Goal: Information Seeking & Learning: Learn about a topic

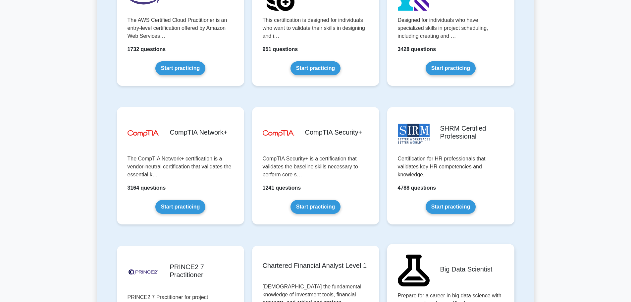
scroll to position [1192, 0]
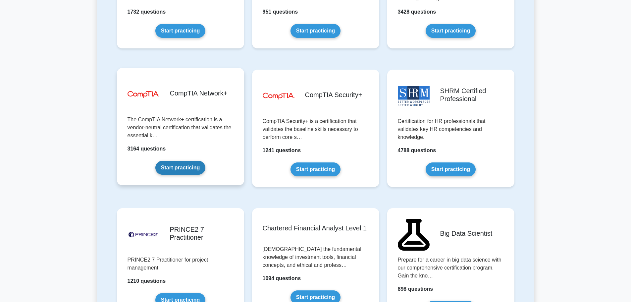
click at [173, 168] on link "Start practicing" at bounding box center [180, 168] width 50 height 14
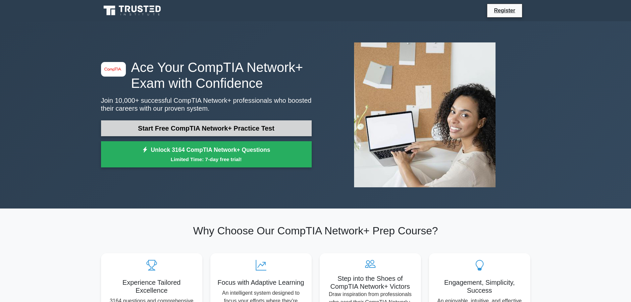
click at [199, 133] on link "Start Free CompTIA Network+ Practice Test" at bounding box center [206, 128] width 211 height 16
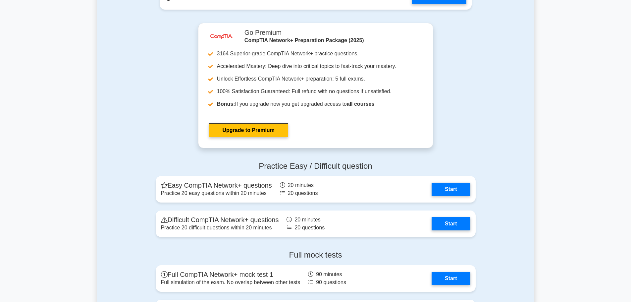
scroll to position [1192, 0]
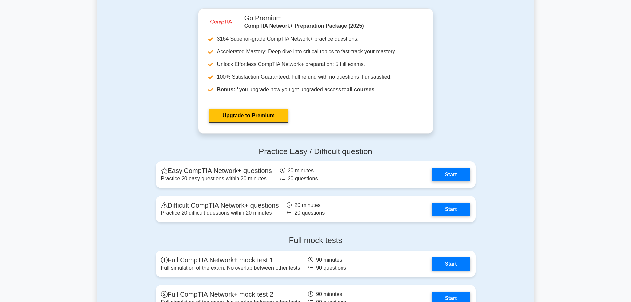
drag, startPoint x: 629, startPoint y: 193, endPoint x: 630, endPoint y: 203, distance: 10.4
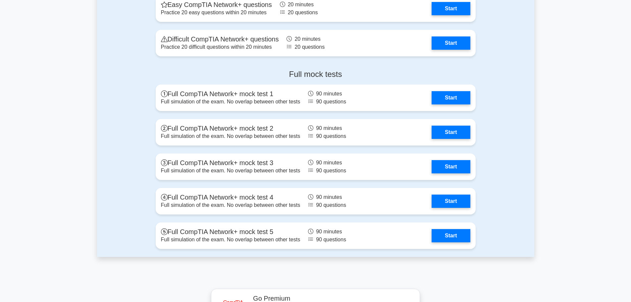
scroll to position [1357, 0]
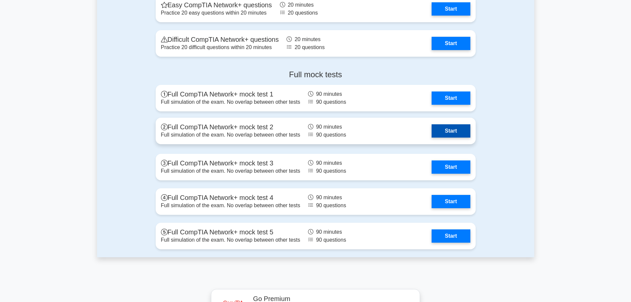
click at [441, 129] on link "Start" at bounding box center [450, 130] width 38 height 13
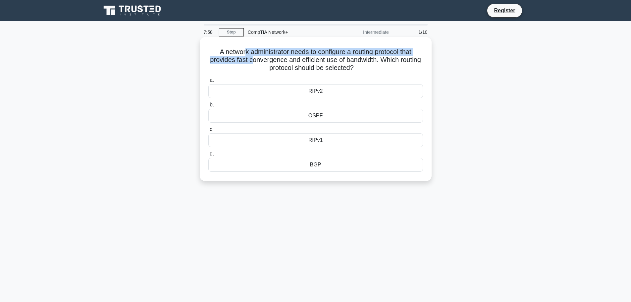
drag, startPoint x: 249, startPoint y: 56, endPoint x: 261, endPoint y: 57, distance: 11.3
click at [261, 57] on h5 "A network administrator needs to configure a routing protocol that provides fas…" at bounding box center [316, 60] width 216 height 24
click at [295, 87] on div "RIPv2" at bounding box center [315, 91] width 215 height 14
click at [208, 82] on input "a. RIPv2" at bounding box center [208, 80] width 0 height 4
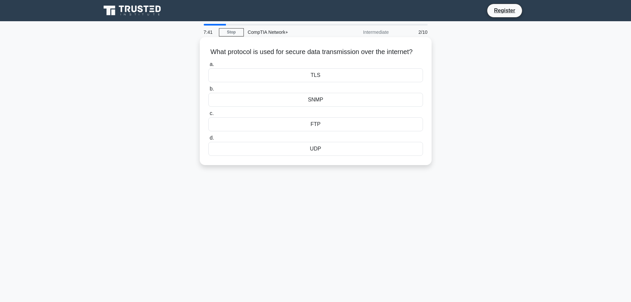
click at [304, 82] on div "TLS" at bounding box center [315, 75] width 215 height 14
click at [208, 67] on input "a. TLS" at bounding box center [208, 64] width 0 height 4
drag, startPoint x: 301, startPoint y: 152, endPoint x: 305, endPoint y: 180, distance: 28.7
click at [305, 180] on div "7:35 Stop CompTIA Network+ Intermediate 3/10 Which topology uses a single cable…" at bounding box center [315, 189] width 437 height 331
click at [303, 147] on div "Bus" at bounding box center [315, 149] width 215 height 14
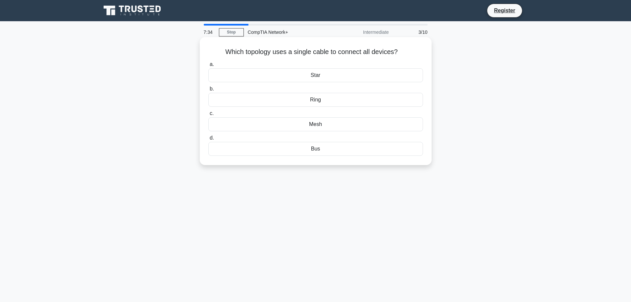
click at [208, 140] on input "d. Bus" at bounding box center [208, 138] width 0 height 4
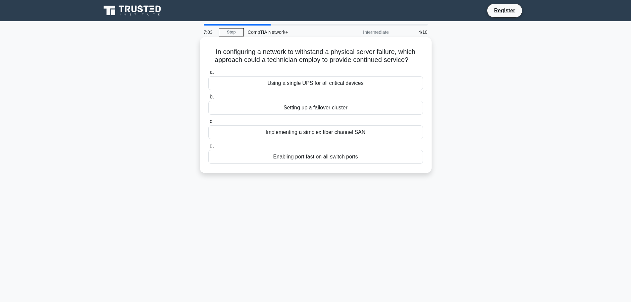
click at [333, 109] on div "Setting up a failover cluster" at bounding box center [315, 108] width 215 height 14
click at [208, 99] on input "b. Setting up a failover cluster" at bounding box center [208, 97] width 0 height 4
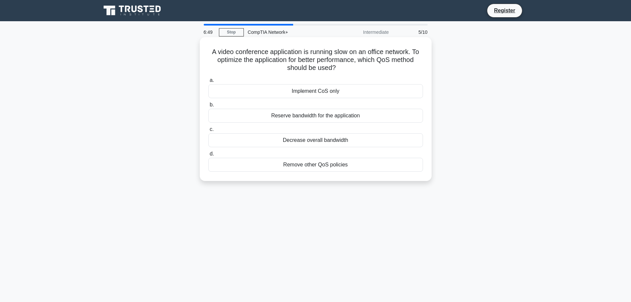
click at [303, 165] on div "Remove other QoS policies" at bounding box center [315, 165] width 215 height 14
click at [208, 156] on input "d. Remove other QoS policies" at bounding box center [208, 154] width 0 height 4
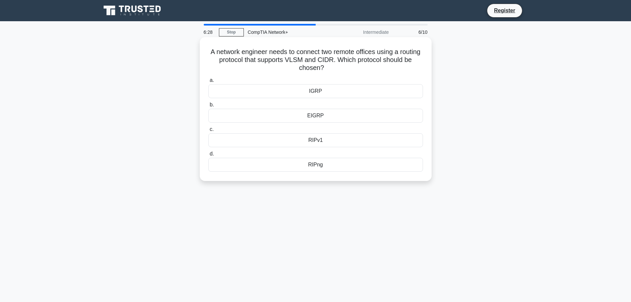
click at [275, 96] on div "IGRP" at bounding box center [315, 91] width 215 height 14
click at [208, 82] on input "a. IGRP" at bounding box center [208, 80] width 0 height 4
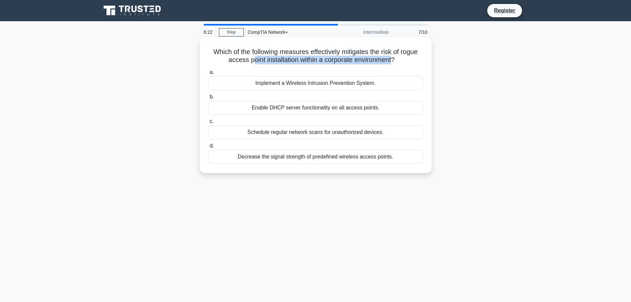
drag, startPoint x: 250, startPoint y: 61, endPoint x: 394, endPoint y: 58, distance: 143.7
click at [394, 58] on h5 "Which of the following measures effectively mitigates the risk of rogue access …" at bounding box center [316, 56] width 216 height 17
click at [332, 111] on div "Enable DHCP server functionality on all access points." at bounding box center [315, 108] width 215 height 14
click at [208, 99] on input "b. Enable DHCP server functionality on all access points." at bounding box center [208, 97] width 0 height 4
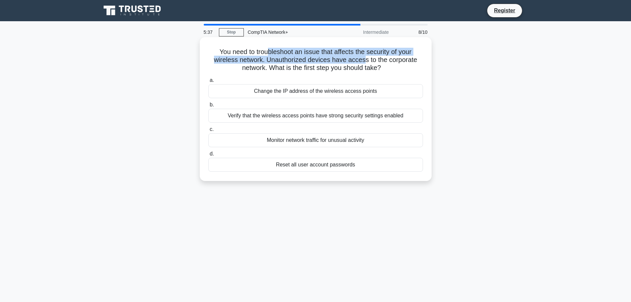
drag, startPoint x: 265, startPoint y: 53, endPoint x: 364, endPoint y: 60, distance: 99.2
click at [364, 60] on h5 "You need to troubleshoot an issue that affects the security of your wireless ne…" at bounding box center [316, 60] width 216 height 24
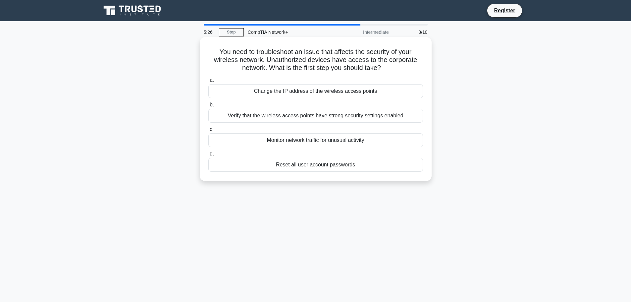
click at [295, 119] on div "Verify that the wireless access points have strong security settings enabled" at bounding box center [315, 116] width 215 height 14
click at [208, 107] on input "b. Verify that the wireless access points have strong security settings enabled" at bounding box center [208, 105] width 0 height 4
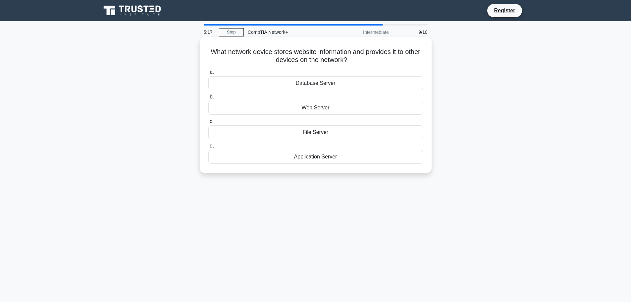
click at [303, 82] on div "Database Server" at bounding box center [315, 83] width 215 height 14
click at [208, 74] on input "a. Database Server" at bounding box center [208, 72] width 0 height 4
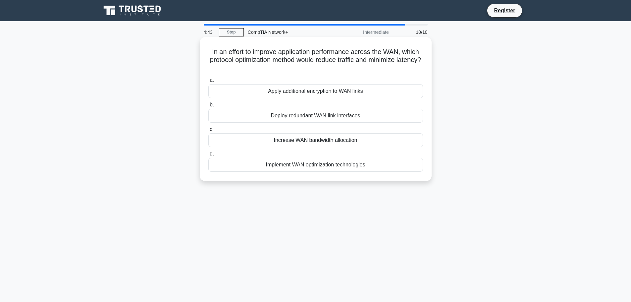
click at [278, 139] on div "Increase WAN bandwidth allocation" at bounding box center [315, 140] width 215 height 14
click at [208, 131] on input "c. Increase WAN bandwidth allocation" at bounding box center [208, 129] width 0 height 4
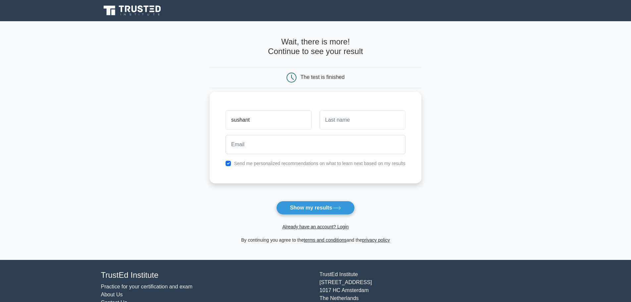
type input "sushant"
type input "chaudhary"
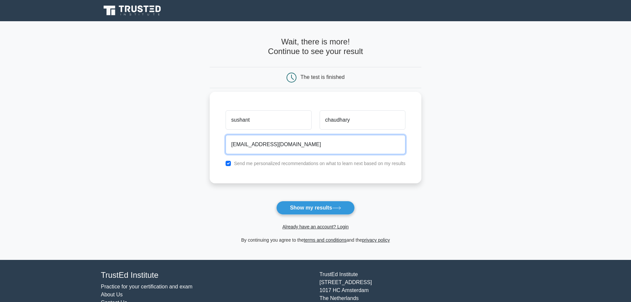
type input "pankajsharma68073@gmail.com"
click at [276, 201] on button "Show my results" at bounding box center [315, 208] width 78 height 14
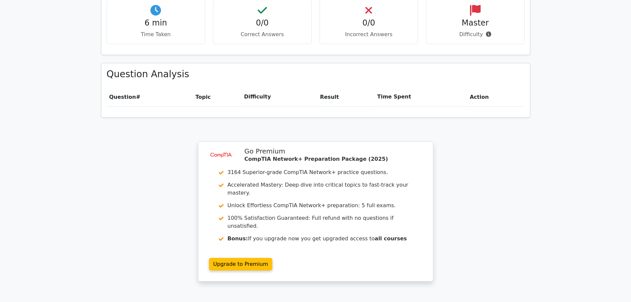
scroll to position [430, 0]
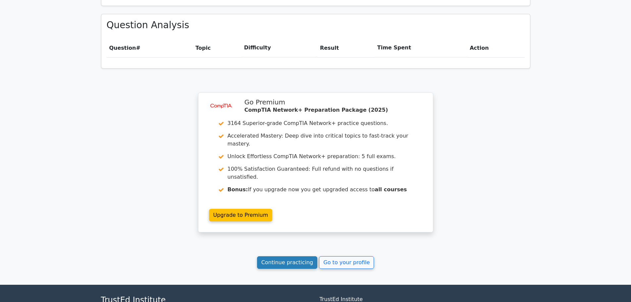
click at [278, 256] on link "Continue practicing" at bounding box center [287, 262] width 61 height 13
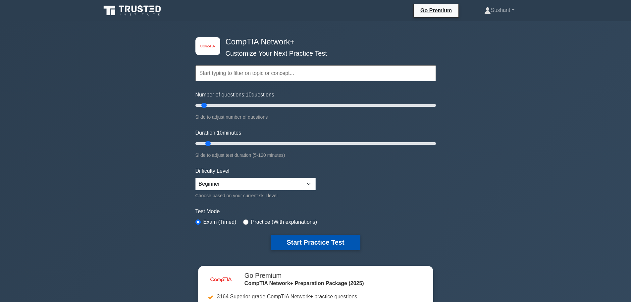
click at [287, 239] on button "Start Practice Test" at bounding box center [314, 241] width 89 height 15
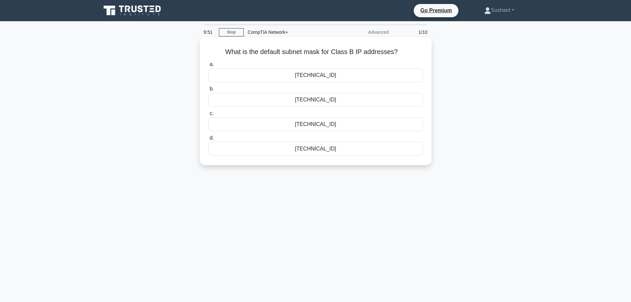
click at [337, 78] on div "255.255.0.0" at bounding box center [315, 75] width 215 height 14
click at [208, 67] on input "a. 255.255.0.0" at bounding box center [208, 64] width 0 height 4
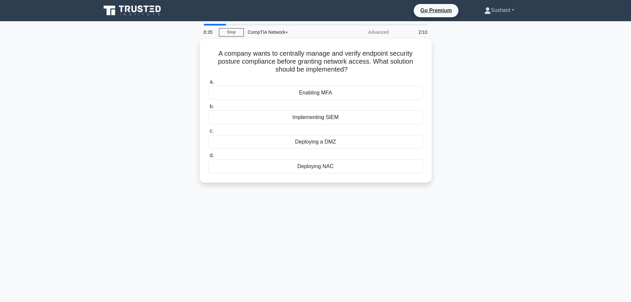
click at [511, 12] on link "Sushant" at bounding box center [499, 10] width 62 height 13
click at [495, 40] on link "Settings" at bounding box center [494, 36] width 52 height 11
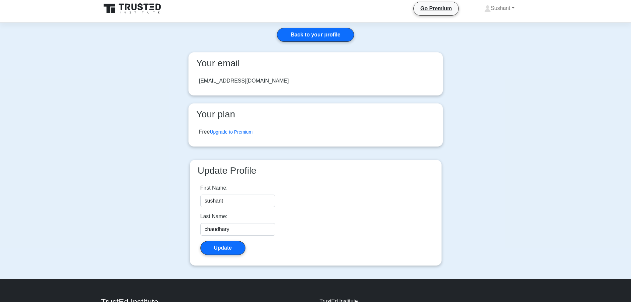
scroll to position [5, 0]
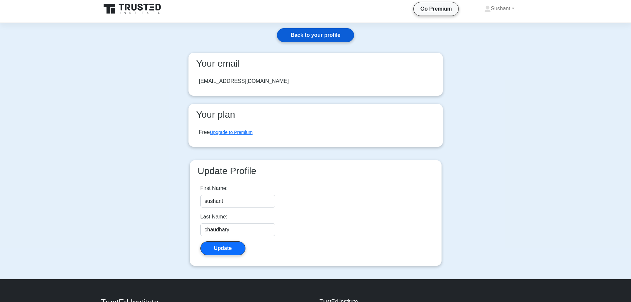
click at [307, 40] on link "Back to your profile" at bounding box center [315, 35] width 77 height 14
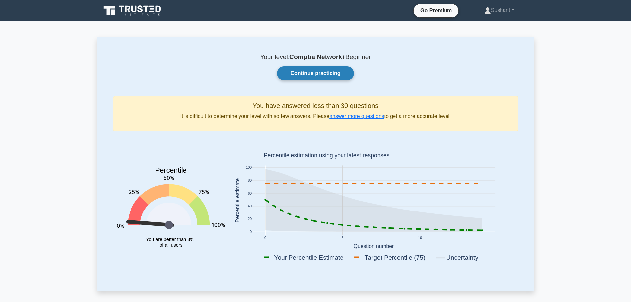
click at [296, 78] on link "Continue practicing" at bounding box center [315, 73] width 77 height 14
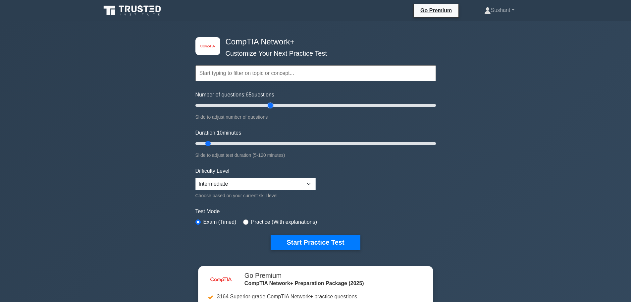
drag, startPoint x: 203, startPoint y: 108, endPoint x: 267, endPoint y: 125, distance: 66.0
type input "65"
click at [267, 109] on input "Number of questions: 65 questions" at bounding box center [315, 105] width 240 height 8
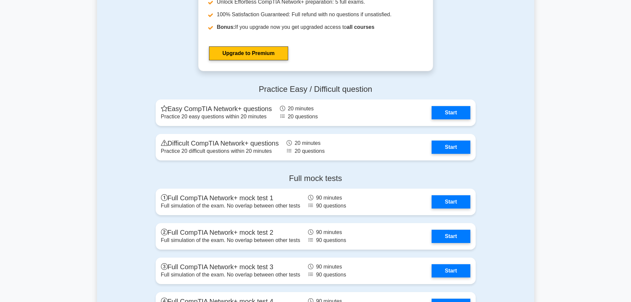
scroll to position [1328, 0]
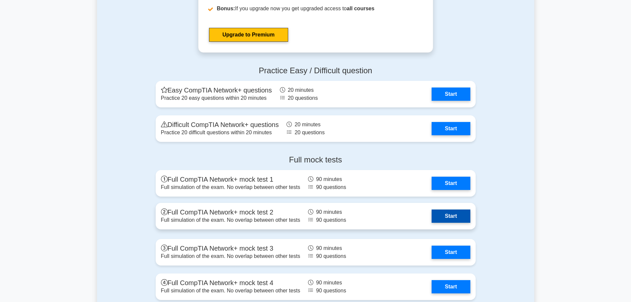
click at [457, 214] on link "Start" at bounding box center [450, 215] width 38 height 13
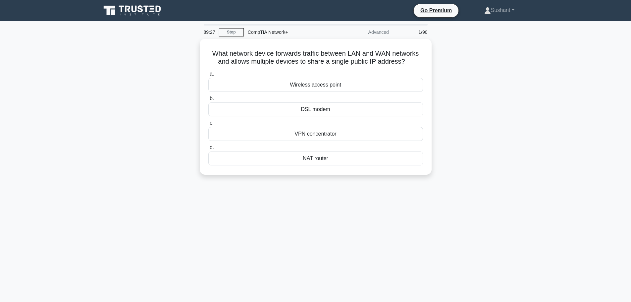
drag, startPoint x: 355, startPoint y: 112, endPoint x: 635, endPoint y: 158, distance: 284.3
click at [630, 158] on html "Go Premium Sushant" at bounding box center [315, 179] width 631 height 358
click at [392, 103] on div "DSL modem" at bounding box center [315, 108] width 215 height 14
click at [208, 99] on input "b. DSL modem" at bounding box center [208, 97] width 0 height 4
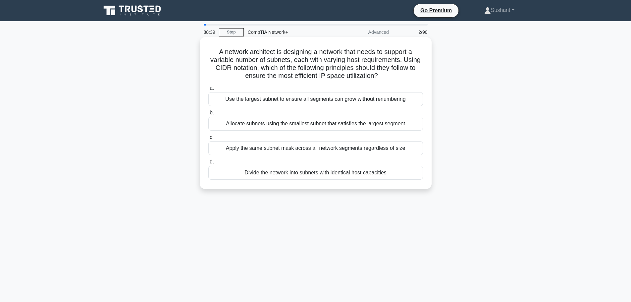
click at [237, 149] on div "Apply the same subnet mask across all network segments regardless of size" at bounding box center [315, 148] width 215 height 14
click at [208, 139] on input "c. Apply the same subnet mask across all network segments regardless of size" at bounding box center [208, 137] width 0 height 4
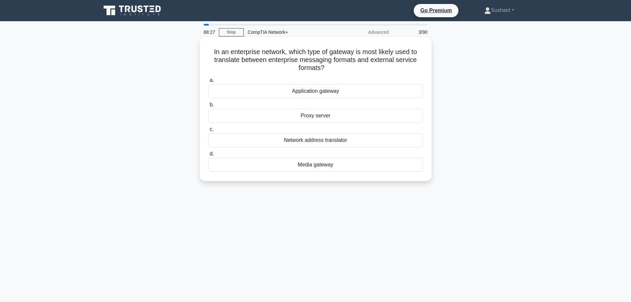
click at [371, 138] on div "Network address translator" at bounding box center [315, 140] width 215 height 14
click at [208, 131] on input "c. Network address translator" at bounding box center [208, 129] width 0 height 4
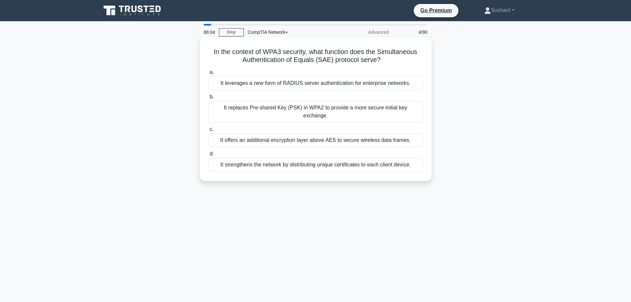
click at [360, 112] on div "It replaces Pre-shared Key (PSK) in WPA2 to provide a more secure initial key e…" at bounding box center [315, 112] width 215 height 22
click at [208, 99] on input "b. It replaces Pre-shared Key (PSK) in WPA2 to provide a more secure initial ke…" at bounding box center [208, 97] width 0 height 4
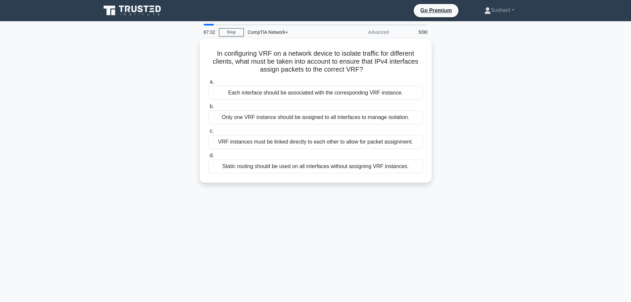
drag, startPoint x: 370, startPoint y: 141, endPoint x: 435, endPoint y: 190, distance: 81.0
click at [435, 190] on div "In configuring VRF on a network device to isolate traffic for different clients…" at bounding box center [315, 115] width 437 height 152
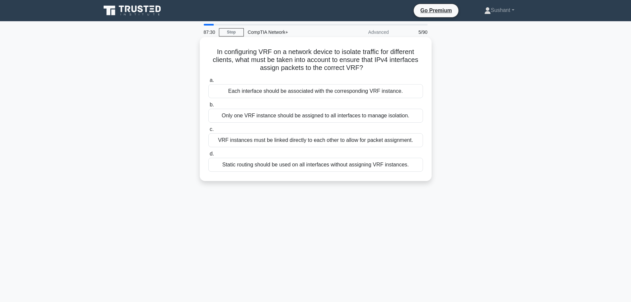
click at [334, 121] on div "Only one VRF instance should be assigned to all interfaces to manage isolation." at bounding box center [315, 116] width 215 height 14
click at [208, 107] on input "b. Only one VRF instance should be assigned to all interfaces to manage isolati…" at bounding box center [208, 105] width 0 height 4
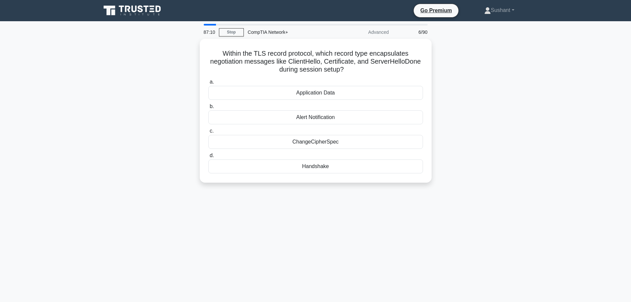
drag, startPoint x: 313, startPoint y: 141, endPoint x: 243, endPoint y: 204, distance: 94.2
click at [243, 204] on div "87:10 Stop CompTIA Network+ Advanced 6/90 Within the TLS record protocol, which…" at bounding box center [315, 189] width 437 height 331
click at [243, 204] on div "87:09 Stop CompTIA Network+ Advanced 6/90 Within the TLS record protocol, which…" at bounding box center [315, 189] width 437 height 331
drag, startPoint x: 281, startPoint y: 164, endPoint x: 280, endPoint y: 168, distance: 4.3
click at [280, 168] on div "Handshake" at bounding box center [315, 165] width 215 height 14
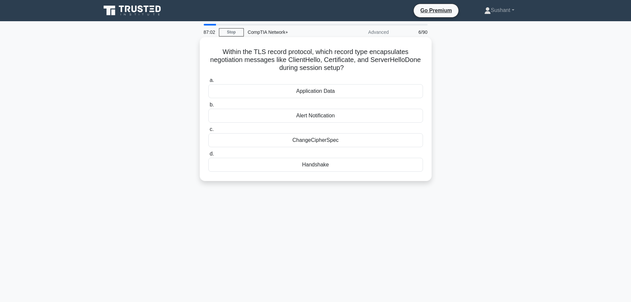
click at [208, 156] on input "d. Handshake" at bounding box center [208, 154] width 0 height 4
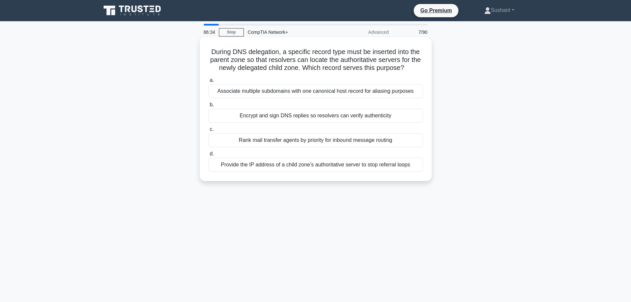
click at [297, 166] on div "Provide the IP address of a child zone’s authoritative server to stop referral …" at bounding box center [315, 165] width 215 height 14
click at [208, 156] on input "d. Provide the IP address of a child zone’s authoritative server to stop referr…" at bounding box center [208, 154] width 0 height 4
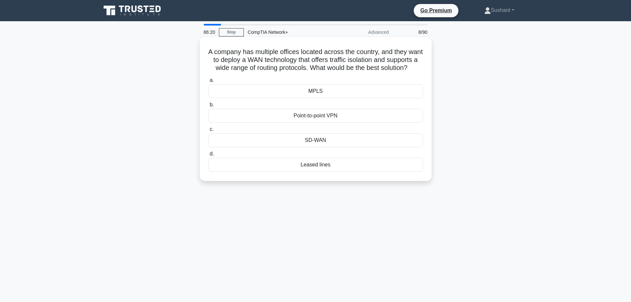
click at [316, 122] on div "Point-to-point VPN" at bounding box center [315, 116] width 215 height 14
click at [323, 122] on div "Point-to-point VPN" at bounding box center [315, 116] width 215 height 14
click at [208, 107] on input "b. Point-to-point VPN" at bounding box center [208, 105] width 0 height 4
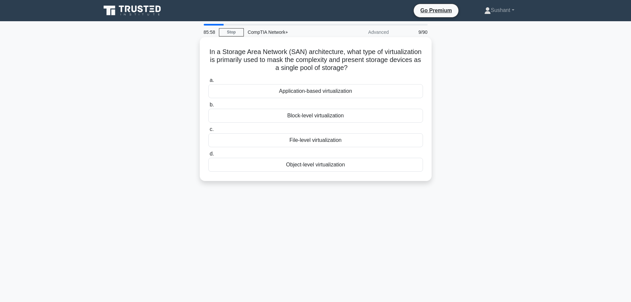
click at [331, 144] on div "File-level virtualization" at bounding box center [315, 140] width 215 height 14
click at [208, 131] on input "c. File-level virtualization" at bounding box center [208, 129] width 0 height 4
click at [328, 144] on div "Mesh Topology" at bounding box center [315, 140] width 215 height 14
click at [208, 131] on input "c. Mesh Topology" at bounding box center [208, 129] width 0 height 4
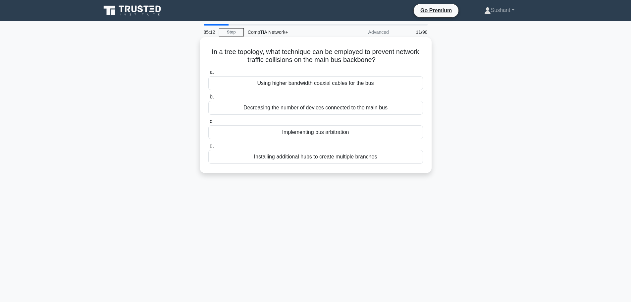
click at [373, 160] on div "Installing additional hubs to create multiple branches" at bounding box center [315, 157] width 215 height 14
click at [208, 148] on input "d. Installing additional hubs to create multiple branches" at bounding box center [208, 146] width 0 height 4
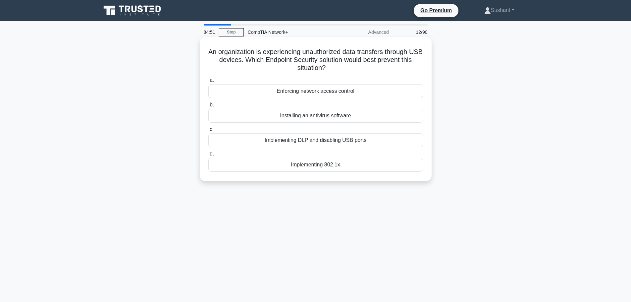
click at [327, 142] on div "Implementing DLP and disabling USB ports" at bounding box center [315, 140] width 215 height 14
click at [208, 131] on input "c. Implementing DLP and disabling USB ports" at bounding box center [208, 129] width 0 height 4
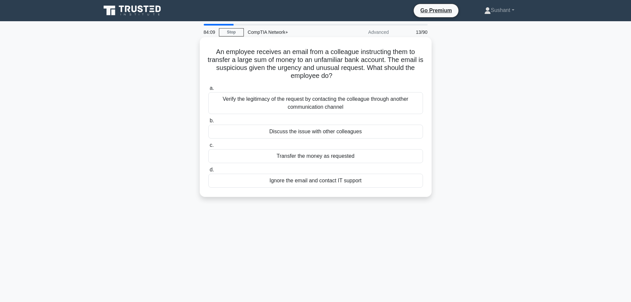
click at [336, 186] on div "Ignore the email and contact IT support" at bounding box center [315, 180] width 215 height 14
click at [208, 172] on input "d. Ignore the email and contact IT support" at bounding box center [208, 170] width 0 height 4
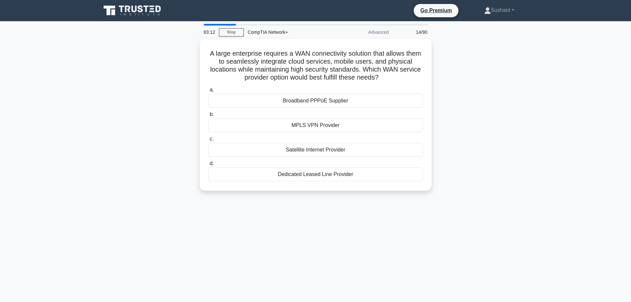
drag, startPoint x: 321, startPoint y: 147, endPoint x: 233, endPoint y: 215, distance: 110.9
click at [233, 215] on div "83:12 Stop CompTIA Network+ Advanced 14/90 A large enterprise requires a WAN co…" at bounding box center [315, 189] width 437 height 331
click at [234, 214] on div "83:11 Stop CompTIA Network+ Advanced 14/90 A large enterprise requires a WAN co…" at bounding box center [315, 189] width 437 height 331
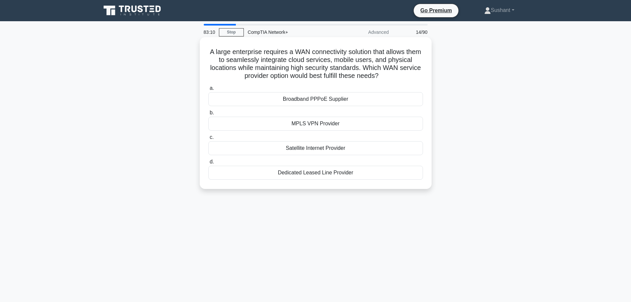
click at [254, 144] on div "Satellite Internet Provider" at bounding box center [315, 148] width 215 height 14
click at [208, 139] on input "c. Satellite Internet Provider" at bounding box center [208, 137] width 0 height 4
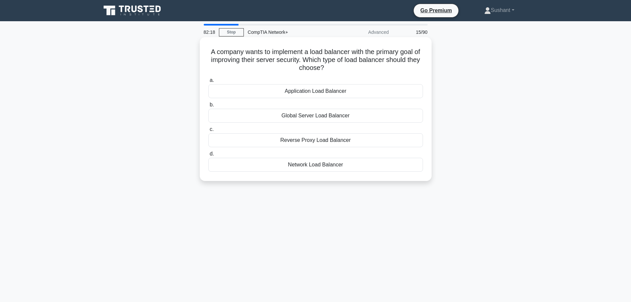
click at [323, 169] on div "Network Load Balancer" at bounding box center [315, 165] width 215 height 14
click at [208, 156] on input "d. Network Load Balancer" at bounding box center [208, 154] width 0 height 4
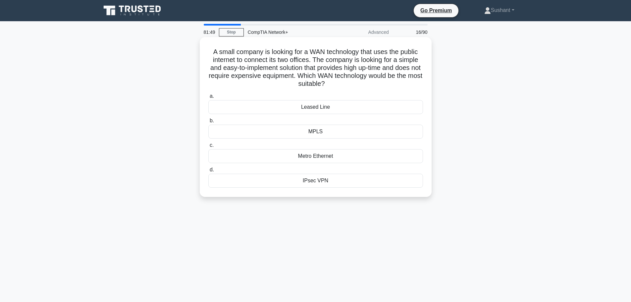
click at [305, 105] on div "Leased Line" at bounding box center [315, 107] width 215 height 14
click at [208, 98] on input "a. Leased Line" at bounding box center [208, 96] width 0 height 4
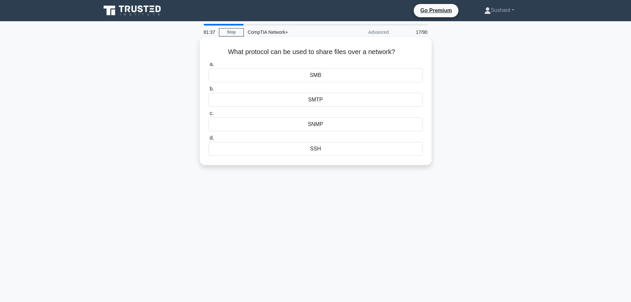
click at [286, 79] on div "SMB" at bounding box center [315, 75] width 215 height 14
click at [208, 67] on input "a. SMB" at bounding box center [208, 64] width 0 height 4
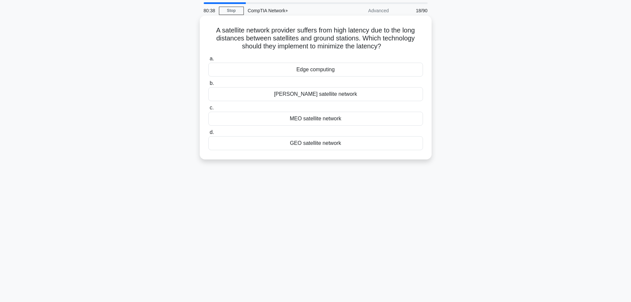
scroll to position [33, 0]
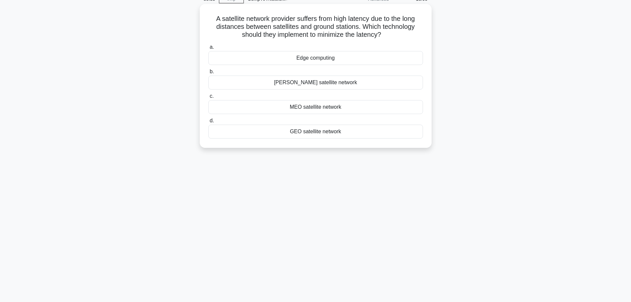
click at [331, 132] on div "GEO satellite network" at bounding box center [315, 131] width 215 height 14
click at [208, 123] on input "d. GEO satellite network" at bounding box center [208, 121] width 0 height 4
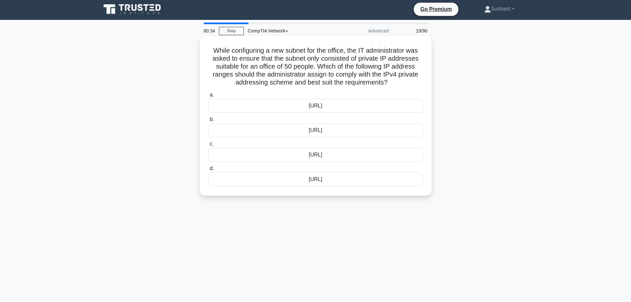
scroll to position [0, 0]
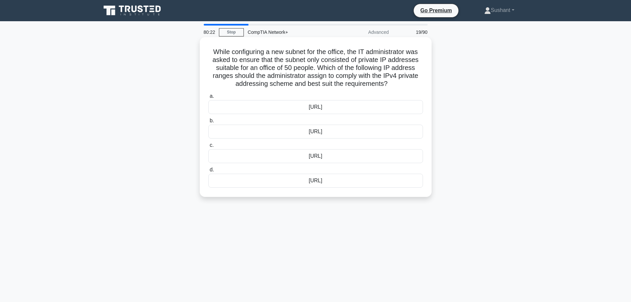
click at [365, 104] on div "172.16.34.0/27" at bounding box center [315, 107] width 215 height 14
click at [208, 98] on input "a. 172.16.34.0/27" at bounding box center [208, 96] width 0 height 4
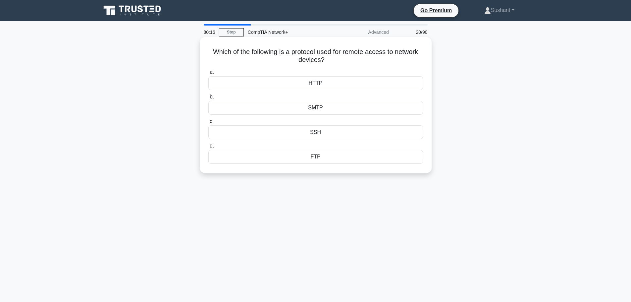
click at [334, 132] on div "SSH" at bounding box center [315, 132] width 215 height 14
click at [208, 123] on input "c. SSH" at bounding box center [208, 121] width 0 height 4
drag, startPoint x: 337, startPoint y: 131, endPoint x: 506, endPoint y: 147, distance: 169.0
click at [473, 148] on div "Which protocol is used to manage the flow of data in a switched network? .spinn…" at bounding box center [315, 111] width 437 height 144
click at [506, 147] on div "Which protocol is used to manage the flow of data in a switched network? .spinn…" at bounding box center [315, 111] width 437 height 144
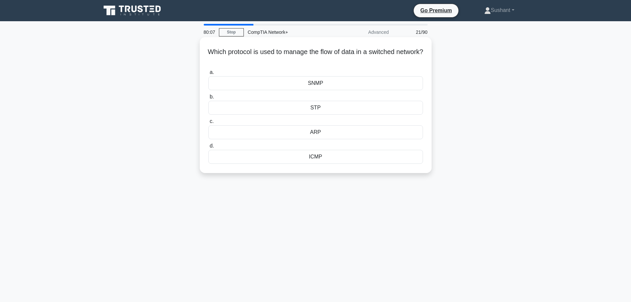
click at [362, 159] on div "ICMP" at bounding box center [315, 157] width 215 height 14
click at [208, 148] on input "d. ICMP" at bounding box center [208, 146] width 0 height 4
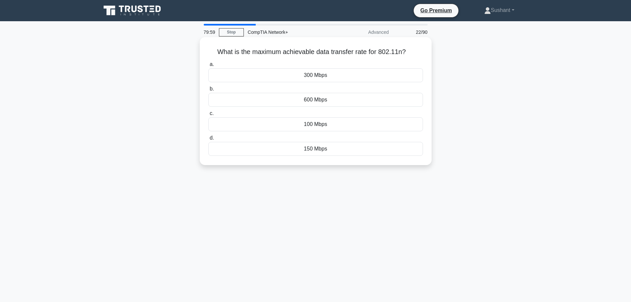
click at [335, 103] on div "600 Mbps" at bounding box center [315, 100] width 215 height 14
click at [208, 91] on input "b. 600 Mbps" at bounding box center [208, 89] width 0 height 4
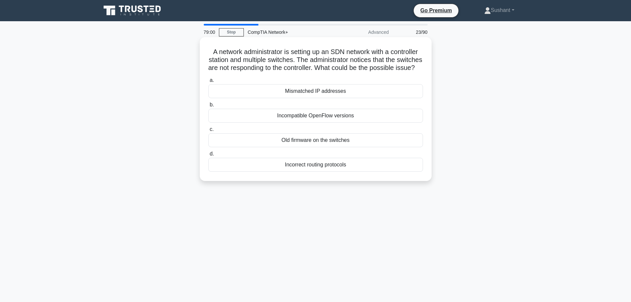
click at [295, 98] on div "Mismatched IP addresses" at bounding box center [315, 91] width 215 height 14
click at [208, 82] on input "a. Mismatched IP addresses" at bounding box center [208, 80] width 0 height 4
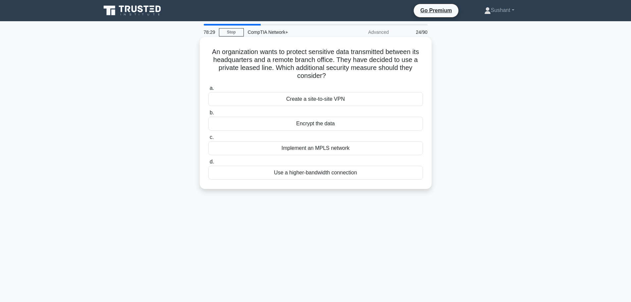
drag, startPoint x: 383, startPoint y: 100, endPoint x: 382, endPoint y: 115, distance: 14.6
click at [382, 115] on div "a. Create a site-to-site VPN b. Encrypt the data c." at bounding box center [315, 132] width 222 height 98
click at [369, 102] on div "Create a site-to-site VPN" at bounding box center [315, 99] width 215 height 14
click at [208, 90] on input "a. Create a site-to-site VPN" at bounding box center [208, 88] width 0 height 4
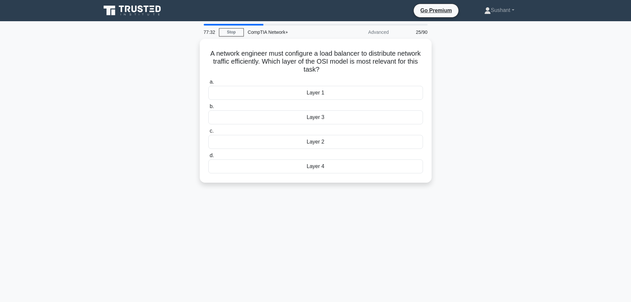
click at [589, 77] on main "77:32 Stop CompTIA Network+ Advanced 25/90 A network engineer must configure a …" at bounding box center [315, 189] width 631 height 336
click at [367, 115] on div "Layer 3" at bounding box center [315, 116] width 215 height 14
click at [208, 107] on input "b. Layer 3" at bounding box center [208, 105] width 0 height 4
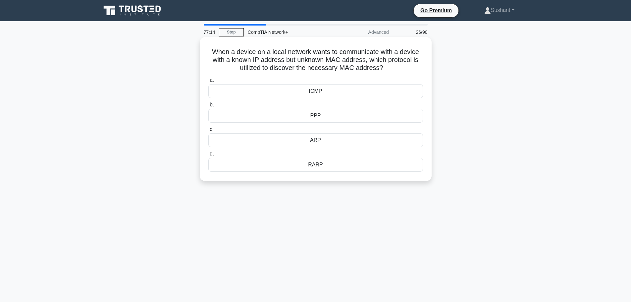
click at [313, 138] on div "ARP" at bounding box center [315, 140] width 215 height 14
click at [208, 131] on input "c. ARP" at bounding box center [208, 129] width 0 height 4
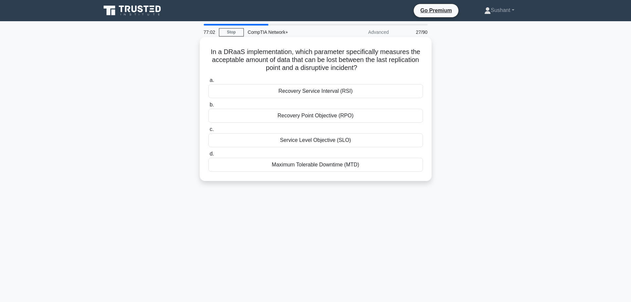
click at [345, 115] on div "Recovery Point Objective (RPO)" at bounding box center [315, 116] width 215 height 14
click at [208, 107] on input "b. Recovery Point Objective (RPO)" at bounding box center [208, 105] width 0 height 4
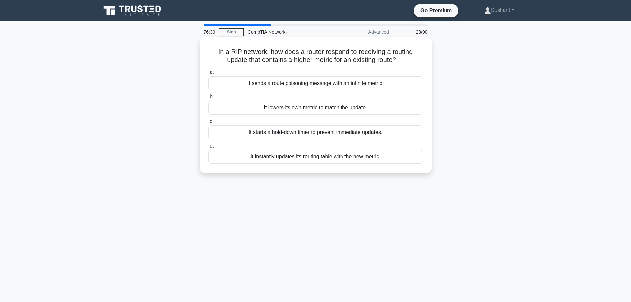
click at [342, 110] on div "It lowers its own metric to match the update." at bounding box center [315, 108] width 215 height 14
click at [208, 99] on input "b. It lowers its own metric to match the update." at bounding box center [208, 97] width 0 height 4
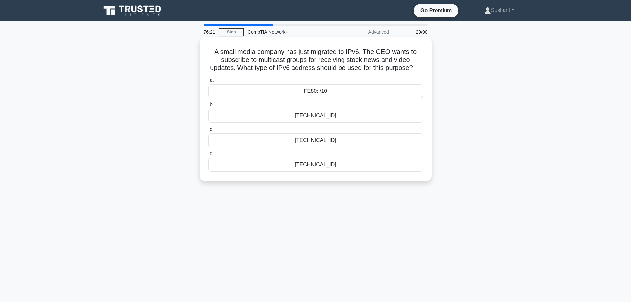
click at [327, 147] on div "FF00::/8" at bounding box center [315, 140] width 215 height 14
click at [208, 131] on input "c. FF00::/8" at bounding box center [208, 129] width 0 height 4
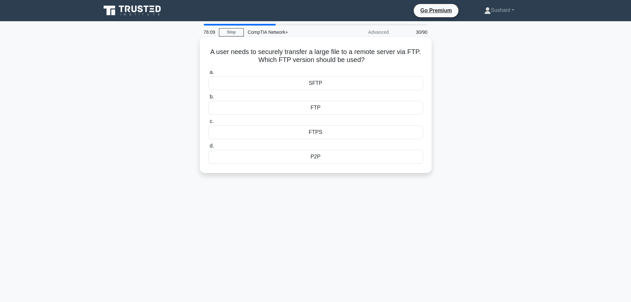
click at [300, 130] on div "FTPS" at bounding box center [315, 132] width 215 height 14
click at [208, 123] on input "c. FTPS" at bounding box center [208, 121] width 0 height 4
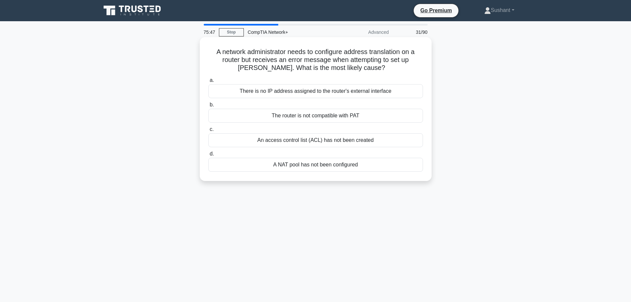
click at [391, 146] on div "An access control list (ACL) has not been created" at bounding box center [315, 140] width 215 height 14
click at [208, 131] on input "c. An access control list (ACL) has not been created" at bounding box center [208, 129] width 0 height 4
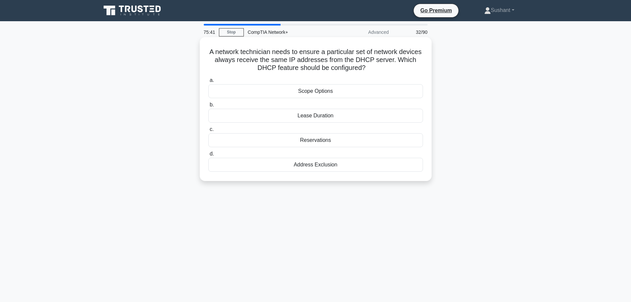
click at [341, 169] on div "Address Exclusion" at bounding box center [315, 165] width 215 height 14
click at [208, 156] on input "d. Address Exclusion" at bounding box center [208, 154] width 0 height 4
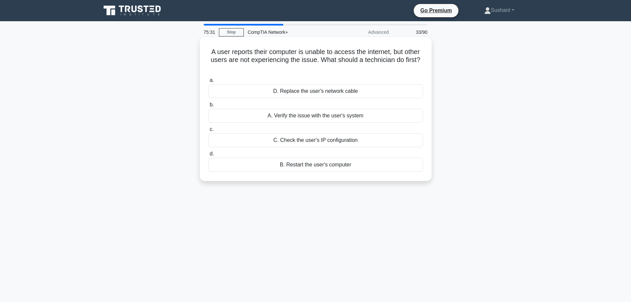
click at [355, 95] on div "D. Replace the user's network cable" at bounding box center [315, 91] width 215 height 14
click at [208, 82] on input "a. D. Replace the user's network cable" at bounding box center [208, 80] width 0 height 4
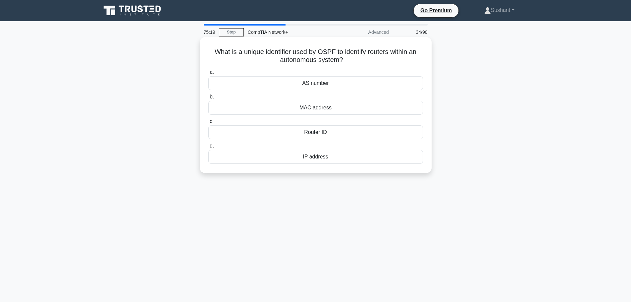
click at [323, 108] on div "MAC address" at bounding box center [315, 108] width 215 height 14
click at [208, 99] on input "b. MAC address" at bounding box center [208, 97] width 0 height 4
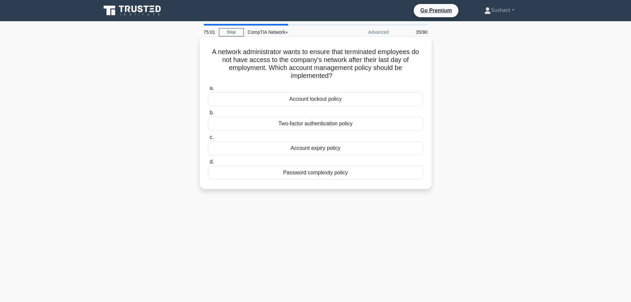
click at [338, 98] on div "Account lockout policy" at bounding box center [315, 99] width 215 height 14
click at [208, 90] on input "a. Account lockout policy" at bounding box center [208, 88] width 0 height 4
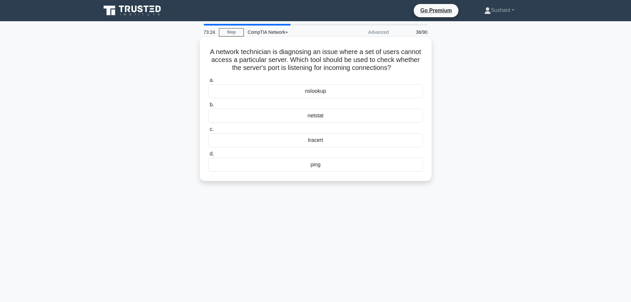
drag, startPoint x: 78, startPoint y: 124, endPoint x: 249, endPoint y: 99, distance: 172.7
click at [78, 124] on main "73:24 Stop CompTIA Network+ Advanced 36/90 A network technician is diagnosing a…" at bounding box center [315, 189] width 631 height 336
click at [117, 191] on div "73:18 Stop CompTIA Network+ Advanced 36/90 A network technician is diagnosing a…" at bounding box center [315, 189] width 437 height 331
drag, startPoint x: 242, startPoint y: 142, endPoint x: 105, endPoint y: 135, distance: 137.2
click at [102, 147] on div "A network technician is diagnosing an issue where a set of users cannot access …" at bounding box center [315, 115] width 437 height 152
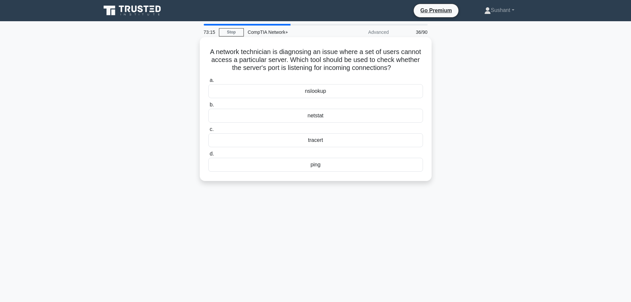
click at [266, 118] on div "netstat" at bounding box center [315, 116] width 215 height 14
click at [208, 107] on input "b. netstat" at bounding box center [208, 105] width 0 height 4
click at [333, 94] on div "/26" at bounding box center [315, 91] width 215 height 14
click at [208, 82] on input "a. /26" at bounding box center [208, 80] width 0 height 4
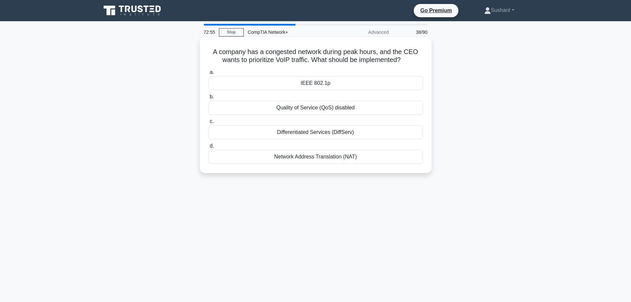
click at [352, 85] on div "IEEE 802.1p" at bounding box center [315, 83] width 215 height 14
click at [208, 74] on input "a. IEEE 802.1p" at bounding box center [208, 72] width 0 height 4
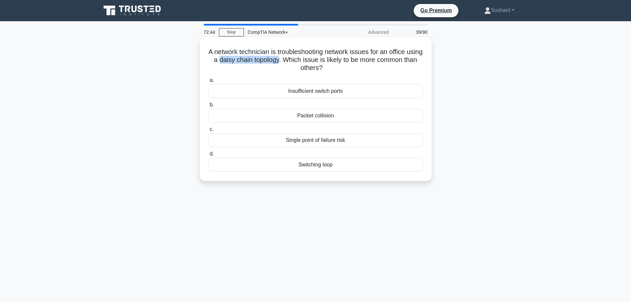
drag, startPoint x: 234, startPoint y: 63, endPoint x: 295, endPoint y: 61, distance: 61.3
click at [295, 61] on h5 "A network technician is troubleshooting network issues for an office using a da…" at bounding box center [316, 60] width 216 height 24
click at [254, 163] on div "Switching loop" at bounding box center [315, 165] width 215 height 14
click at [208, 156] on input "d. Switching loop" at bounding box center [208, 154] width 0 height 4
click at [312, 114] on div "Throughput" at bounding box center [315, 116] width 215 height 14
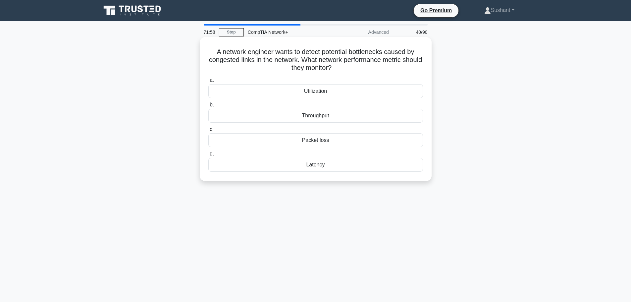
click at [208, 107] on input "b. Throughput" at bounding box center [208, 105] width 0 height 4
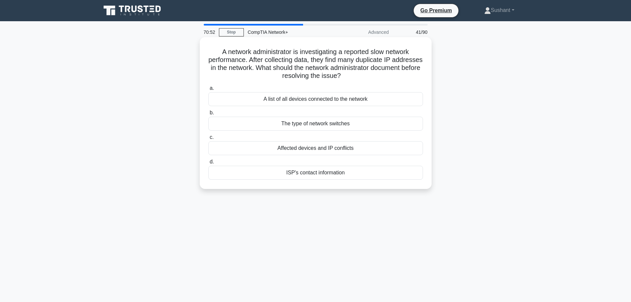
click at [369, 99] on div "A list of all devices connected to the network" at bounding box center [315, 99] width 215 height 14
click at [208, 90] on input "a. A list of all devices connected to the network" at bounding box center [208, 88] width 0 height 4
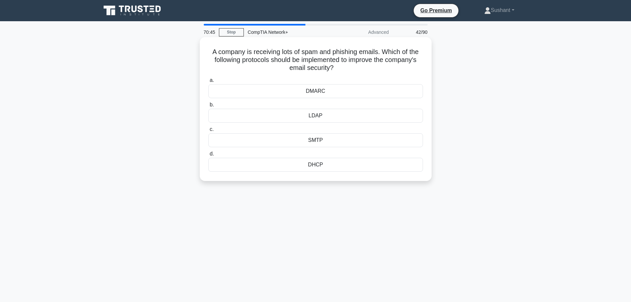
click at [309, 94] on div "DMARC" at bounding box center [315, 91] width 215 height 14
click at [208, 82] on input "a. DMARC" at bounding box center [208, 80] width 0 height 4
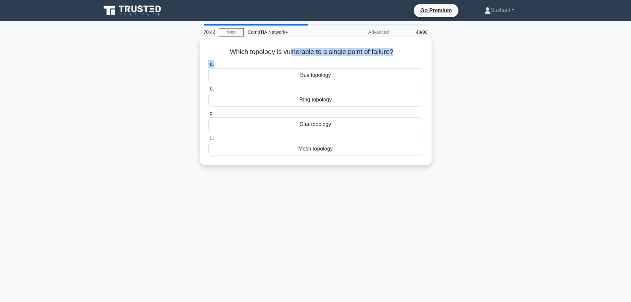
drag, startPoint x: 224, startPoint y: 59, endPoint x: 292, endPoint y: 53, distance: 68.8
click at [292, 53] on div "Which topology is vulnerable to a single point of failure? .spinner_0XTQ{transf…" at bounding box center [315, 101] width 226 height 122
click at [303, 50] on h5 "Which topology is vulnerable to a single point of failure? .spinner_0XTQ{transf…" at bounding box center [316, 52] width 216 height 9
click at [428, 59] on div "Which topology is vulnerable to a single point of failure? .spinner_0XTQ{transf…" at bounding box center [315, 101] width 226 height 122
click at [354, 80] on div "Bus topology" at bounding box center [315, 75] width 215 height 14
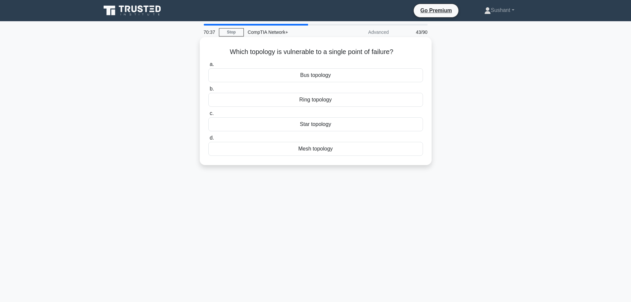
click at [208, 67] on input "a. Bus topology" at bounding box center [208, 64] width 0 height 4
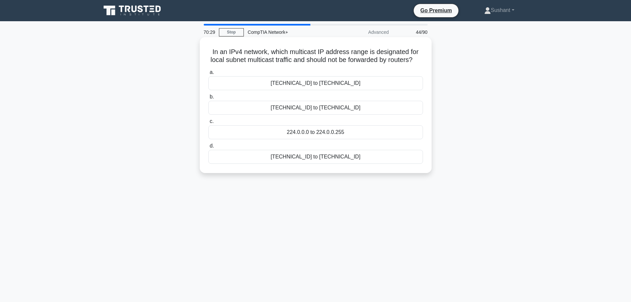
click at [345, 90] on div "239.0.0.0 to 239.255.255.255" at bounding box center [315, 83] width 215 height 14
click at [208, 74] on input "a. 239.0.0.0 to 239.255.255.255" at bounding box center [208, 72] width 0 height 4
click at [325, 131] on div "192.168.12.255" at bounding box center [315, 132] width 215 height 14
click at [208, 123] on input "c. 192.168.12.255" at bounding box center [208, 121] width 0 height 4
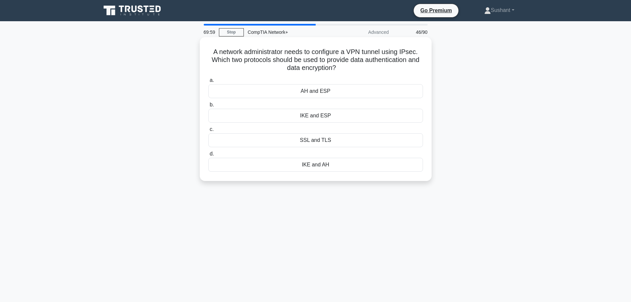
click at [317, 140] on div "SSL and TLS" at bounding box center [315, 140] width 215 height 14
click at [208, 131] on input "c. SSL and TLS" at bounding box center [208, 129] width 0 height 4
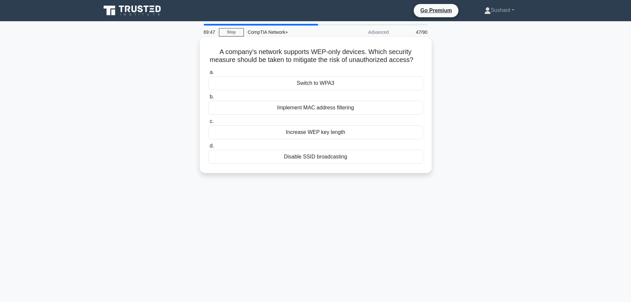
click at [326, 164] on div "Disable SSID broadcasting" at bounding box center [315, 157] width 215 height 14
click at [208, 148] on input "d. Disable SSID broadcasting" at bounding box center [208, 146] width 0 height 4
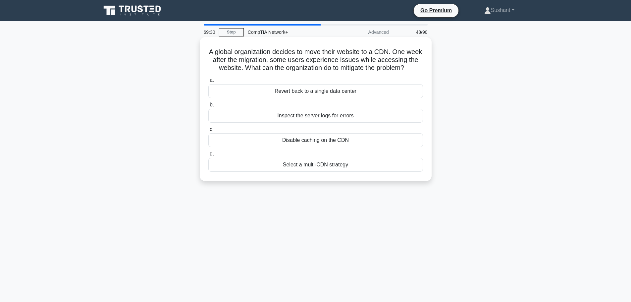
click at [250, 142] on div "Disable caching on the CDN" at bounding box center [315, 140] width 215 height 14
click at [208, 131] on input "c. Disable caching on the CDN" at bounding box center [208, 129] width 0 height 4
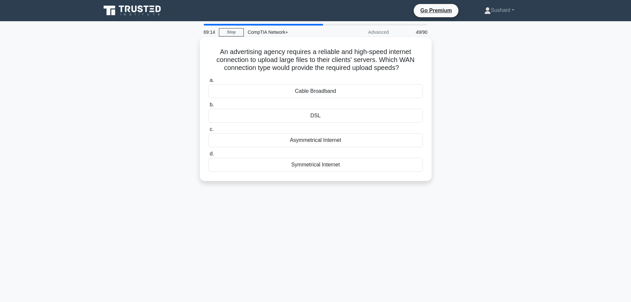
click at [303, 165] on div "Symmetrical Internet" at bounding box center [315, 165] width 215 height 14
click at [208, 156] on input "d. Symmetrical Internet" at bounding box center [208, 154] width 0 height 4
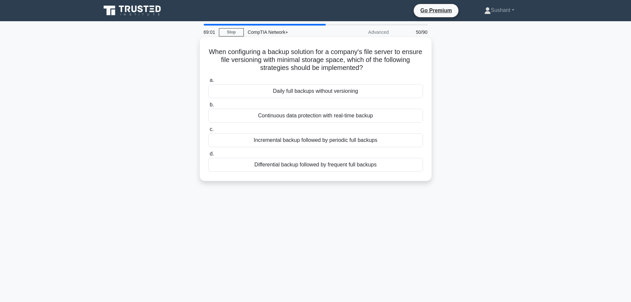
click at [341, 143] on div "Incremental backup followed by periodic full backups" at bounding box center [315, 140] width 215 height 14
click at [208, 131] on input "c. Incremental backup followed by periodic full backups" at bounding box center [208, 129] width 0 height 4
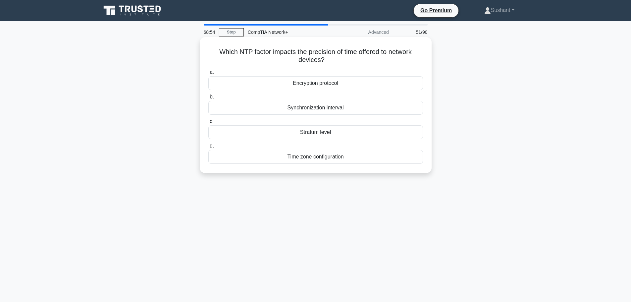
click at [313, 132] on div "Stratum level" at bounding box center [315, 132] width 215 height 14
click at [208, 123] on input "c. Stratum level" at bounding box center [208, 121] width 0 height 4
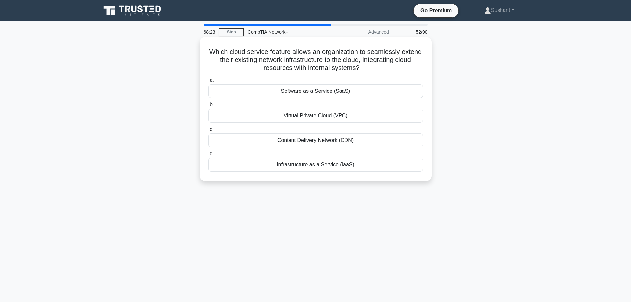
click at [300, 164] on div "Infrastructure as a Service (IaaS)" at bounding box center [315, 165] width 215 height 14
click at [282, 114] on div "Virtual Private Cloud (VPC)" at bounding box center [315, 116] width 215 height 14
click at [208, 107] on input "b. Virtual Private Cloud (VPC)" at bounding box center [208, 105] width 0 height 4
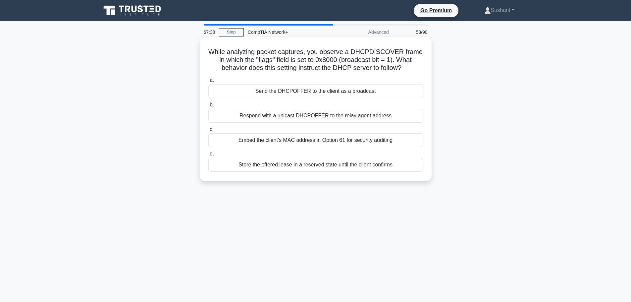
click at [272, 171] on div "Store the offered lease in a reserved state until the client confirms" at bounding box center [315, 165] width 215 height 14
click at [208, 156] on input "d. Store the offered lease in a reserved state until the client confirms" at bounding box center [208, 154] width 0 height 4
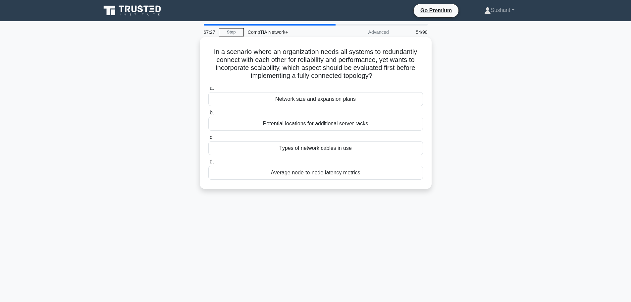
click at [335, 128] on div "Potential locations for additional server racks" at bounding box center [315, 124] width 215 height 14
click at [208, 115] on input "b. Potential locations for additional server racks" at bounding box center [208, 113] width 0 height 4
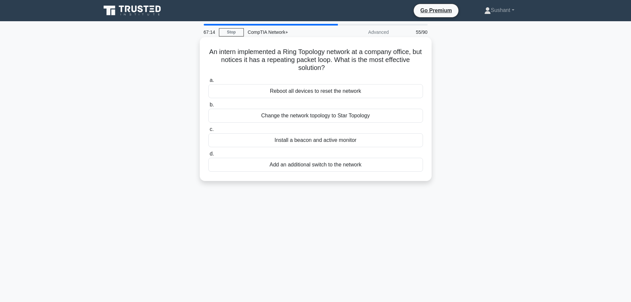
click at [351, 140] on div "Install a beacon and active monitor" at bounding box center [315, 140] width 215 height 14
click at [208, 131] on input "c. Install a beacon and active monitor" at bounding box center [208, 129] width 0 height 4
click at [374, 116] on div "Virtual Private Network (VPN)" at bounding box center [315, 116] width 215 height 14
click at [208, 107] on input "b. Virtual Private Network (VPN)" at bounding box center [208, 105] width 0 height 4
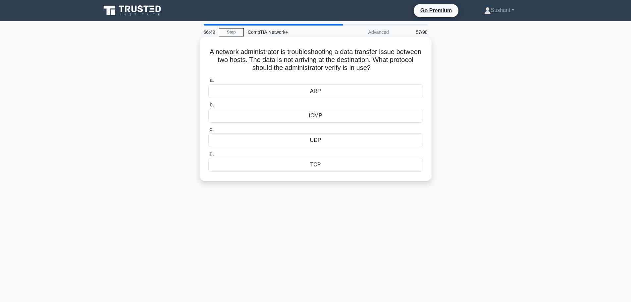
click at [331, 140] on div "UDP" at bounding box center [315, 140] width 215 height 14
click at [208, 131] on input "c. UDP" at bounding box center [208, 129] width 0 height 4
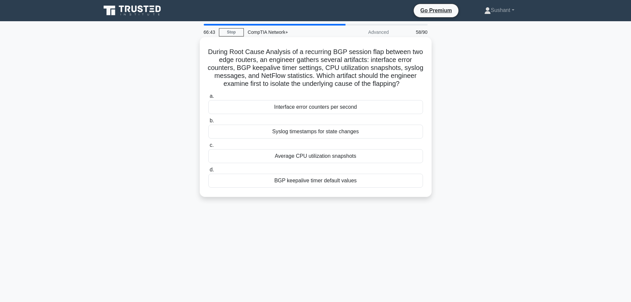
click at [317, 187] on div "BGP keepalive timer default values" at bounding box center [315, 180] width 215 height 14
click at [208, 172] on input "d. BGP keepalive timer default values" at bounding box center [208, 170] width 0 height 4
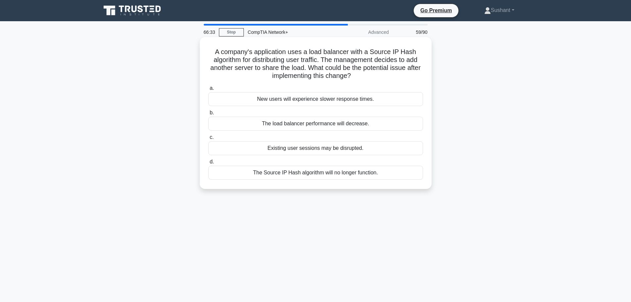
click at [347, 170] on div "The Source IP Hash algorithm will no longer function." at bounding box center [315, 173] width 215 height 14
click at [208, 164] on input "d. The Source IP Hash algorithm will no longer function." at bounding box center [208, 162] width 0 height 4
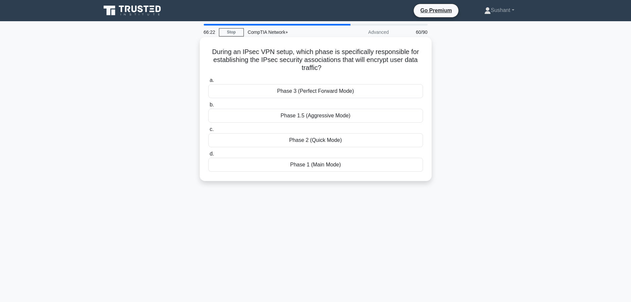
click at [336, 141] on div "Phase 2 (Quick Mode)" at bounding box center [315, 140] width 215 height 14
click at [208, 131] on input "c. Phase 2 (Quick Mode)" at bounding box center [208, 129] width 0 height 4
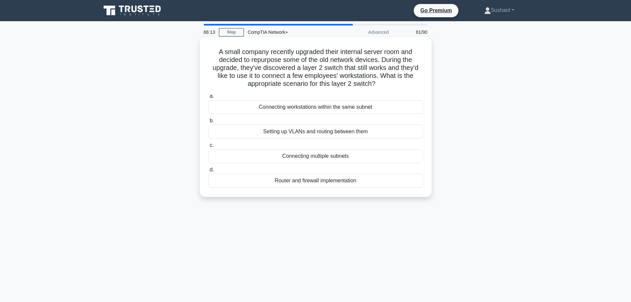
click at [366, 105] on div "Connecting workstations within the same subnet" at bounding box center [315, 107] width 215 height 14
click at [208, 98] on input "a. Connecting workstations within the same subnet" at bounding box center [208, 96] width 0 height 4
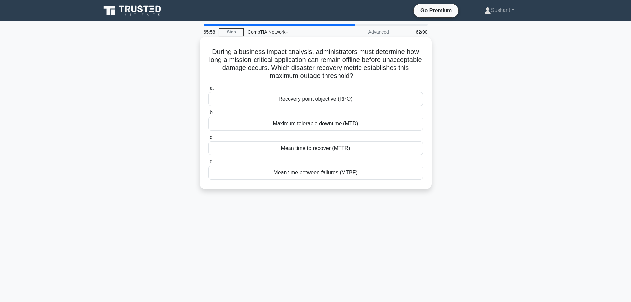
click at [319, 121] on div "Maximum tolerable downtime (MTD)" at bounding box center [315, 124] width 215 height 14
click at [208, 115] on input "b. Maximum tolerable downtime (MTD)" at bounding box center [208, 113] width 0 height 4
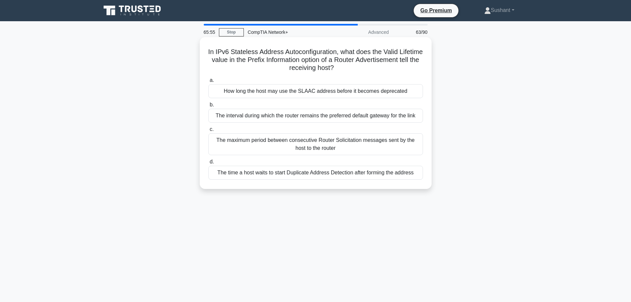
click at [315, 140] on div "The maximum period between consecutive Router Solicitation messages sent by the…" at bounding box center [315, 144] width 215 height 22
click at [208, 131] on input "c. The maximum period between consecutive Router Solicitation messages sent by …" at bounding box center [208, 129] width 0 height 4
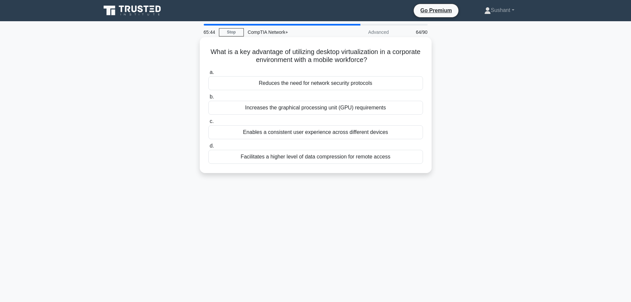
click at [361, 86] on div "Reduces the need for network security protocols" at bounding box center [315, 83] width 215 height 14
click at [208, 74] on input "a. Reduces the need for network security protocols" at bounding box center [208, 72] width 0 height 4
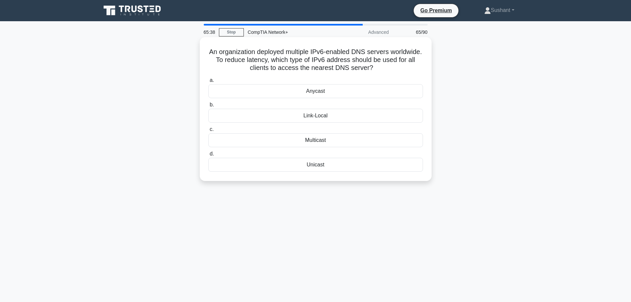
click at [357, 93] on div "Anycast" at bounding box center [315, 91] width 215 height 14
click at [208, 82] on input "a. Anycast" at bounding box center [208, 80] width 0 height 4
click at [333, 139] on div "255.255.248.0" at bounding box center [315, 140] width 215 height 14
click at [208, 131] on input "c. 255.255.248.0" at bounding box center [208, 129] width 0 height 4
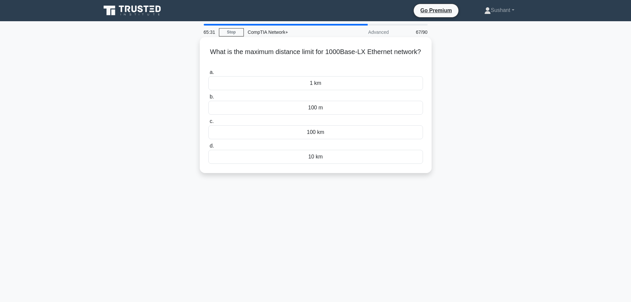
click at [309, 156] on div "10 km" at bounding box center [315, 157] width 215 height 14
click at [208, 148] on input "d. 10 km" at bounding box center [208, 146] width 0 height 4
click at [315, 111] on div "40 km" at bounding box center [315, 108] width 215 height 14
click at [208, 99] on input "b. 40 km" at bounding box center [208, 97] width 0 height 4
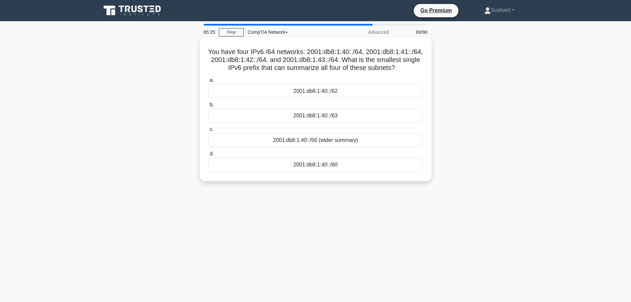
click at [308, 144] on div "2001:db8:1:40::/56 (wider summary)" at bounding box center [315, 140] width 215 height 14
click at [208, 131] on input "c. 2001:db8:1:40::/56 (wider summary)" at bounding box center [208, 129] width 0 height 4
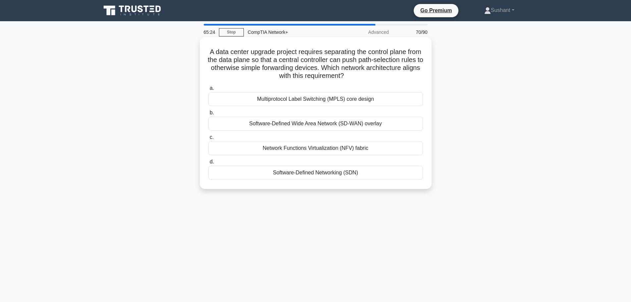
click at [295, 122] on div "Software-Defined Wide Area Network (SD-WAN) overlay" at bounding box center [315, 124] width 215 height 14
click at [208, 115] on input "b. Software-Defined Wide Area Network (SD-WAN) overlay" at bounding box center [208, 113] width 0 height 4
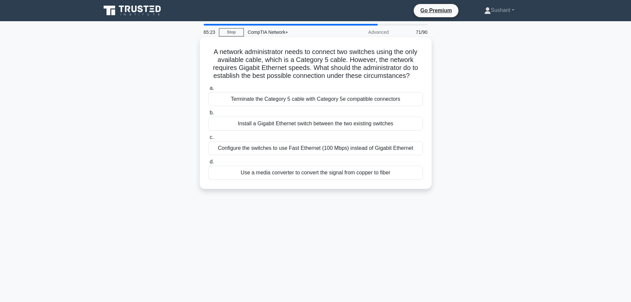
click at [310, 152] on div "Configure the switches to use Fast Ethernet (100 Mbps) instead of Gigabit Ether…" at bounding box center [315, 148] width 215 height 14
click at [208, 139] on input "c. Configure the switches to use Fast Ethernet (100 Mbps) instead of Gigabit Et…" at bounding box center [208, 137] width 0 height 4
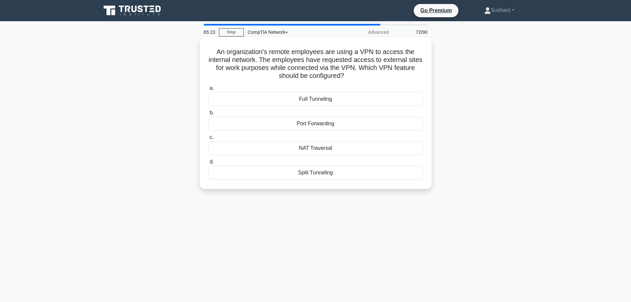
click at [327, 97] on div "Full Tunneling" at bounding box center [315, 99] width 215 height 14
click at [317, 102] on div "Full Tunneling" at bounding box center [315, 99] width 215 height 14
click at [208, 90] on input "a. Full Tunneling" at bounding box center [208, 88] width 0 height 4
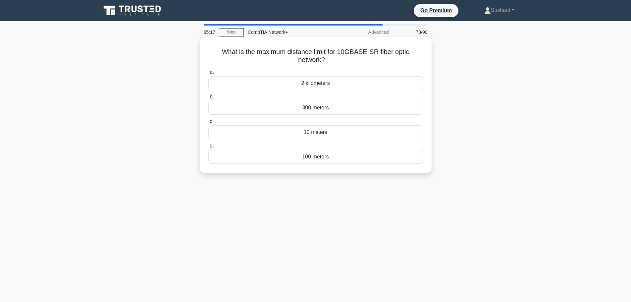
click at [324, 86] on div "2 kilometers" at bounding box center [315, 83] width 215 height 14
click at [208, 74] on input "a. 2 kilometers" at bounding box center [208, 72] width 0 height 4
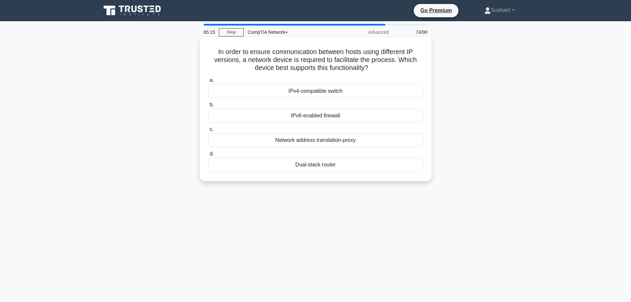
click at [399, 163] on div "Dual-stack router" at bounding box center [315, 165] width 215 height 14
click at [208, 156] on input "d. Dual-stack router" at bounding box center [208, 154] width 0 height 4
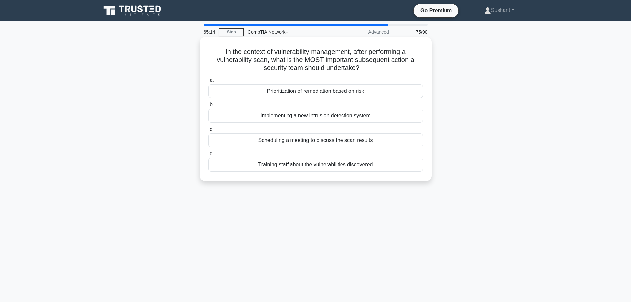
click at [344, 89] on div "Prioritization of remediation based on risk" at bounding box center [315, 91] width 215 height 14
click at [208, 82] on input "a. Prioritization of remediation based on risk" at bounding box center [208, 80] width 0 height 4
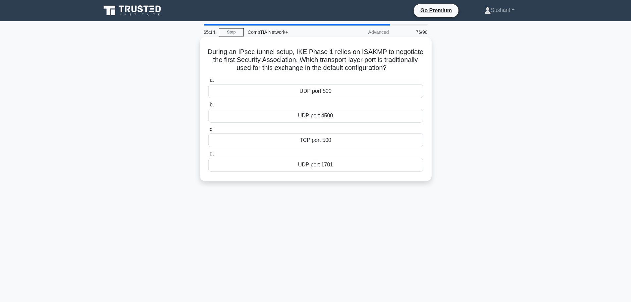
click at [257, 127] on label "c. TCP port 500" at bounding box center [315, 136] width 215 height 22
click at [208, 127] on input "c. TCP port 500" at bounding box center [208, 129] width 0 height 4
click at [352, 149] on div "a. Broadcast mode b. Any-source multicast mode c. d." at bounding box center [315, 124] width 222 height 98
click at [353, 146] on div "Multicast mode" at bounding box center [315, 140] width 215 height 14
click at [208, 131] on input "c. Multicast mode" at bounding box center [208, 129] width 0 height 4
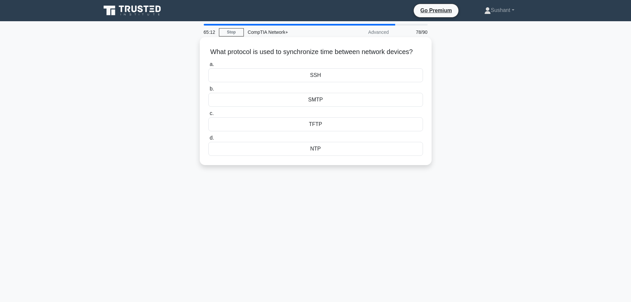
click at [387, 116] on div "a. SSH b. SMTP c." at bounding box center [315, 108] width 222 height 98
click at [327, 149] on label "d. NTP" at bounding box center [315, 145] width 215 height 22
click at [208, 140] on input "d. NTP" at bounding box center [208, 138] width 0 height 4
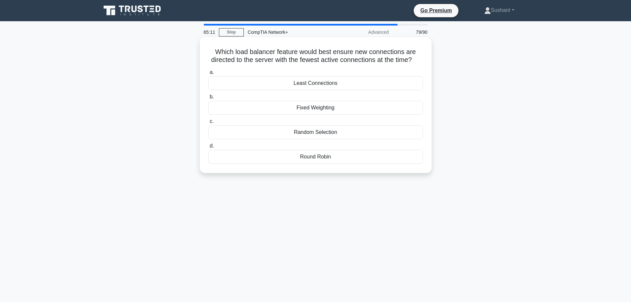
click at [305, 90] on div "Least Connections" at bounding box center [315, 83] width 215 height 14
click at [208, 74] on input "a. Least Connections" at bounding box center [208, 72] width 0 height 4
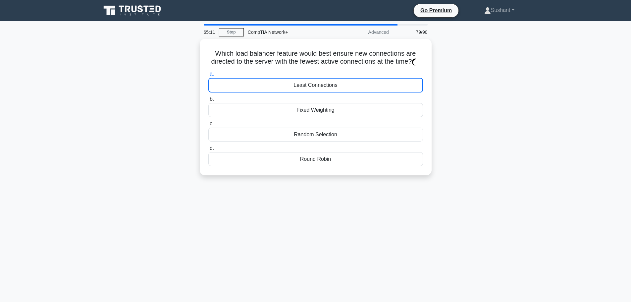
click at [478, 129] on div "Which load balancer feature would best ensure new connections are directed to t…" at bounding box center [315, 111] width 437 height 144
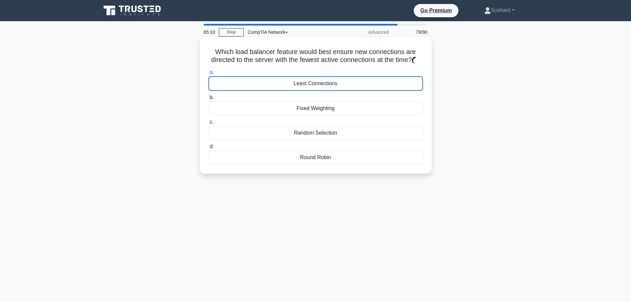
click at [378, 155] on label "d. Round Robin" at bounding box center [315, 153] width 215 height 22
click at [208, 149] on input "d. Round Robin" at bounding box center [208, 146] width 0 height 4
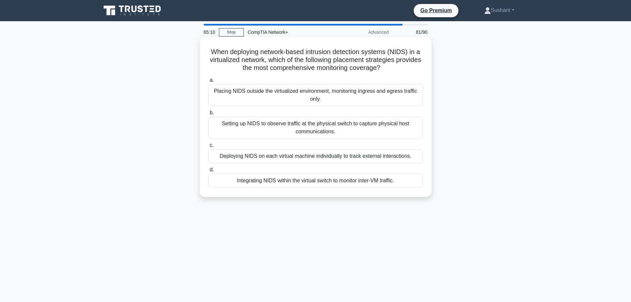
drag, startPoint x: 364, startPoint y: 155, endPoint x: 296, endPoint y: 124, distance: 73.9
click at [361, 154] on div "Deploying NIDS on each virtual machine individually to track external interacti…" at bounding box center [315, 156] width 215 height 14
click at [295, 122] on div "Setting up NIDS to observe traffic at the physical switch to capture physical h…" at bounding box center [315, 128] width 215 height 22
click at [208, 115] on input "b. Setting up NIDS to observe traffic at the physical switch to capture physica…" at bounding box center [208, 113] width 0 height 4
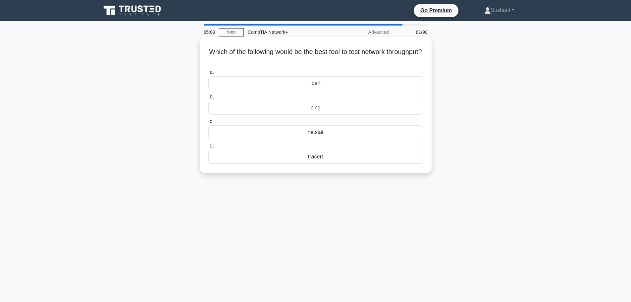
click at [339, 108] on div "ping" at bounding box center [315, 108] width 215 height 14
click at [208, 99] on input "b. ping" at bounding box center [208, 97] width 0 height 4
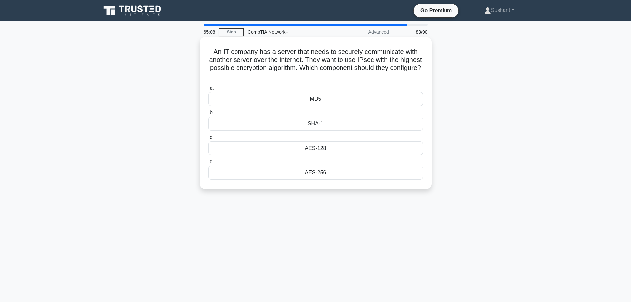
drag, startPoint x: 315, startPoint y: 161, endPoint x: 304, endPoint y: 106, distance: 56.9
click at [316, 143] on div "a. MD5 b. SHA-1 c." at bounding box center [315, 132] width 222 height 98
click at [303, 104] on div "MD5" at bounding box center [315, 99] width 215 height 14
click at [208, 90] on input "a. MD5" at bounding box center [208, 88] width 0 height 4
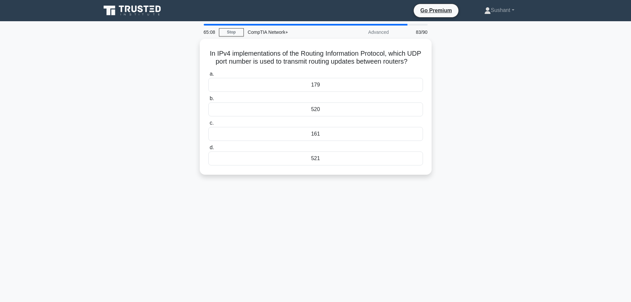
click at [329, 92] on div "179" at bounding box center [315, 85] width 215 height 14
click at [208, 76] on input "a. 179" at bounding box center [208, 74] width 0 height 4
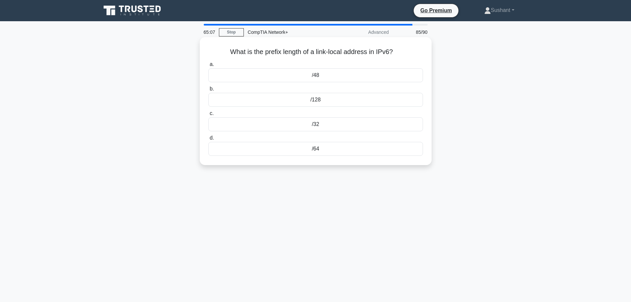
drag, startPoint x: 318, startPoint y: 122, endPoint x: 283, endPoint y: 151, distance: 45.4
click at [283, 152] on div "/64" at bounding box center [315, 149] width 215 height 14
click at [208, 140] on input "d. /64" at bounding box center [208, 138] width 0 height 4
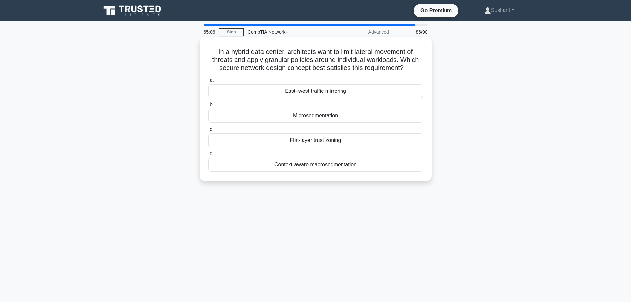
click at [346, 138] on div "Flat-layer trust zoning" at bounding box center [315, 140] width 215 height 14
click at [208, 131] on input "c. Flat-layer trust zoning" at bounding box center [208, 129] width 0 height 4
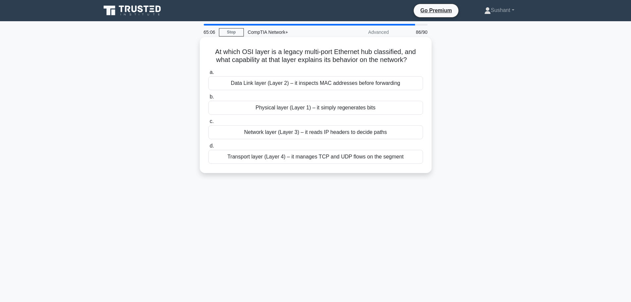
click at [331, 120] on label "c. Network layer (Layer 3) – it reads IP headers to decide paths" at bounding box center [315, 128] width 215 height 22
click at [208, 120] on input "c. Network layer (Layer 3) – it reads IP headers to decide paths" at bounding box center [208, 121] width 0 height 4
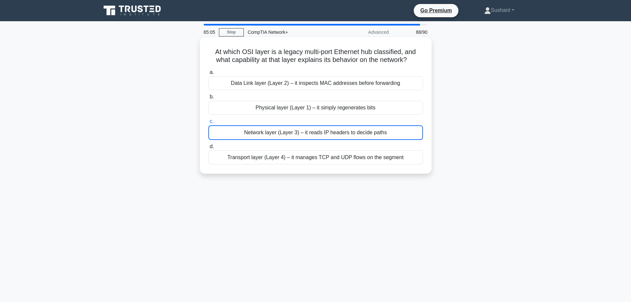
drag, startPoint x: 329, startPoint y: 140, endPoint x: 297, endPoint y: 153, distance: 35.0
click at [304, 153] on div "a. Data Link layer (Layer 2) – it inspects MAC addresses before forwarding b. P…" at bounding box center [315, 116] width 222 height 99
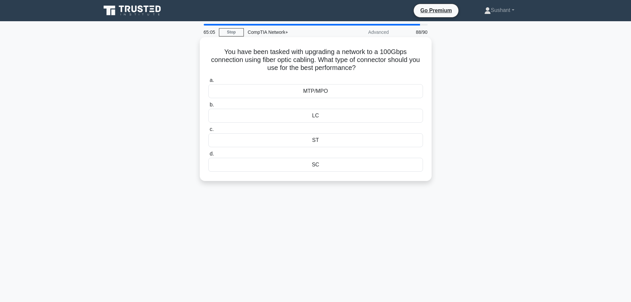
click at [295, 116] on div "LC" at bounding box center [315, 116] width 215 height 14
click at [208, 107] on input "b. LC" at bounding box center [208, 105] width 0 height 4
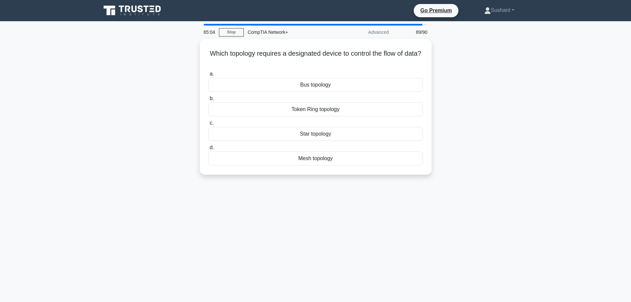
click at [325, 88] on div "Bus topology" at bounding box center [315, 85] width 215 height 14
click at [208, 76] on input "a. Bus topology" at bounding box center [208, 74] width 0 height 4
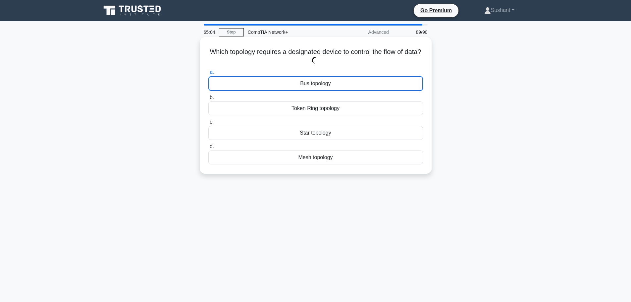
click at [345, 147] on label "d. Mesh topology" at bounding box center [315, 153] width 215 height 22
click at [208, 147] on input "d. Mesh topology" at bounding box center [208, 146] width 0 height 4
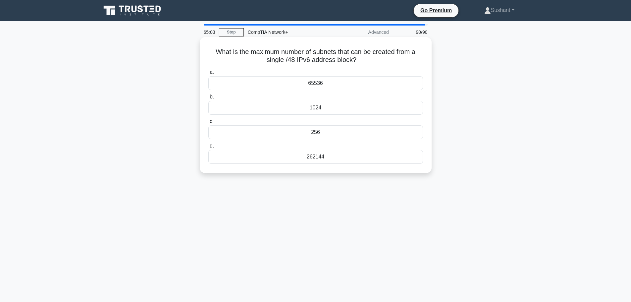
click at [209, 121] on label "c. 256" at bounding box center [315, 128] width 215 height 22
click at [208, 121] on input "c. 256" at bounding box center [208, 121] width 0 height 4
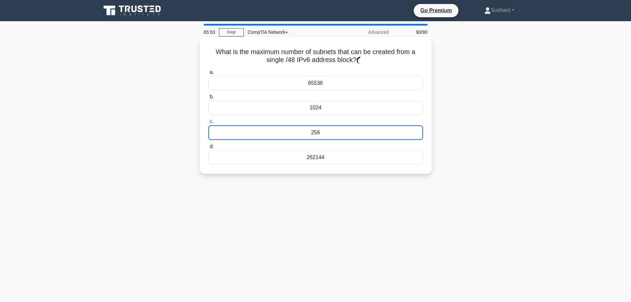
click at [353, 97] on label "b. 1024" at bounding box center [315, 104] width 215 height 22
click at [208, 97] on input "b. 1024" at bounding box center [208, 97] width 0 height 4
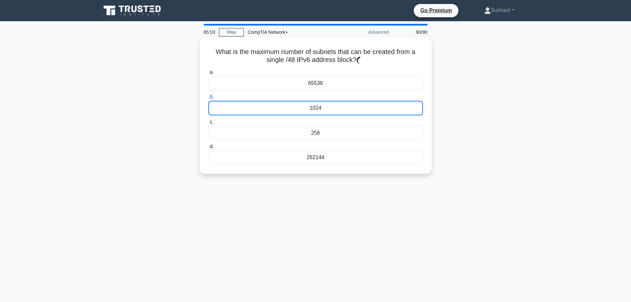
click at [306, 99] on label "b. 1024" at bounding box center [315, 104] width 215 height 23
click at [208, 99] on input "b. 1024" at bounding box center [208, 97] width 0 height 4
click at [313, 145] on label "d. 262144" at bounding box center [315, 153] width 215 height 22
click at [208, 145] on input "d. 262144" at bounding box center [208, 146] width 0 height 4
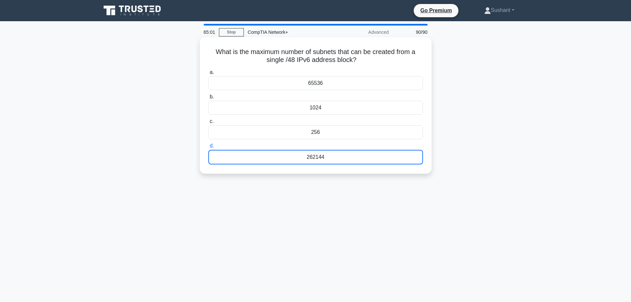
click at [313, 135] on div "256" at bounding box center [315, 132] width 215 height 14
click at [208, 123] on input "c. 256" at bounding box center [208, 121] width 0 height 4
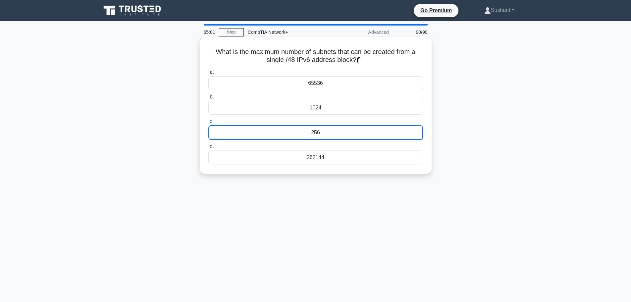
click at [319, 134] on div "256" at bounding box center [315, 132] width 215 height 15
click at [208, 123] on input "c. 256" at bounding box center [208, 121] width 0 height 4
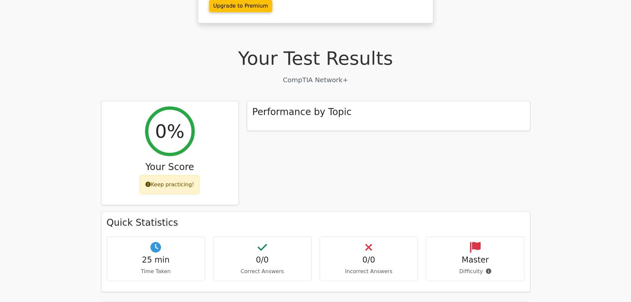
scroll to position [265, 0]
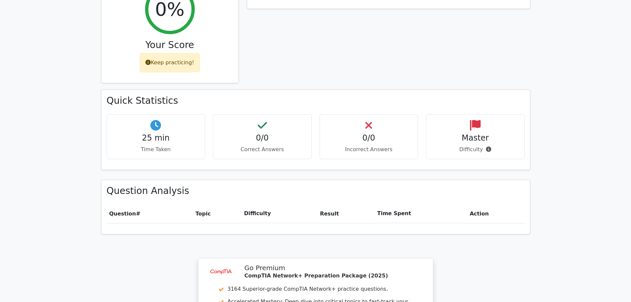
click at [285, 127] on div "0/0 Correct Answers" at bounding box center [262, 136] width 99 height 45
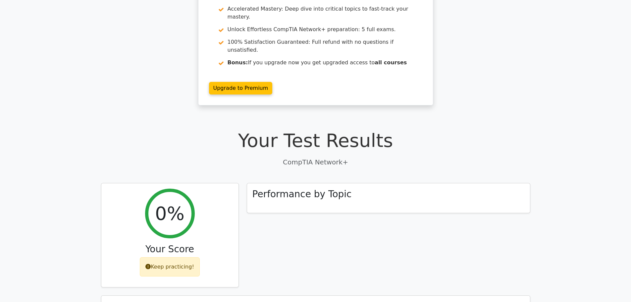
scroll to position [66, 0]
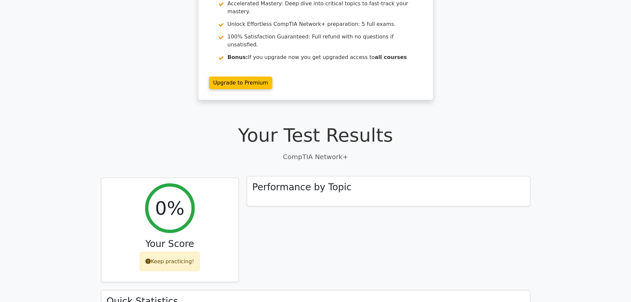
click at [288, 190] on div "Performance by Topic" at bounding box center [388, 191] width 283 height 30
click at [289, 181] on div "Performance by Topic" at bounding box center [388, 191] width 283 height 30
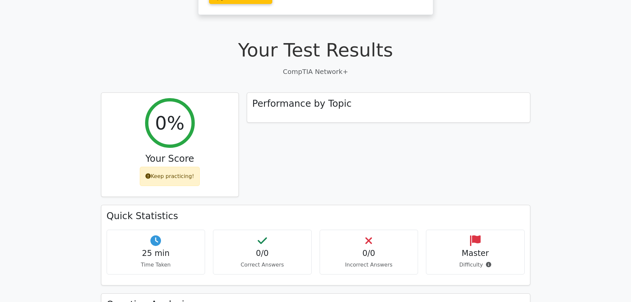
scroll to position [166, 0]
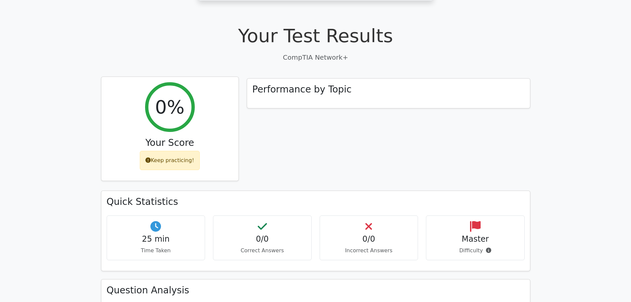
click at [194, 151] on div "Keep practicing!" at bounding box center [170, 160] width 60 height 19
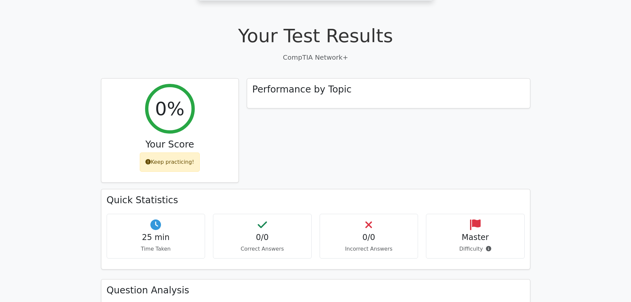
click at [164, 214] on div "25 min Time Taken" at bounding box center [156, 236] width 99 height 45
drag, startPoint x: 177, startPoint y: 233, endPoint x: 207, endPoint y: 223, distance: 31.8
click at [101, 220] on div "Quick Statistics 25 min Time Taken 0/0 Correct Answers 0/0 Incorrect Answers Ma…" at bounding box center [315, 228] width 428 height 79
click at [270, 228] on div "0/0 Correct Answers" at bounding box center [262, 236] width 99 height 45
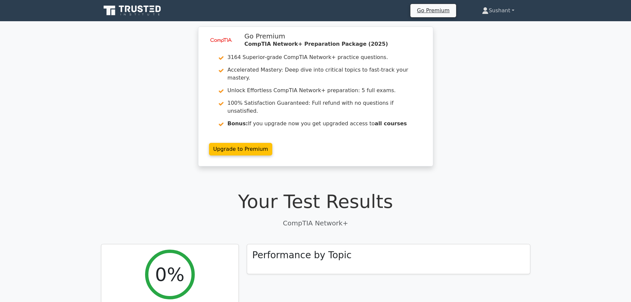
click at [489, 7] on link "Sushant" at bounding box center [498, 10] width 64 height 13
click at [485, 23] on link "Profile" at bounding box center [492, 26] width 52 height 11
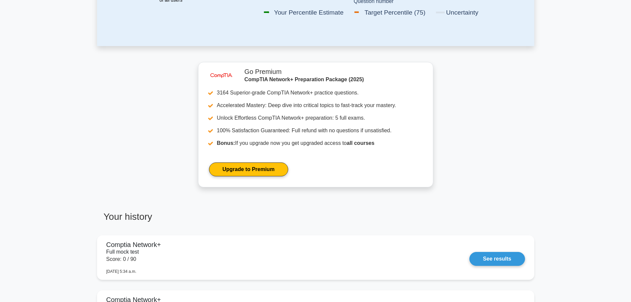
scroll to position [364, 0]
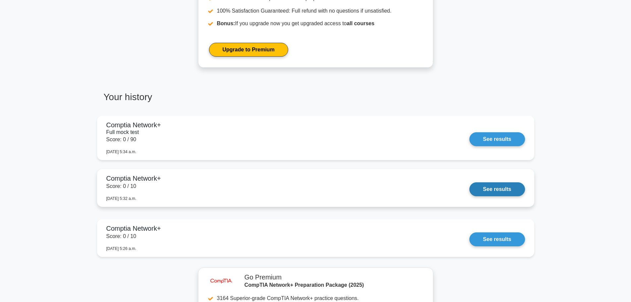
click at [496, 186] on link "See results" at bounding box center [496, 189] width 55 height 14
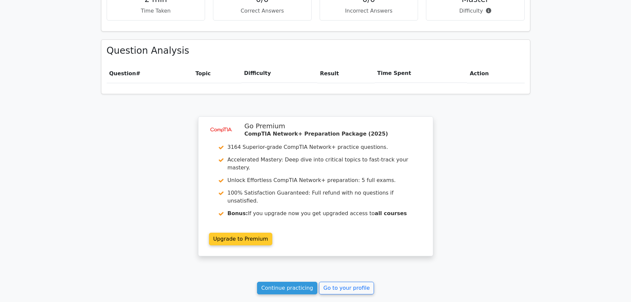
scroll to position [460, 0]
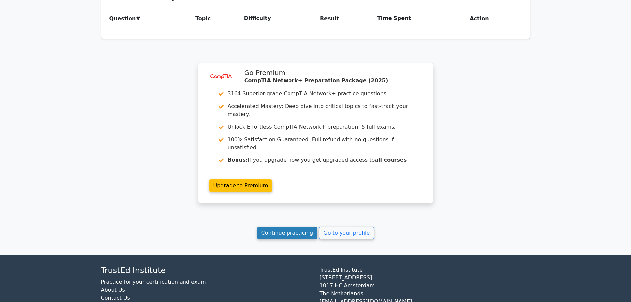
click at [282, 226] on link "Continue practicing" at bounding box center [287, 232] width 61 height 13
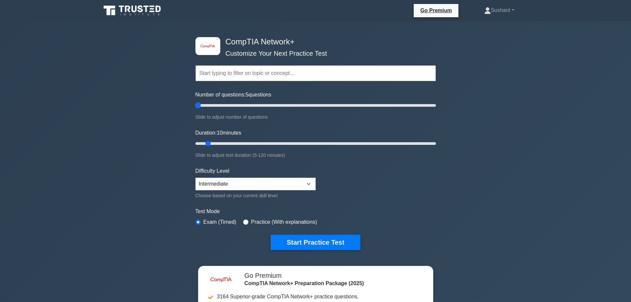
drag, startPoint x: 204, startPoint y: 104, endPoint x: 198, endPoint y: 104, distance: 5.6
type input "5"
click at [198, 104] on input "Number of questions: 5 questions" at bounding box center [315, 105] width 240 height 8
drag, startPoint x: 206, startPoint y: 142, endPoint x: 196, endPoint y: 142, distance: 10.0
type input "5"
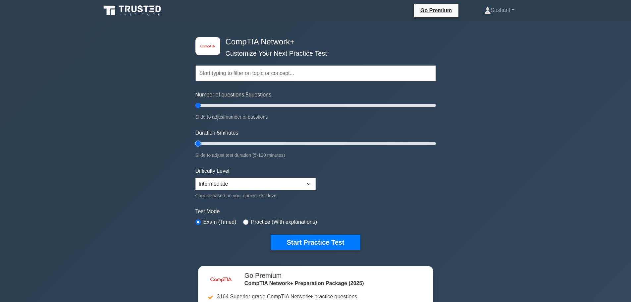
click at [196, 142] on input "Duration: 5 minutes" at bounding box center [315, 143] width 240 height 8
click at [253, 182] on select "Beginner Intermediate Expert" at bounding box center [255, 183] width 120 height 13
select select "beginner"
click at [195, 177] on select "Beginner Intermediate Expert" at bounding box center [255, 183] width 120 height 13
click at [287, 240] on button "Start Practice Test" at bounding box center [314, 241] width 89 height 15
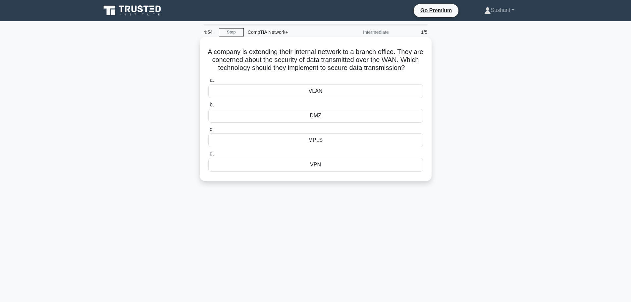
click at [311, 98] on div "VLAN" at bounding box center [315, 91] width 215 height 14
click at [208, 82] on input "a. VLAN" at bounding box center [208, 80] width 0 height 4
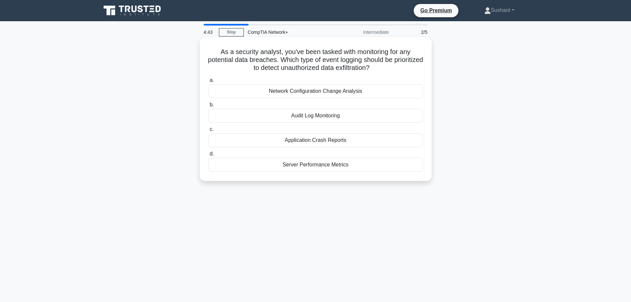
click at [323, 91] on div "Network Configuration Change Analysis" at bounding box center [315, 91] width 215 height 14
click at [208, 82] on input "a. Network Configuration Change Analysis" at bounding box center [208, 80] width 0 height 4
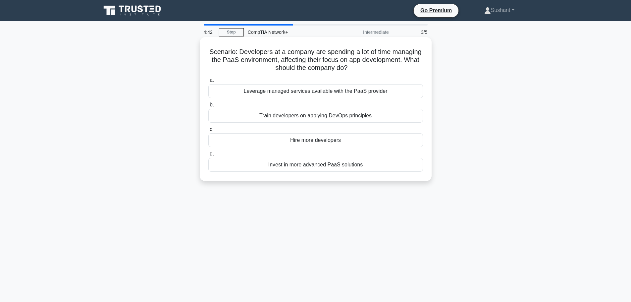
click at [306, 111] on div "Train developers on applying DevOps principles" at bounding box center [315, 116] width 215 height 14
click at [208, 107] on input "b. Train developers on applying DevOps principles" at bounding box center [208, 105] width 0 height 4
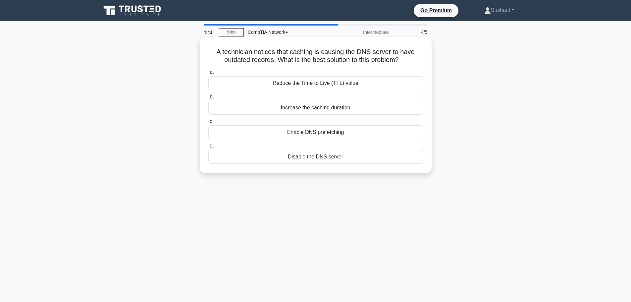
click at [301, 126] on div "Enable DNS prefetching" at bounding box center [315, 132] width 215 height 14
click at [208, 123] on input "c. Enable DNS prefetching" at bounding box center [208, 121] width 0 height 4
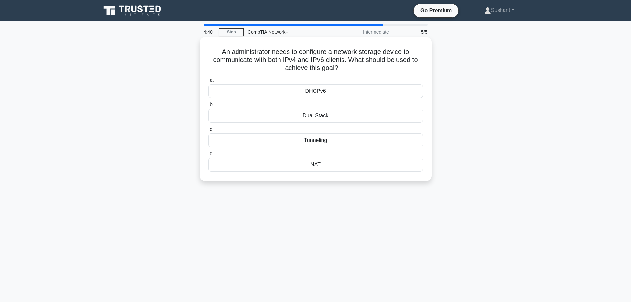
click at [322, 91] on div "DHCPv6" at bounding box center [315, 91] width 215 height 14
click at [208, 82] on input "a. DHCPv6" at bounding box center [208, 80] width 0 height 4
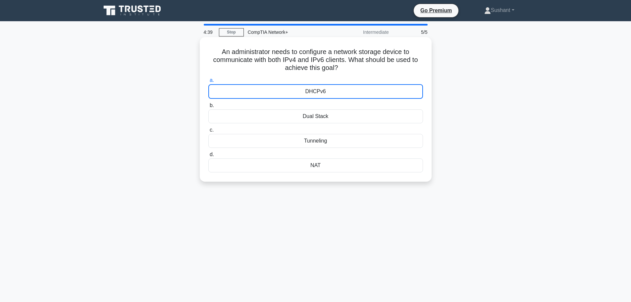
click at [308, 141] on div "Tunneling" at bounding box center [315, 141] width 215 height 14
click at [208, 132] on input "c. Tunneling" at bounding box center [208, 130] width 0 height 4
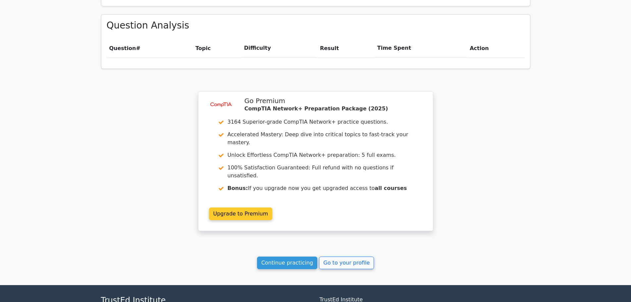
scroll to position [427, 0]
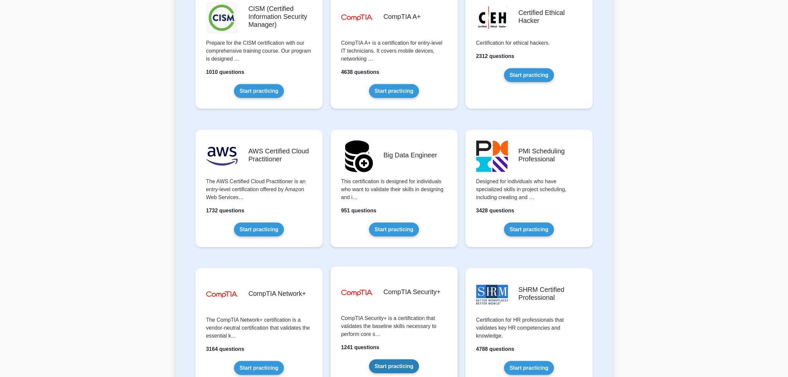
scroll to position [1076, 0]
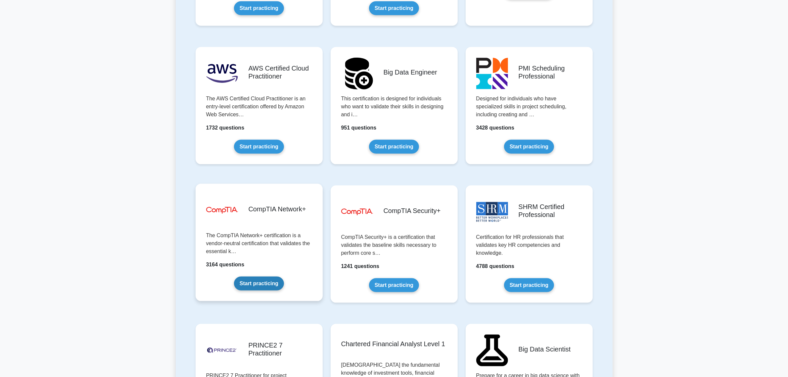
click at [277, 283] on link "Start practicing" at bounding box center [259, 283] width 50 height 14
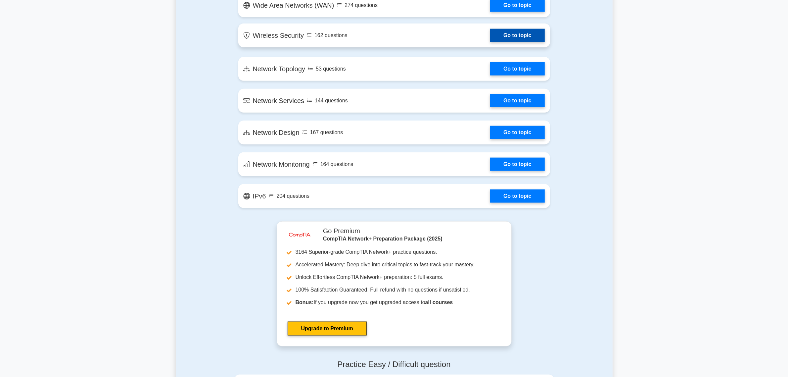
scroll to position [1283, 0]
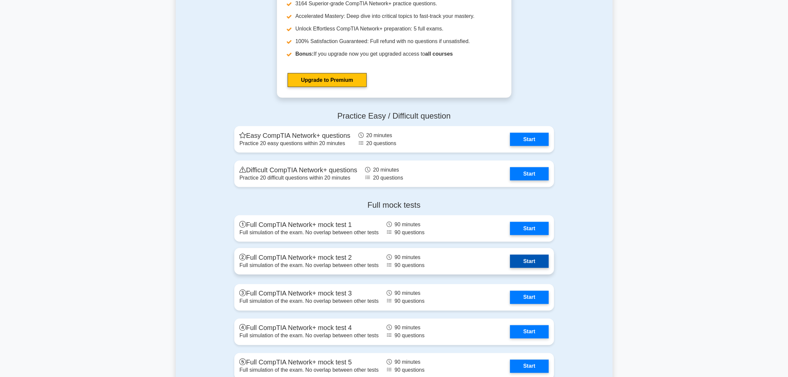
click at [513, 262] on link "Start" at bounding box center [529, 261] width 38 height 13
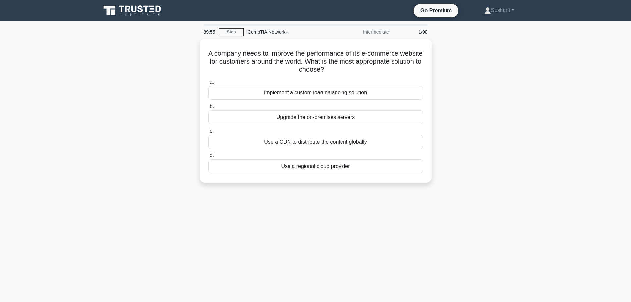
drag, startPoint x: 584, startPoint y: 181, endPoint x: 588, endPoint y: 180, distance: 3.7
click at [584, 181] on main "89:55 Stop CompTIA Network+ Intermediate 1/90 A company needs to improve the pe…" at bounding box center [315, 189] width 631 height 336
click at [336, 166] on div "Use a regional cloud provider" at bounding box center [315, 165] width 215 height 14
click at [208, 156] on input "d. Use a regional cloud provider" at bounding box center [208, 154] width 0 height 4
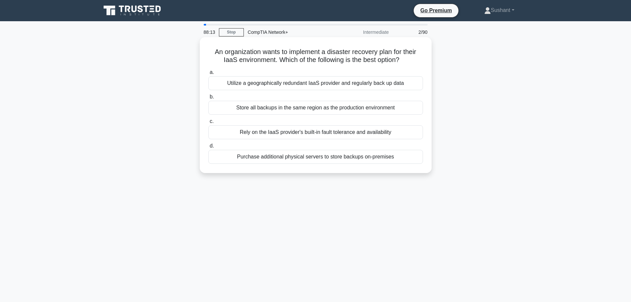
click at [386, 87] on div "Utilize a geographically redundant IaaS provider and regularly back up data" at bounding box center [315, 83] width 215 height 14
click at [208, 74] on input "a. Utilize a geographically redundant IaaS provider and regularly back up data" at bounding box center [208, 72] width 0 height 4
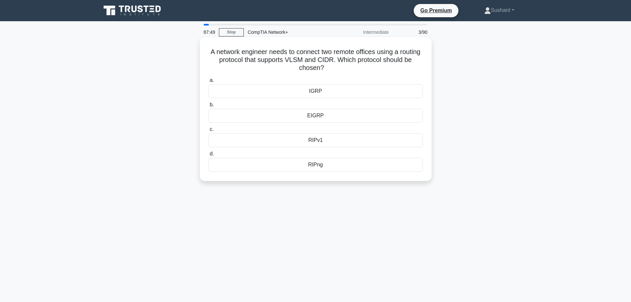
click at [334, 144] on div "RIPv1" at bounding box center [315, 140] width 215 height 14
click at [208, 131] on input "c. RIPv1" at bounding box center [208, 129] width 0 height 4
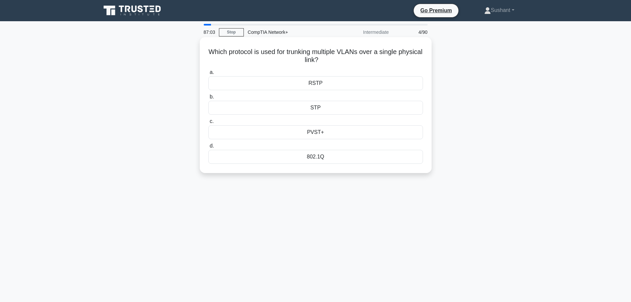
click at [335, 81] on div "RSTP" at bounding box center [315, 83] width 215 height 14
click at [208, 74] on input "a. RSTP" at bounding box center [208, 72] width 0 height 4
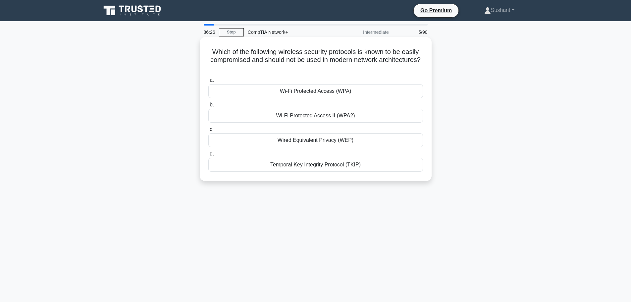
click at [321, 90] on div "Wi-Fi Protected Access (WPA)" at bounding box center [315, 91] width 215 height 14
click at [208, 82] on input "a. Wi-Fi Protected Access (WPA)" at bounding box center [208, 80] width 0 height 4
click at [343, 142] on div "High-frequency attenuation" at bounding box center [315, 140] width 215 height 14
click at [361, 139] on div "High-frequency attenuation" at bounding box center [315, 140] width 215 height 14
click at [208, 131] on input "c. High-frequency attenuation" at bounding box center [208, 129] width 0 height 4
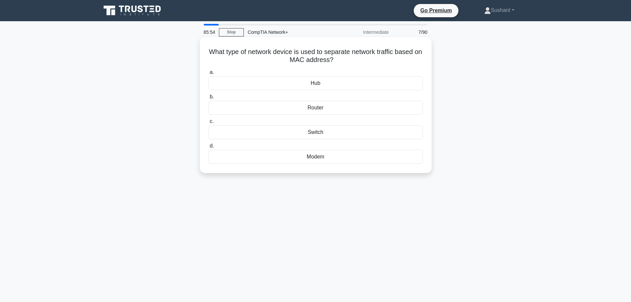
click at [318, 157] on div "Modem" at bounding box center [315, 157] width 215 height 14
click at [208, 148] on input "d. Modem" at bounding box center [208, 146] width 0 height 4
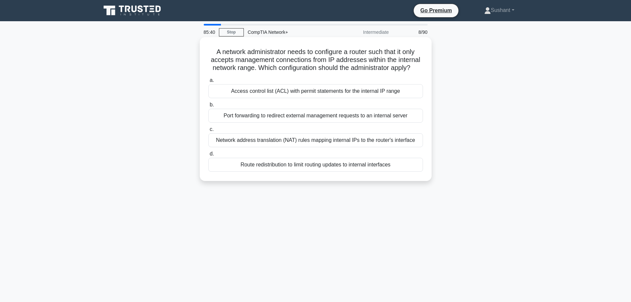
click at [268, 141] on div "Network address translation (NAT) rules mapping internal IPs to the router's in…" at bounding box center [315, 140] width 215 height 14
click at [208, 131] on input "c. Network address translation (NAT) rules mapping internal IPs to the router's…" at bounding box center [208, 129] width 0 height 4
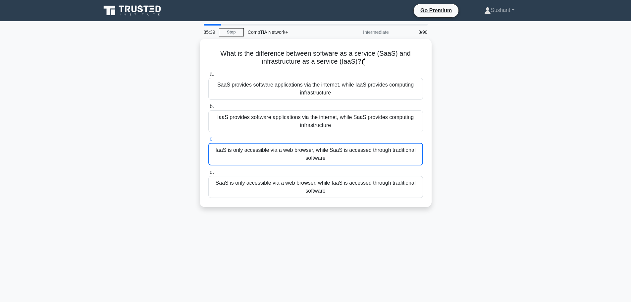
click at [268, 138] on label "c. IaaS is only accessible via a web browser, while SaaS is accessed through tr…" at bounding box center [315, 150] width 215 height 30
click at [208, 138] on input "c. IaaS is only accessible via a web browser, while SaaS is accessed through tr…" at bounding box center [208, 139] width 0 height 4
click at [268, 138] on label "c. IaaS is only accessible via a web browser, while SaaS is accessed through tr…" at bounding box center [315, 150] width 215 height 30
click at [208, 138] on input "c. IaaS is only accessible via a web browser, while SaaS is accessed through tr…" at bounding box center [208, 139] width 0 height 4
click at [268, 138] on label "c. IaaS is only accessible via a web browser, while SaaS is accessed through tr…" at bounding box center [315, 150] width 215 height 30
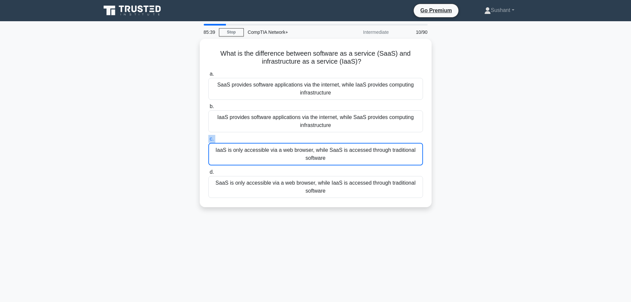
click at [208, 138] on input "c. IaaS is only accessible via a web browser, while SaaS is accessed through tr…" at bounding box center [208, 139] width 0 height 4
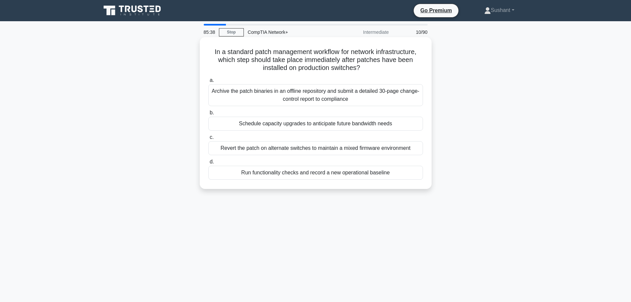
click at [270, 159] on label "d. Run functionality checks and record a new operational baseline" at bounding box center [315, 169] width 215 height 22
click at [208, 160] on input "d. Run functionality checks and record a new operational baseline" at bounding box center [208, 162] width 0 height 4
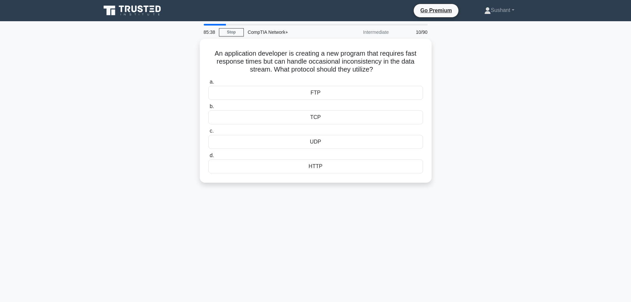
click at [270, 159] on div "HTTP" at bounding box center [315, 166] width 215 height 14
click at [208, 158] on input "d. HTTP" at bounding box center [208, 155] width 0 height 4
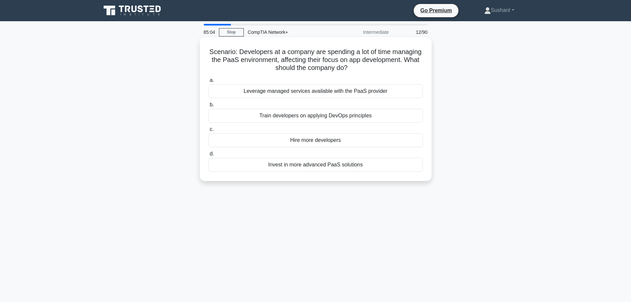
click at [291, 164] on div "Invest in more advanced PaaS solutions" at bounding box center [315, 165] width 215 height 14
click at [208, 156] on input "d. Invest in more advanced PaaS solutions" at bounding box center [208, 154] width 0 height 4
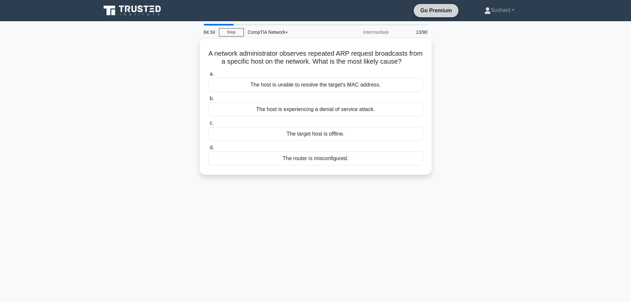
click at [448, 7] on link "Go Premium" at bounding box center [435, 10] width 39 height 8
click at [493, 14] on link "Sushant" at bounding box center [499, 10] width 62 height 13
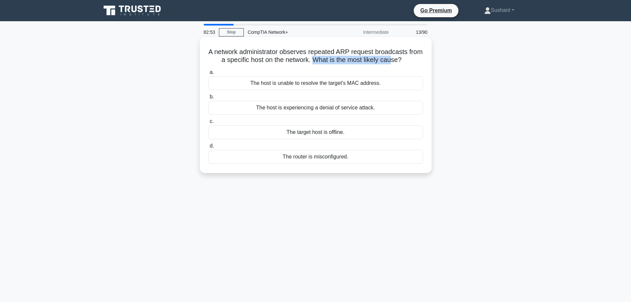
drag, startPoint x: 322, startPoint y: 61, endPoint x: 402, endPoint y: 59, distance: 79.2
click at [402, 59] on h5 "A network administrator observes repeated ARP request broadcasts from a specifi…" at bounding box center [316, 56] width 216 height 17
click at [353, 87] on div "The host is unable to resolve the target's MAC address." at bounding box center [315, 83] width 215 height 14
click at [208, 74] on input "a. The host is unable to resolve the target's MAC address." at bounding box center [208, 72] width 0 height 4
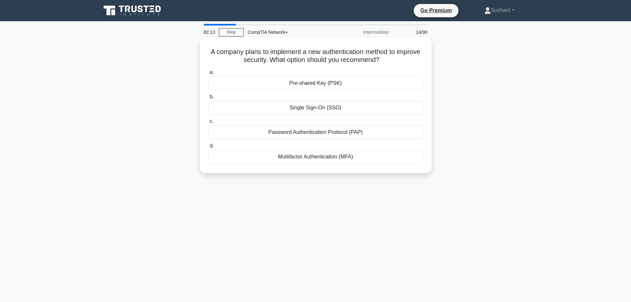
click at [348, 109] on div "Single Sign-On (SSO)" at bounding box center [315, 108] width 215 height 14
click at [208, 99] on input "b. Single Sign-On (SSO)" at bounding box center [208, 97] width 0 height 4
click at [378, 107] on div "Software-based virtualization" at bounding box center [315, 108] width 215 height 14
click at [208, 99] on input "b. Software-based virtualization" at bounding box center [208, 97] width 0 height 4
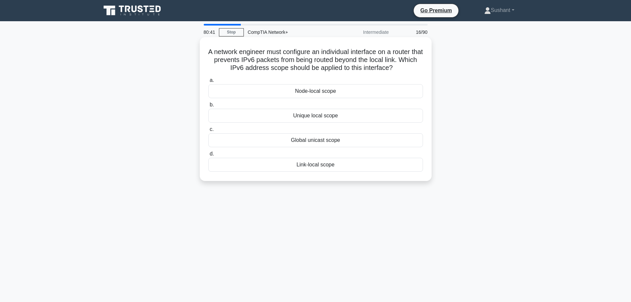
click at [314, 119] on div "Unique local scope" at bounding box center [315, 116] width 215 height 14
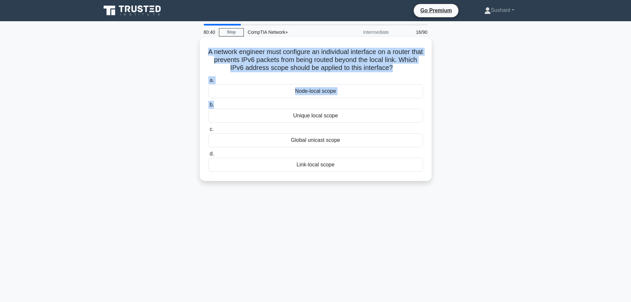
click at [356, 105] on label "b. Unique local scope" at bounding box center [315, 112] width 215 height 22
click at [344, 115] on div "Unique local scope" at bounding box center [315, 116] width 215 height 14
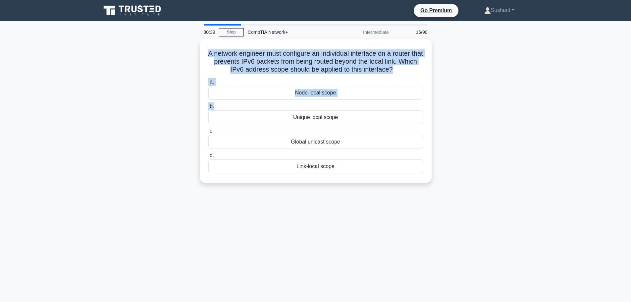
click at [454, 125] on div "A network engineer must configure an individual interface on a router that prev…" at bounding box center [315, 115] width 437 height 152
click at [543, 209] on main "80:38 Stop CompTIA Network+ Intermediate 16/90 A network engineer must configur…" at bounding box center [315, 189] width 631 height 336
click at [548, 209] on main "80:38 Stop CompTIA Network+ Intermediate 16/90 A network engineer must configur…" at bounding box center [315, 189] width 631 height 336
click at [534, 242] on main "80:37 Stop CompTIA Network+ Intermediate 16/90 A network engineer must configur…" at bounding box center [315, 189] width 631 height 336
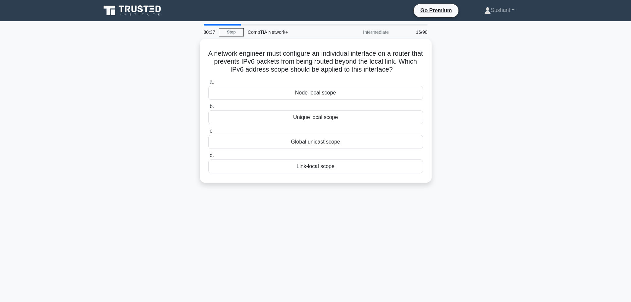
click at [534, 242] on main "80:37 Stop CompTIA Network+ Intermediate 16/90 A network engineer must configur…" at bounding box center [315, 189] width 631 height 336
click at [280, 110] on div "Unique local scope" at bounding box center [315, 116] width 215 height 14
click at [208, 107] on input "b. Unique local scope" at bounding box center [208, 105] width 0 height 4
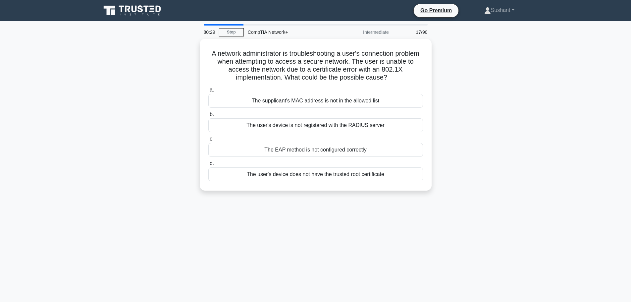
click at [466, 143] on div "A network administrator is troubleshooting a user's connection problem when att…" at bounding box center [315, 119] width 437 height 160
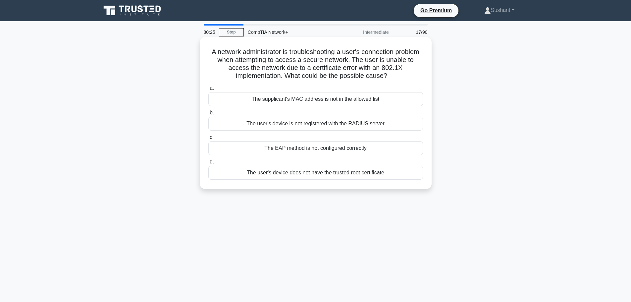
click at [394, 171] on div "The user's device does not have the trusted root certificate" at bounding box center [315, 173] width 215 height 14
click at [208, 164] on input "d. The user's device does not have the trusted root certificate" at bounding box center [208, 162] width 0 height 4
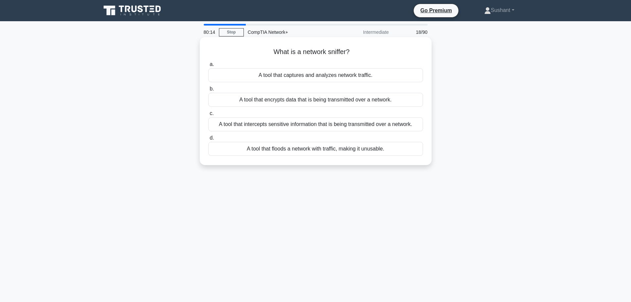
click at [320, 78] on div "A tool that captures and analyzes network traffic." at bounding box center [315, 75] width 215 height 14
click at [208, 67] on input "a. A tool that captures and analyzes network traffic." at bounding box center [208, 64] width 0 height 4
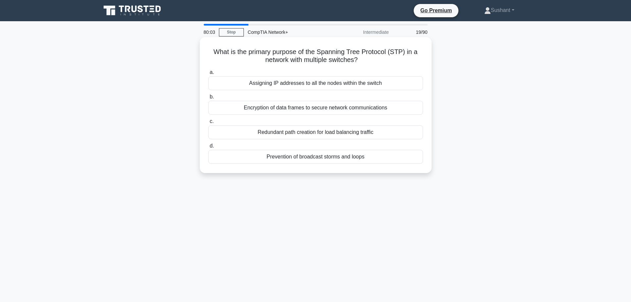
click at [315, 114] on div "Encryption of data frames to secure network communications" at bounding box center [315, 108] width 215 height 14
click at [208, 99] on input "b. Encryption of data frames to secure network communications" at bounding box center [208, 97] width 0 height 4
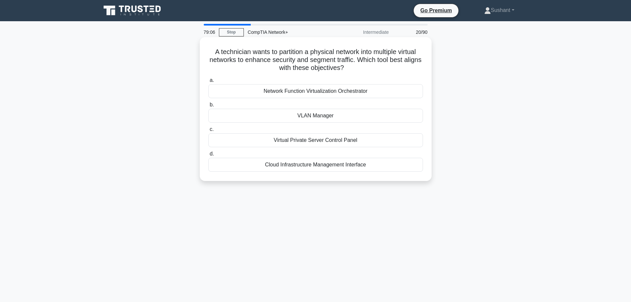
drag, startPoint x: 206, startPoint y: 52, endPoint x: 355, endPoint y: 70, distance: 150.4
click at [355, 70] on div "A technician wants to partition a physical network into multiple virtual networ…" at bounding box center [315, 109] width 226 height 138
drag, startPoint x: 355, startPoint y: 69, endPoint x: 212, endPoint y: 51, distance: 144.8
click at [212, 51] on h5 "A technician wants to partition a physical network into multiple virtual networ…" at bounding box center [316, 60] width 216 height 24
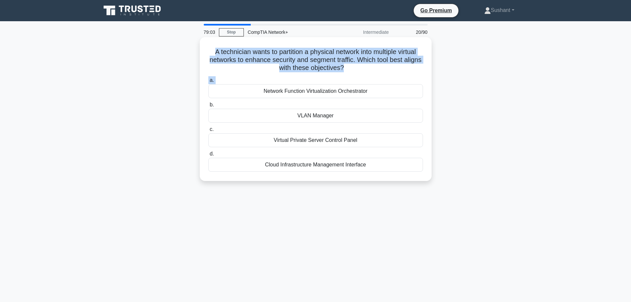
drag, startPoint x: 212, startPoint y: 51, endPoint x: 376, endPoint y: 76, distance: 166.7
click at [376, 76] on div "A technician wants to partition a physical network into multiple virtual networ…" at bounding box center [315, 109] width 226 height 138
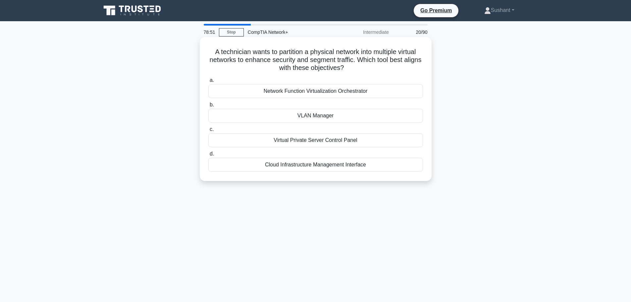
click at [337, 115] on div "VLAN Manager" at bounding box center [315, 116] width 215 height 14
click at [208, 107] on input "b. VLAN Manager" at bounding box center [208, 105] width 0 height 4
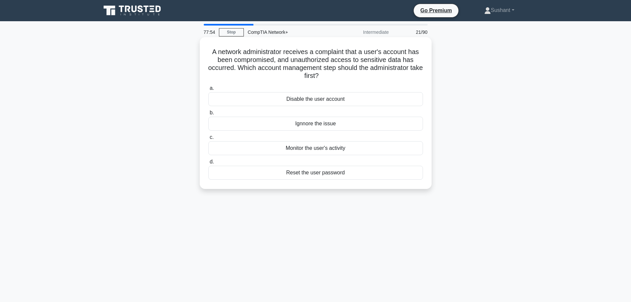
click at [336, 150] on div "Monitor the user's activity" at bounding box center [315, 148] width 215 height 14
click at [208, 139] on input "c. Monitor the user's activity" at bounding box center [208, 137] width 0 height 4
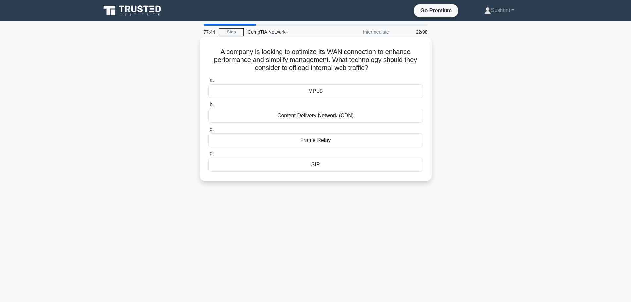
click at [331, 138] on div "Frame Relay" at bounding box center [315, 140] width 215 height 14
click at [208, 131] on input "c. Frame Relay" at bounding box center [208, 129] width 0 height 4
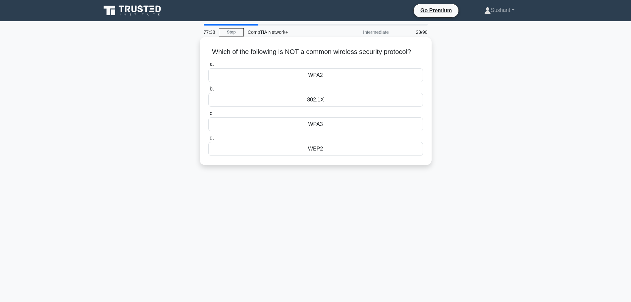
click at [340, 97] on div "802.1X" at bounding box center [315, 100] width 215 height 14
click at [208, 91] on input "b. 802.1X" at bounding box center [208, 89] width 0 height 4
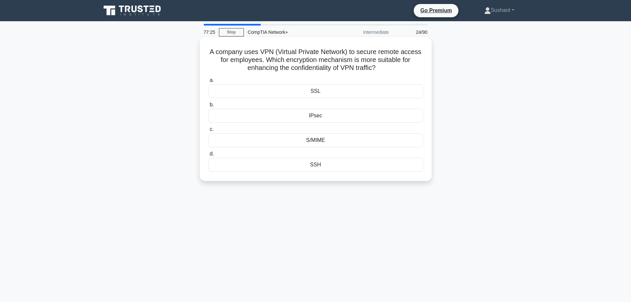
click at [336, 88] on div "SSL" at bounding box center [315, 91] width 215 height 14
click at [208, 82] on input "a. SSL" at bounding box center [208, 80] width 0 height 4
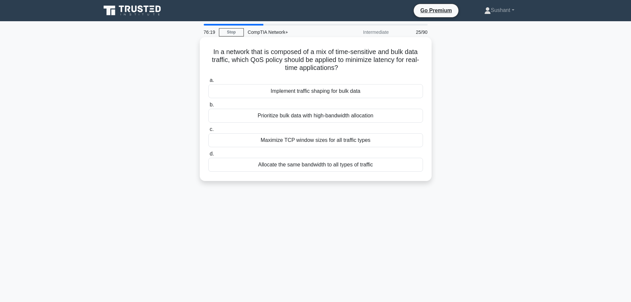
click at [388, 139] on div "Maximize TCP window sizes for all traffic types" at bounding box center [315, 140] width 215 height 14
click at [208, 131] on input "c. Maximize TCP window sizes for all traffic types" at bounding box center [208, 129] width 0 height 4
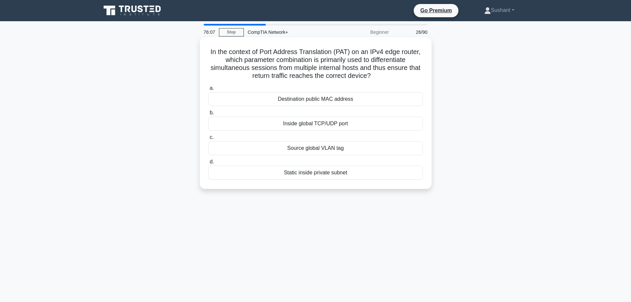
click at [280, 101] on div "Destination public MAC address" at bounding box center [315, 99] width 215 height 14
click at [208, 90] on input "a. Destination public MAC address" at bounding box center [208, 88] width 0 height 4
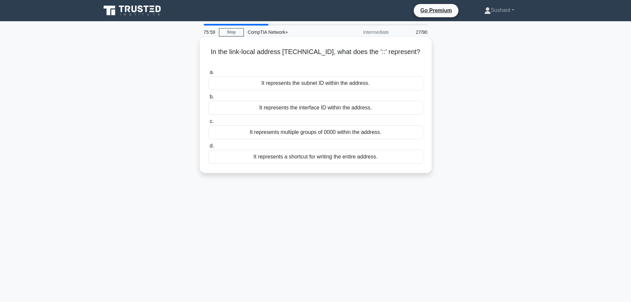
click at [324, 125] on div "It represents multiple groups of 0000 within the address." at bounding box center [315, 132] width 215 height 14
click at [208, 122] on input "c. It represents multiple groups of 0000 within the address." at bounding box center [208, 121] width 0 height 4
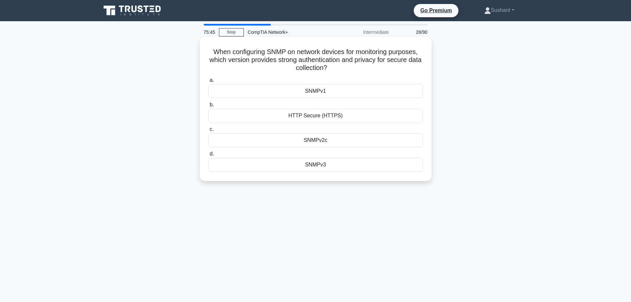
click at [323, 122] on div "HTTP Secure (HTTPS)" at bounding box center [315, 116] width 215 height 14
click at [208, 107] on input "b. HTTP Secure (HTTPS)" at bounding box center [208, 105] width 0 height 4
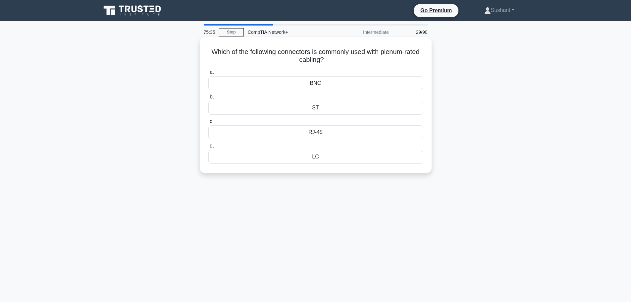
click at [319, 136] on div "RJ-45" at bounding box center [315, 132] width 215 height 14
click at [208, 123] on input "c. RJ-45" at bounding box center [208, 121] width 0 height 4
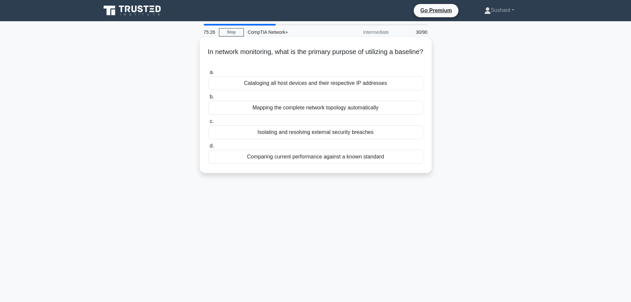
click at [258, 160] on div "Comparing current performance against a known standard" at bounding box center [315, 157] width 215 height 14
click at [208, 148] on input "d. Comparing current performance against a known standard" at bounding box center [208, 146] width 0 height 4
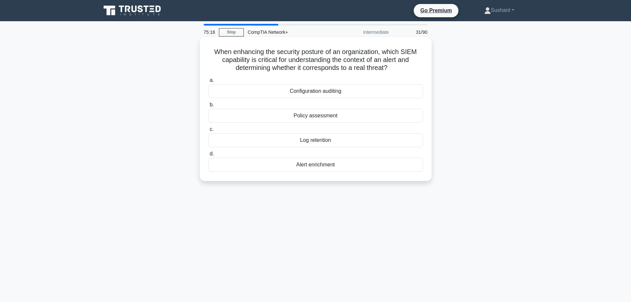
drag, startPoint x: 299, startPoint y: 95, endPoint x: 238, endPoint y: 161, distance: 90.2
click at [242, 158] on div "a. Configuration auditing b. Policy assessment c. d." at bounding box center [315, 124] width 222 height 98
click at [142, 190] on div "When enhancing the security posture of an organization, which SIEM capability i…" at bounding box center [315, 115] width 437 height 152
drag, startPoint x: 290, startPoint y: 166, endPoint x: 262, endPoint y: 180, distance: 31.3
click at [262, 180] on div "When enhancing the security posture of an organization, which SIEM capability i…" at bounding box center [316, 109] width 232 height 144
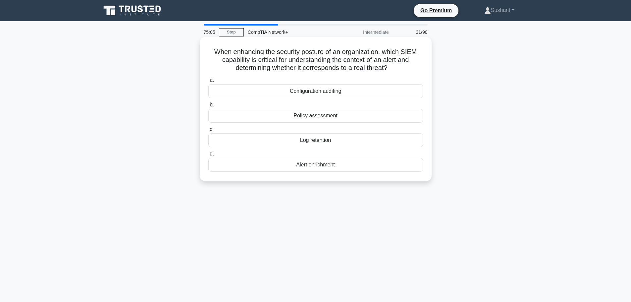
click at [258, 173] on div "a. Configuration auditing b. Policy assessment c. d." at bounding box center [315, 124] width 222 height 98
click at [261, 169] on div "Alert enrichment" at bounding box center [315, 165] width 215 height 14
click at [208, 156] on input "d. Alert enrichment" at bounding box center [208, 154] width 0 height 4
click at [315, 119] on div "Reverse proxy" at bounding box center [315, 116] width 215 height 14
click at [208, 107] on input "b. Reverse proxy" at bounding box center [208, 105] width 0 height 4
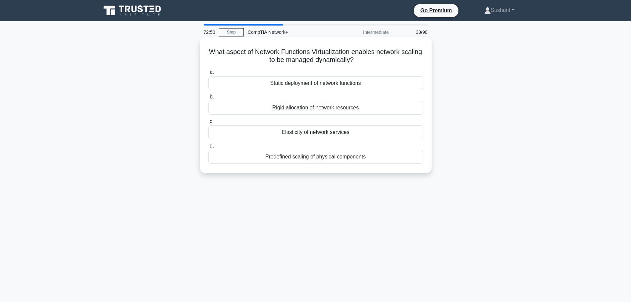
click at [360, 162] on div "Predefined scaling of physical components" at bounding box center [315, 157] width 215 height 14
click at [208, 148] on input "d. Predefined scaling of physical components" at bounding box center [208, 146] width 0 height 4
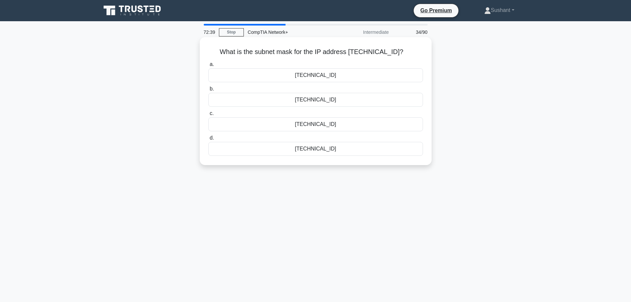
click at [341, 78] on div "255.255.254.0" at bounding box center [315, 75] width 215 height 14
click at [208, 67] on input "a. 255.255.254.0" at bounding box center [208, 64] width 0 height 4
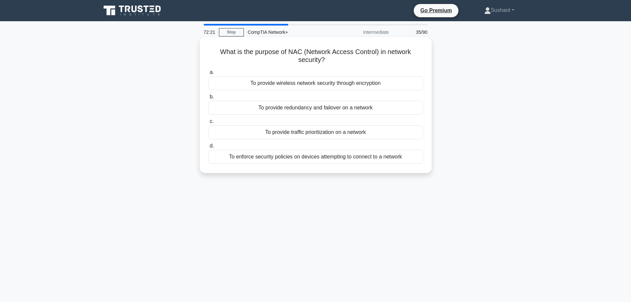
click at [354, 107] on div "To provide redundancy and failover on a network" at bounding box center [315, 108] width 215 height 14
click at [208, 99] on input "b. To provide redundancy and failover on a network" at bounding box center [208, 97] width 0 height 4
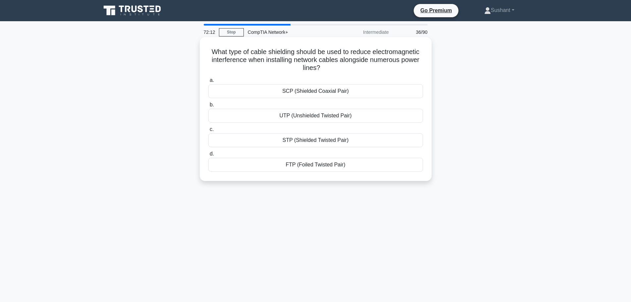
click at [344, 138] on div "STP (Shielded Twisted Pair)" at bounding box center [315, 140] width 215 height 14
click at [208, 131] on input "c. STP (Shielded Twisted Pair)" at bounding box center [208, 129] width 0 height 4
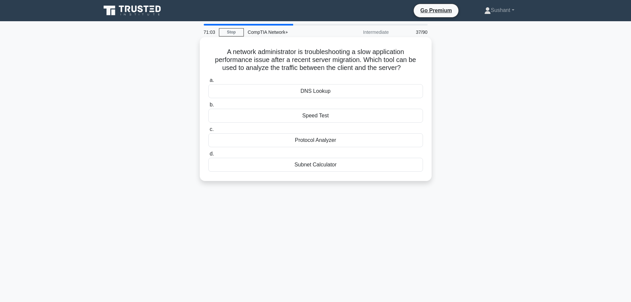
click at [303, 116] on div "Speed Test" at bounding box center [315, 116] width 215 height 14
click at [208, 107] on input "b. Speed Test" at bounding box center [208, 105] width 0 height 4
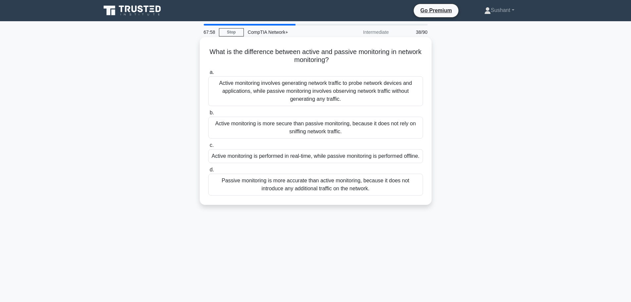
click at [279, 87] on div "Active monitoring involves generating network traffic to probe network devices …" at bounding box center [315, 91] width 215 height 30
click at [208, 74] on input "a. Active monitoring involves generating network traffic to probe network devic…" at bounding box center [208, 72] width 0 height 4
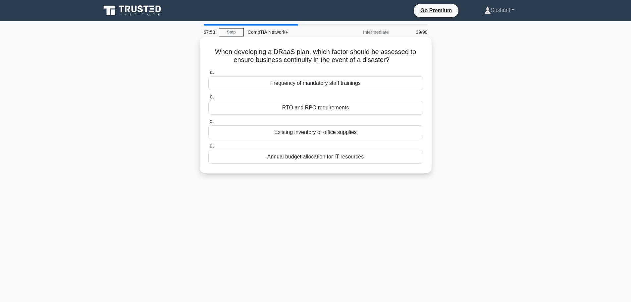
click at [298, 110] on div "RTO and RPO requirements" at bounding box center [315, 108] width 215 height 14
click at [208, 99] on input "b. RTO and RPO requirements" at bounding box center [208, 97] width 0 height 4
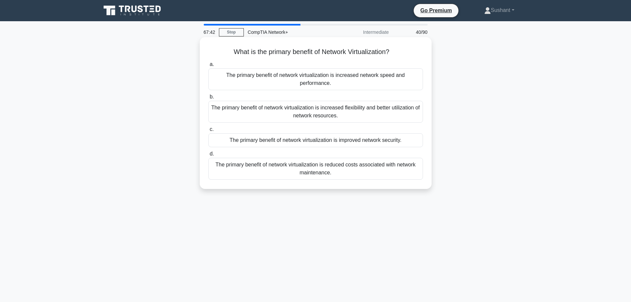
click at [261, 167] on div "The primary benefit of network virtualization is reduced costs associated with …" at bounding box center [315, 169] width 215 height 22
click at [208, 156] on input "d. The primary benefit of network virtualization is reduced costs associated wi…" at bounding box center [208, 154] width 0 height 4
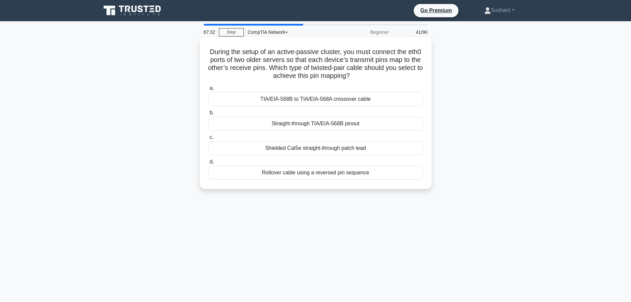
click at [277, 104] on div "TIA/EIA-568B to TIA/EIA-568A crossover cable" at bounding box center [315, 99] width 215 height 14
click at [208, 90] on input "a. TIA/EIA-568B to TIA/EIA-568A crossover cable" at bounding box center [208, 88] width 0 height 4
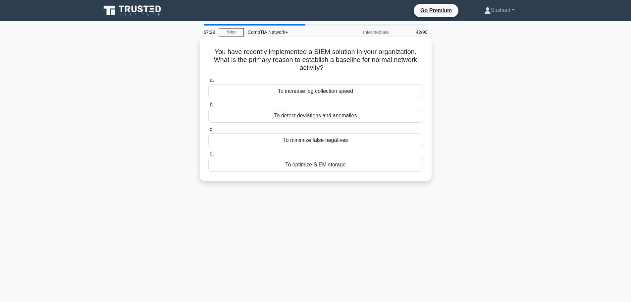
click at [308, 95] on div "To increase log collection speed" at bounding box center [315, 91] width 215 height 14
click at [208, 82] on input "a. To increase log collection speed" at bounding box center [208, 80] width 0 height 4
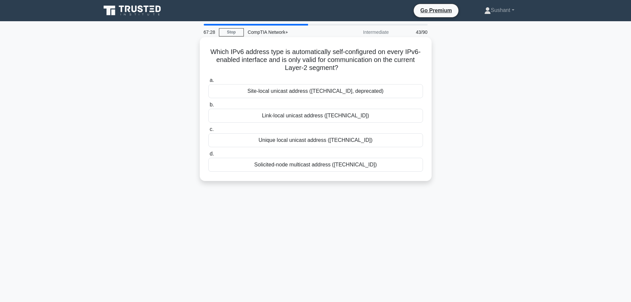
click at [311, 118] on div "Link-local unicast address (fe80::/10)" at bounding box center [315, 116] width 215 height 14
click at [208, 107] on input "b. Link-local unicast address (fe80::/10)" at bounding box center [208, 105] width 0 height 4
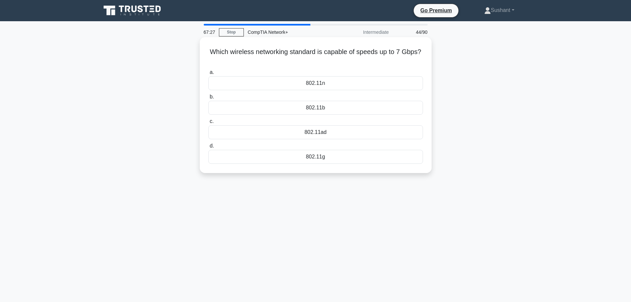
click at [313, 94] on label "b. 802.11b" at bounding box center [315, 104] width 215 height 22
click at [208, 95] on input "b. 802.11b" at bounding box center [208, 97] width 0 height 4
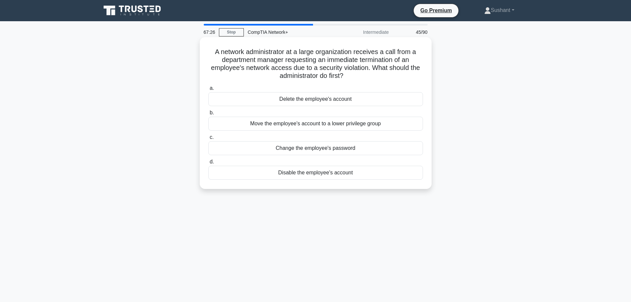
click at [313, 101] on div "Delete the employee's account" at bounding box center [315, 99] width 215 height 14
click at [208, 90] on input "a. Delete the employee's account" at bounding box center [208, 88] width 0 height 4
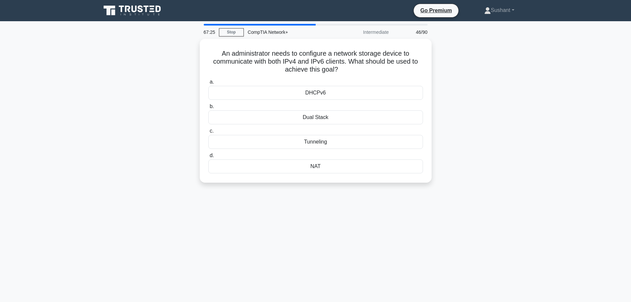
click at [313, 102] on label "b. Dual Stack" at bounding box center [315, 113] width 215 height 22
click at [208, 104] on input "b. Dual Stack" at bounding box center [208, 106] width 0 height 4
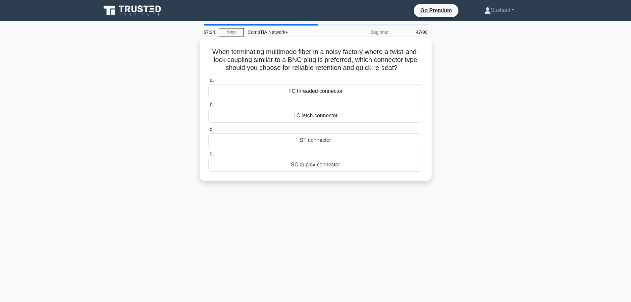
drag, startPoint x: 315, startPoint y: 95, endPoint x: 315, endPoint y: 116, distance: 20.9
click at [316, 98] on div "FC threaded connector" at bounding box center [315, 91] width 215 height 14
click at [208, 82] on input "a. FC threaded connector" at bounding box center [208, 80] width 0 height 4
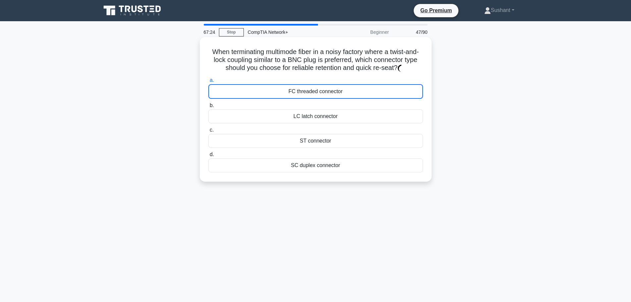
click at [315, 120] on div "LC latch connector" at bounding box center [315, 116] width 215 height 14
click at [208, 108] on input "b. LC latch connector" at bounding box center [208, 105] width 0 height 4
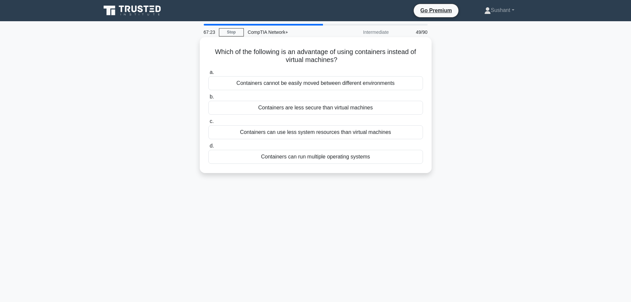
click at [309, 114] on div "Containers are less secure than virtual machines" at bounding box center [315, 108] width 215 height 14
click at [208, 99] on input "b. Containers are less secure than virtual machines" at bounding box center [208, 97] width 0 height 4
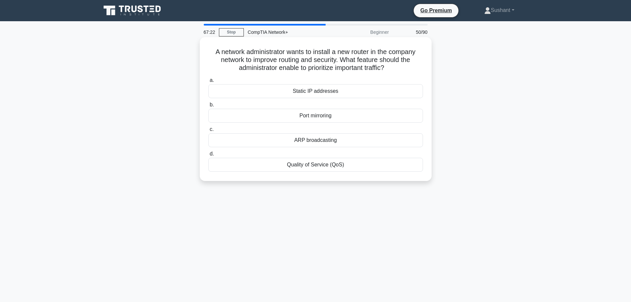
click at [294, 159] on div "Quality of Service (QoS)" at bounding box center [315, 165] width 215 height 14
click at [208, 156] on input "d. Quality of Service (QoS)" at bounding box center [208, 154] width 0 height 4
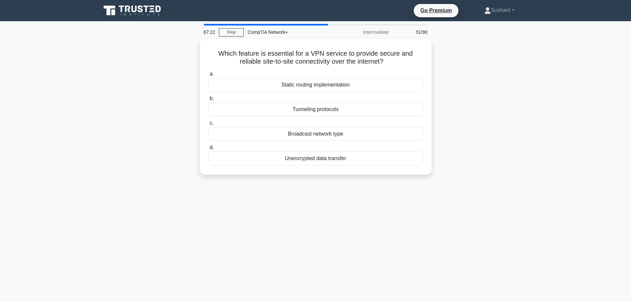
click at [300, 120] on label "c. Broadcast network type" at bounding box center [315, 130] width 215 height 22
click at [208, 121] on input "c. Broadcast network type" at bounding box center [208, 123] width 0 height 4
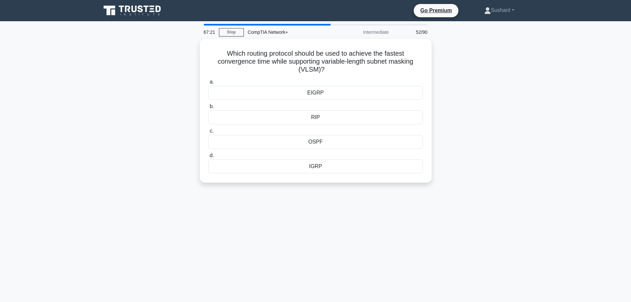
click at [299, 89] on div "EIGRP" at bounding box center [315, 93] width 215 height 14
click at [208, 84] on input "a. EIGRP" at bounding box center [208, 82] width 0 height 4
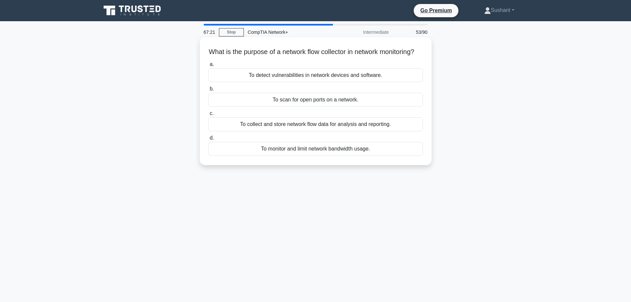
click at [301, 131] on div "To collect and store network flow data for analysis and reporting." at bounding box center [315, 124] width 215 height 14
click at [208, 116] on input "c. To collect and store network flow data for analysis and reporting." at bounding box center [208, 113] width 0 height 4
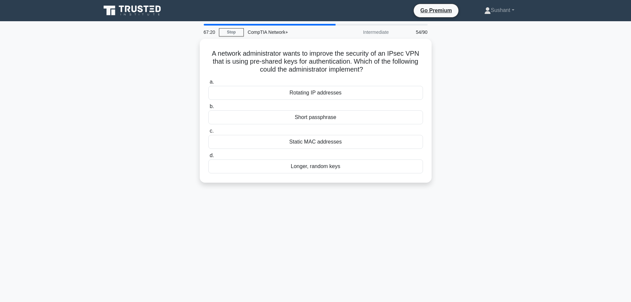
click at [299, 157] on label "d. Longer, random keys" at bounding box center [315, 162] width 215 height 22
click at [208, 157] on input "d. Longer, random keys" at bounding box center [208, 155] width 0 height 4
click at [303, 99] on div "a. UDP b. SCTP c." at bounding box center [315, 125] width 222 height 98
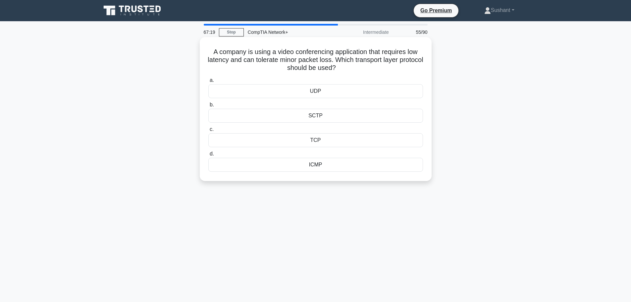
click at [305, 122] on div "SCTP" at bounding box center [315, 116] width 215 height 14
click at [208, 107] on input "b. SCTP" at bounding box center [208, 105] width 0 height 4
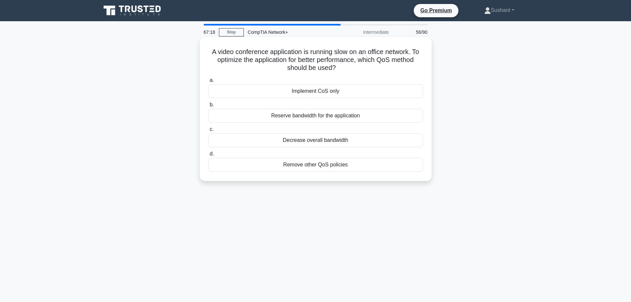
drag, startPoint x: 307, startPoint y: 157, endPoint x: 307, endPoint y: 161, distance: 4.0
click at [307, 158] on label "d. Remove other QoS policies" at bounding box center [315, 161] width 215 height 22
click at [307, 168] on div "Remove other QoS policies" at bounding box center [315, 165] width 215 height 14
click at [208, 156] on input "d. Remove other QoS policies" at bounding box center [208, 154] width 0 height 4
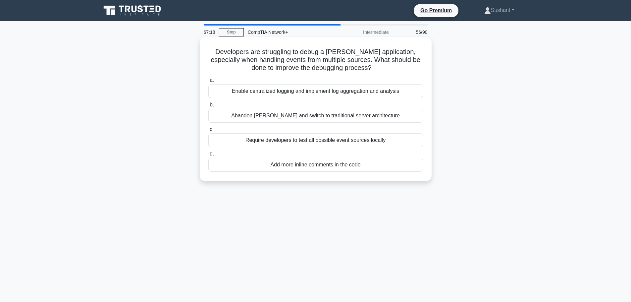
click at [324, 115] on div "Abandon FaaS and switch to traditional server architecture" at bounding box center [315, 116] width 215 height 14
click at [208, 107] on input "b. Abandon FaaS and switch to traditional server architecture" at bounding box center [208, 105] width 0 height 4
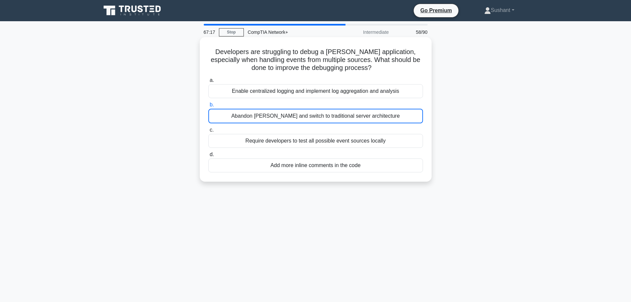
drag, startPoint x: 320, startPoint y: 148, endPoint x: 319, endPoint y: 152, distance: 4.1
click at [319, 150] on div "a. Enable centralized logging and implement log aggregation and analysis b. Aba…" at bounding box center [315, 124] width 222 height 99
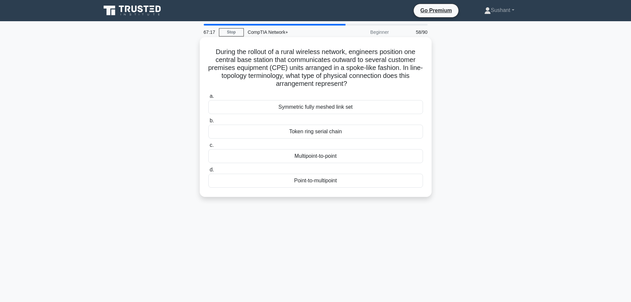
click at [318, 163] on div "Multipoint-to-point" at bounding box center [315, 156] width 215 height 14
click at [208, 147] on input "c. Multipoint-to-point" at bounding box center [208, 145] width 0 height 4
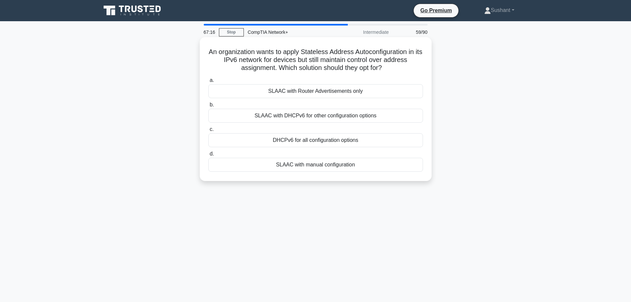
click at [333, 89] on div "SLAAC with Router Advertisements only" at bounding box center [315, 91] width 215 height 14
click at [208, 82] on input "a. SLAAC with Router Advertisements only" at bounding box center [208, 80] width 0 height 4
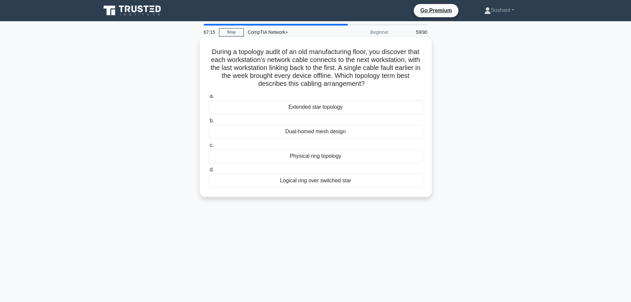
click at [333, 99] on label "a. Extended star topology" at bounding box center [315, 103] width 215 height 22
click at [208, 98] on input "a. Extended star topology" at bounding box center [208, 96] width 0 height 4
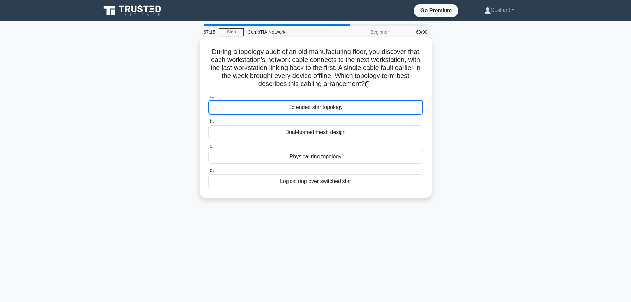
drag, startPoint x: 325, startPoint y: 132, endPoint x: 316, endPoint y: 161, distance: 30.3
click at [323, 139] on div "Dual-homed mesh design" at bounding box center [315, 132] width 215 height 14
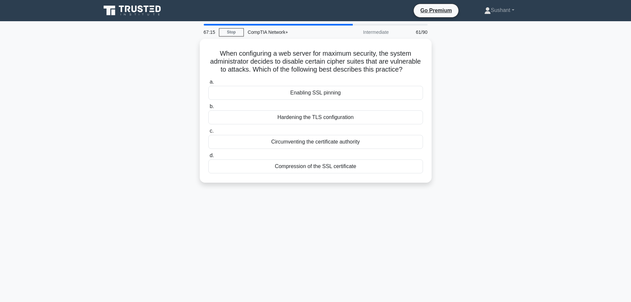
click at [316, 174] on div "a. Enabling SSL pinning b. Hardening the TLS configuration c. d." at bounding box center [315, 125] width 222 height 98
drag, startPoint x: 316, startPoint y: 147, endPoint x: 317, endPoint y: 141, distance: 6.1
click at [316, 145] on div "Circumventing the certificate authority" at bounding box center [315, 140] width 215 height 14
drag, startPoint x: 326, startPoint y: 108, endPoint x: 326, endPoint y: 100, distance: 8.3
click at [326, 107] on div "a. Enabling SSL pinning b. Hardening the TLS configuration c. d." at bounding box center [315, 124] width 222 height 98
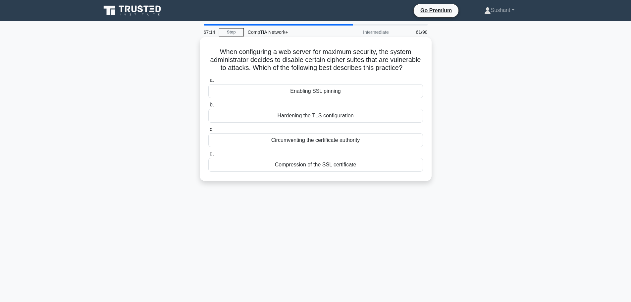
click at [326, 97] on div "Enabling SSL pinning" at bounding box center [315, 91] width 215 height 14
click at [208, 82] on input "a. Enabling SSL pinning" at bounding box center [208, 80] width 0 height 4
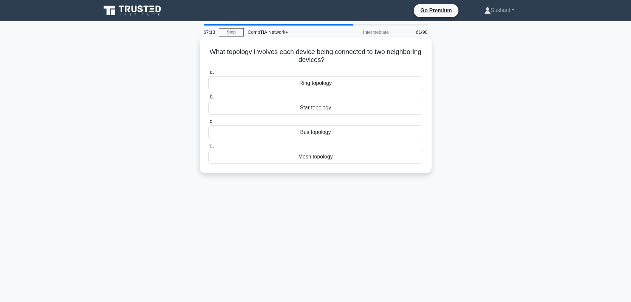
click at [324, 115] on div "Star topology" at bounding box center [315, 108] width 215 height 14
click at [208, 99] on input "b. Star topology" at bounding box center [208, 97] width 0 height 4
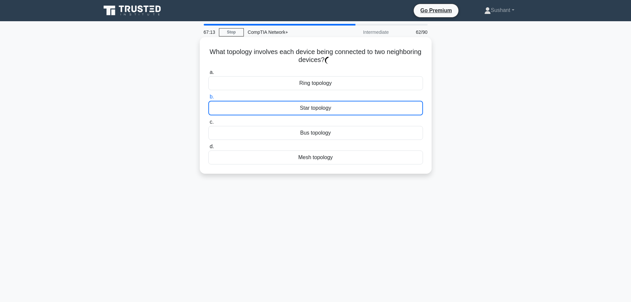
click at [326, 136] on div "Bus topology" at bounding box center [315, 133] width 215 height 14
click at [208, 124] on input "c. Bus topology" at bounding box center [208, 122] width 0 height 4
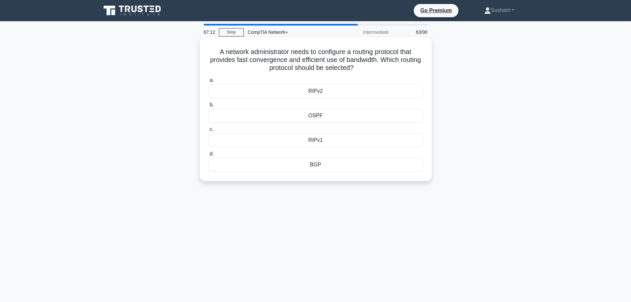
click at [326, 142] on div "RIPv1" at bounding box center [315, 140] width 215 height 14
click at [208, 131] on input "c. RIPv1" at bounding box center [208, 129] width 0 height 4
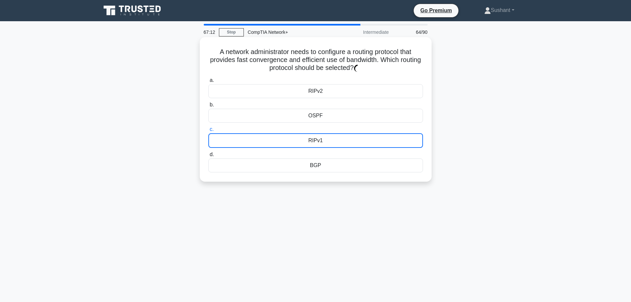
click at [326, 142] on div "RIPv1" at bounding box center [315, 140] width 215 height 15
click at [208, 131] on input "c. RIPv1" at bounding box center [208, 129] width 0 height 4
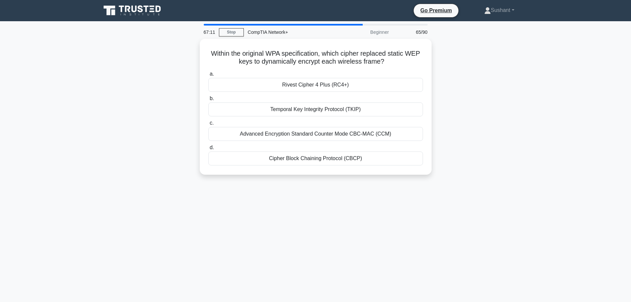
click at [317, 161] on div "Cipher Block Chaining Protocol (CBCP)" at bounding box center [315, 158] width 215 height 14
click at [208, 150] on input "d. Cipher Block Chaining Protocol (CBCP)" at bounding box center [208, 147] width 0 height 4
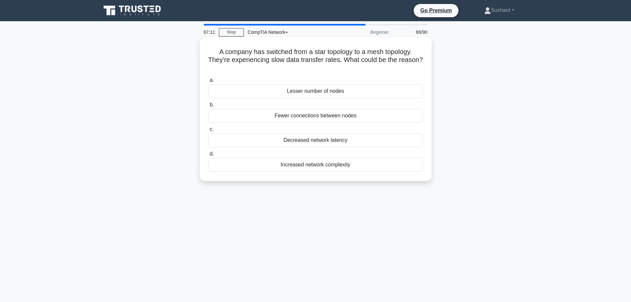
click at [326, 92] on div "Lesser number of nodes" at bounding box center [315, 91] width 215 height 14
click at [208, 82] on input "a. Lesser number of nodes" at bounding box center [208, 80] width 0 height 4
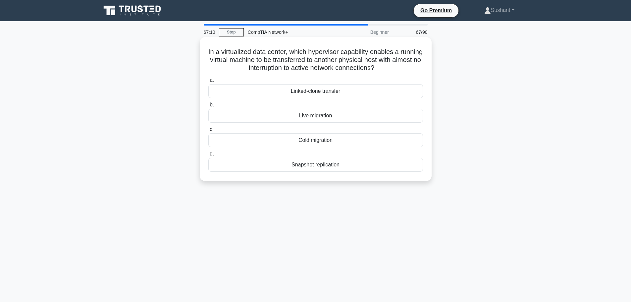
click at [325, 120] on div "Live migration" at bounding box center [315, 116] width 215 height 14
click at [208, 107] on input "b. Live migration" at bounding box center [208, 105] width 0 height 4
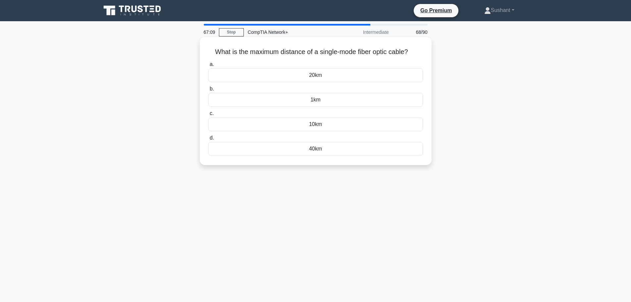
click at [324, 147] on div "40km" at bounding box center [315, 149] width 215 height 14
click at [208, 140] on input "d. 40km" at bounding box center [208, 138] width 0 height 4
click at [320, 84] on div "a. 255.255.254.0 b. 255.255.240.0 c. d." at bounding box center [315, 108] width 222 height 98
click at [319, 95] on div "255.255.240.0" at bounding box center [315, 100] width 215 height 14
click at [208, 91] on input "b. 255.255.240.0" at bounding box center [208, 89] width 0 height 4
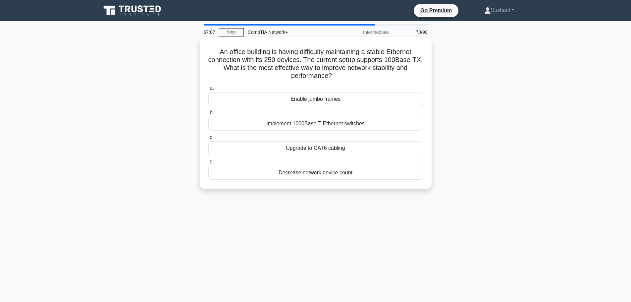
click at [317, 95] on div "Enable jumbo frames" at bounding box center [315, 99] width 215 height 14
click at [208, 90] on input "a. Enable jumbo frames" at bounding box center [208, 88] width 0 height 4
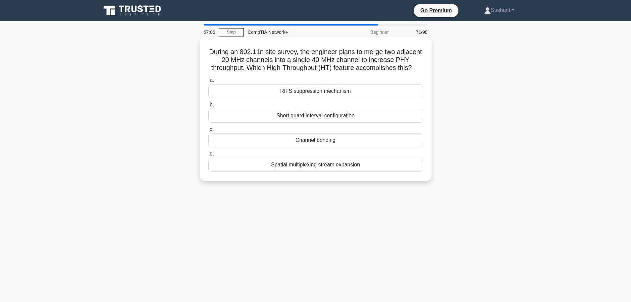
click at [309, 122] on div "Short guard interval configuration" at bounding box center [315, 116] width 215 height 14
click at [208, 107] on input "b. Short guard interval configuration" at bounding box center [208, 105] width 0 height 4
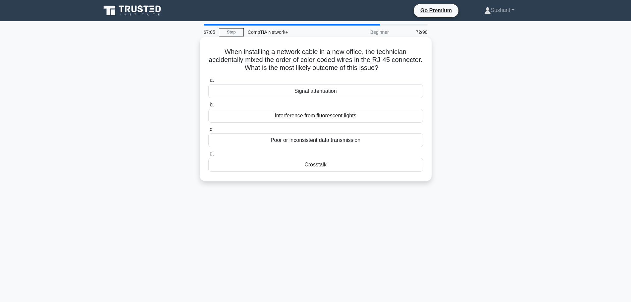
click at [298, 169] on div "Crosstalk" at bounding box center [315, 165] width 215 height 14
click at [208, 156] on input "d. Crosstalk" at bounding box center [208, 154] width 0 height 4
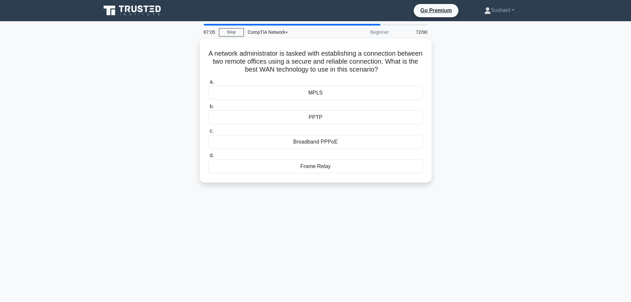
click at [307, 138] on div "Broadband PPPoE" at bounding box center [315, 142] width 215 height 14
click at [208, 133] on input "c. Broadband PPPoE" at bounding box center [208, 131] width 0 height 4
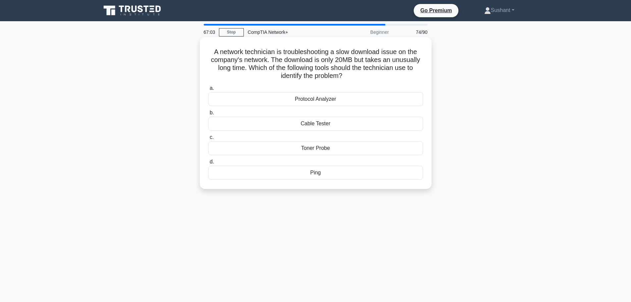
click at [316, 90] on label "a. Protocol Analyzer" at bounding box center [315, 95] width 215 height 22
click at [208, 90] on input "a. Protocol Analyzer" at bounding box center [208, 88] width 0 height 4
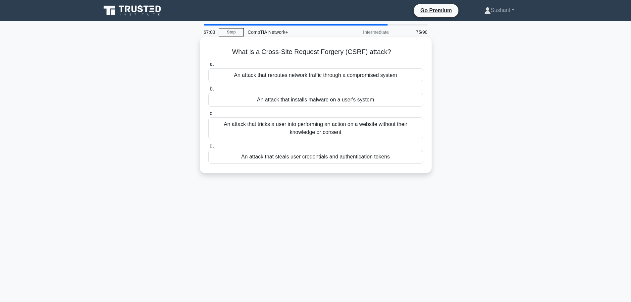
click at [312, 124] on div "An attack that tricks a user into performing an action on a website without the…" at bounding box center [315, 128] width 215 height 22
click at [208, 116] on input "c. An attack that tricks a user into performing an action on a website without …" at bounding box center [208, 113] width 0 height 4
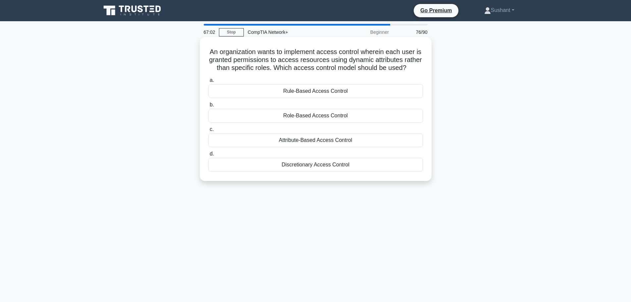
click at [309, 164] on label "d. Discretionary Access Control" at bounding box center [315, 161] width 215 height 22
click at [208, 156] on input "d. Discretionary Access Control" at bounding box center [208, 154] width 0 height 4
click at [315, 132] on label "c. Application Crash Reports" at bounding box center [315, 136] width 215 height 22
click at [208, 131] on input "c. Application Crash Reports" at bounding box center [208, 129] width 0 height 4
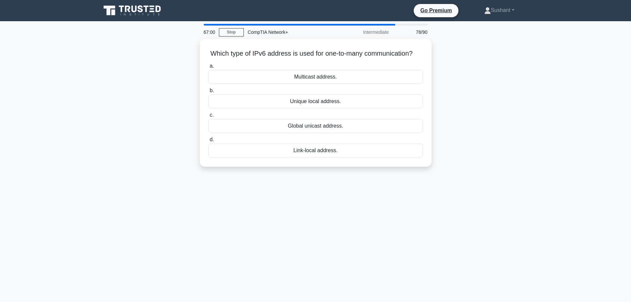
click at [315, 116] on div "a. Multicast address. b. Unique local address. c. d." at bounding box center [315, 110] width 222 height 98
click at [317, 82] on div "Multicast address." at bounding box center [315, 75] width 215 height 14
click at [208, 67] on input "a. Multicast address." at bounding box center [208, 64] width 0 height 4
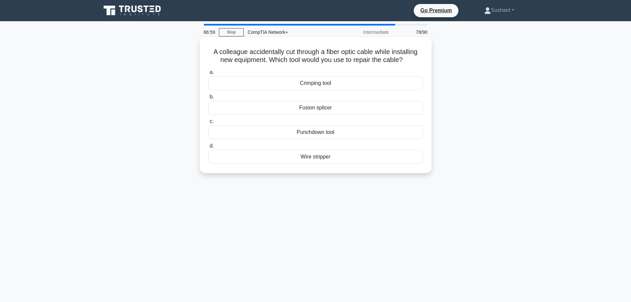
click at [317, 104] on div "Fusion splicer" at bounding box center [315, 108] width 215 height 14
click at [208, 99] on input "b. Fusion splicer" at bounding box center [208, 97] width 0 height 4
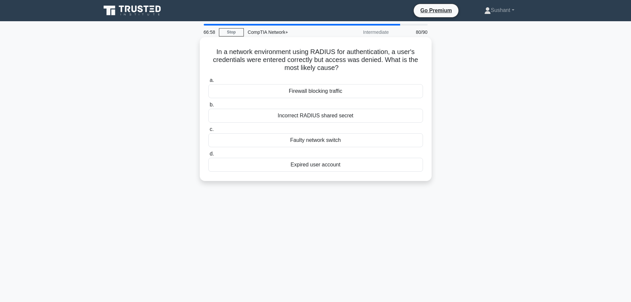
click at [315, 150] on div "a. Firewall blocking traffic b. Incorrect RADIUS shared secret c. d." at bounding box center [315, 124] width 222 height 98
click at [313, 165] on div "Expired user account" at bounding box center [315, 165] width 215 height 14
click at [208, 156] on input "d. Expired user account" at bounding box center [208, 154] width 0 height 4
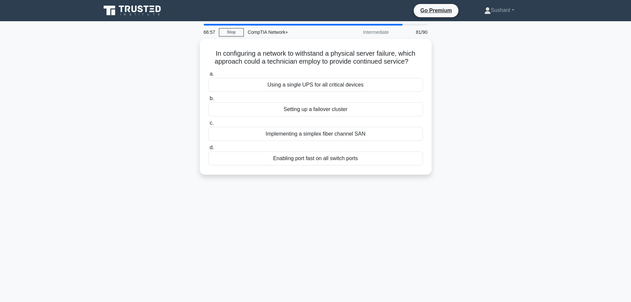
click at [316, 120] on label "c. Implementing a simplex fiber channel SAN" at bounding box center [315, 130] width 215 height 22
click at [208, 121] on input "c. Implementing a simplex fiber channel SAN" at bounding box center [208, 123] width 0 height 4
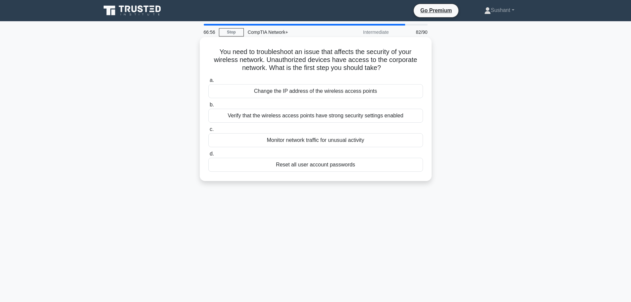
click at [317, 114] on div "Verify that the wireless access points have strong security settings enabled" at bounding box center [315, 116] width 215 height 14
click at [208, 107] on input "b. Verify that the wireless access points have strong security settings enabled" at bounding box center [208, 105] width 0 height 4
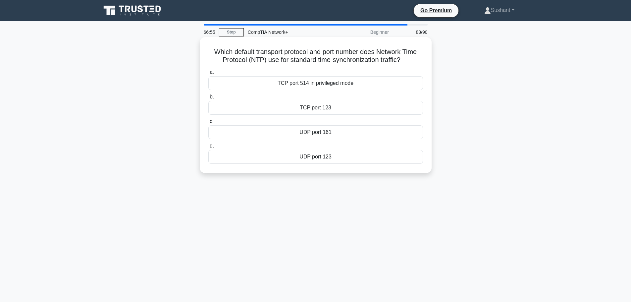
click at [318, 109] on div "TCP port 123" at bounding box center [315, 108] width 215 height 14
click at [208, 99] on input "b. TCP port 123" at bounding box center [208, 97] width 0 height 4
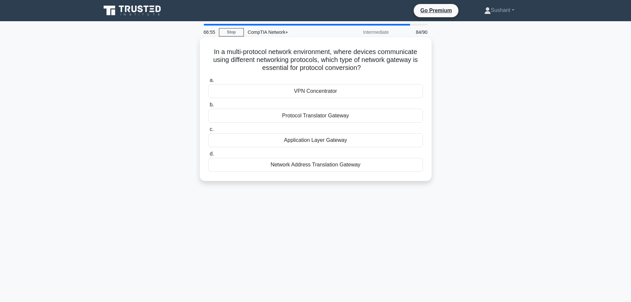
click at [312, 141] on div "Application Layer Gateway" at bounding box center [315, 140] width 215 height 14
click at [208, 131] on input "c. Application Layer Gateway" at bounding box center [208, 129] width 0 height 4
click at [311, 90] on div "DSL" at bounding box center [315, 91] width 215 height 14
click at [208, 82] on input "a. DSL" at bounding box center [208, 80] width 0 height 4
click at [301, 157] on label "d. Protocol number 51" at bounding box center [315, 161] width 215 height 22
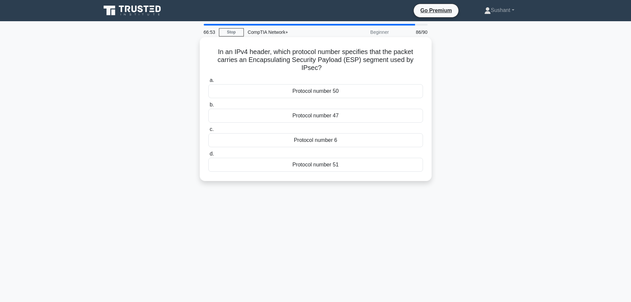
click at [208, 156] on input "d. Protocol number 51" at bounding box center [208, 154] width 0 height 4
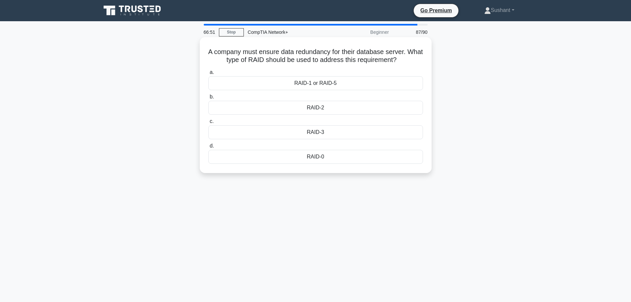
click at [310, 88] on div "RAID-1 or RAID-5" at bounding box center [315, 83] width 215 height 14
click at [208, 74] on input "a. RAID-1 or RAID-5" at bounding box center [208, 72] width 0 height 4
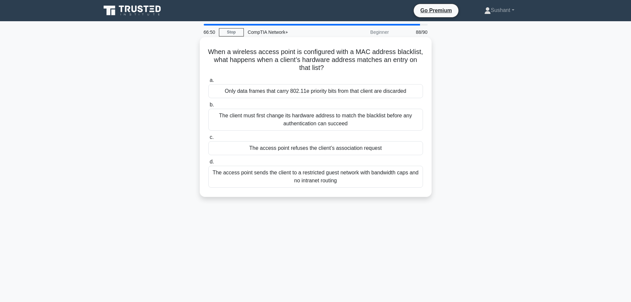
click at [320, 127] on div "The client must first change its hardware address to match the blacklist before…" at bounding box center [315, 120] width 215 height 22
click at [208, 107] on input "b. The client must first change its hardware address to match the blacklist bef…" at bounding box center [208, 105] width 0 height 4
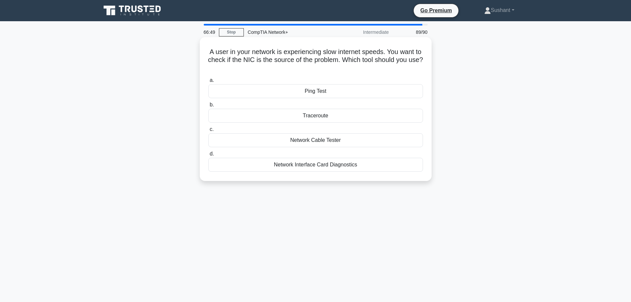
click at [316, 166] on div "Network Interface Card Diagnostics" at bounding box center [315, 165] width 215 height 14
click at [208, 156] on input "d. Network Interface Card Diagnostics" at bounding box center [208, 154] width 0 height 4
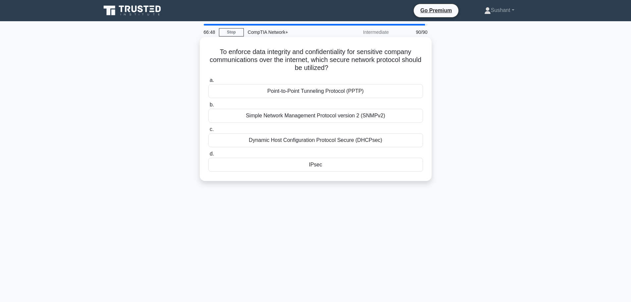
click at [312, 102] on label "b. Simple Network Management Protocol version 2 (SNMPv2)" at bounding box center [315, 112] width 215 height 22
click at [208, 103] on input "b. Simple Network Management Protocol version 2 (SNMPv2)" at bounding box center [208, 105] width 0 height 4
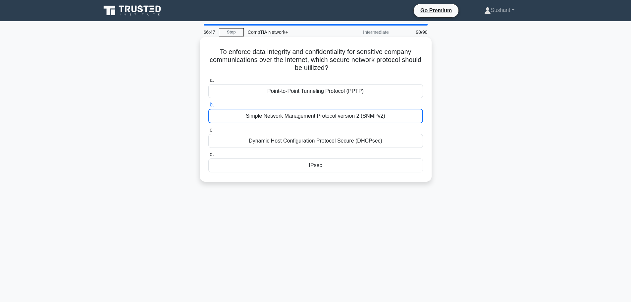
click at [312, 164] on div "IPsec" at bounding box center [315, 165] width 215 height 14
click at [208, 157] on input "d. IPsec" at bounding box center [208, 154] width 0 height 4
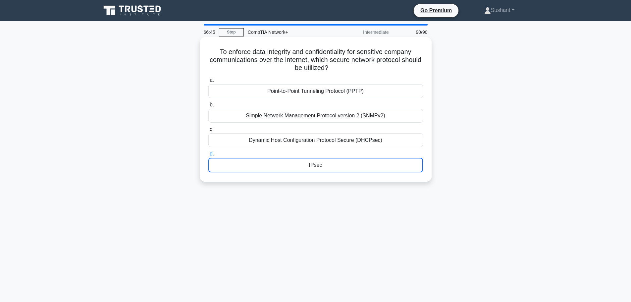
click at [312, 167] on div "IPsec" at bounding box center [315, 165] width 215 height 15
click at [208, 156] on input "d. IPsec" at bounding box center [208, 154] width 0 height 4
click at [309, 80] on label "a. Point-to-Point Tunneling Protocol (PPTP)" at bounding box center [315, 87] width 215 height 22
click at [208, 80] on input "a. Point-to-Point Tunneling Protocol (PPTP)" at bounding box center [208, 80] width 0 height 4
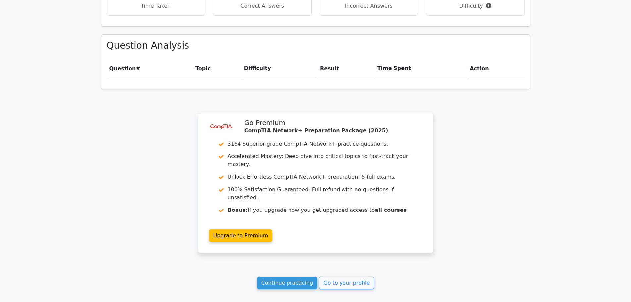
scroll to position [460, 0]
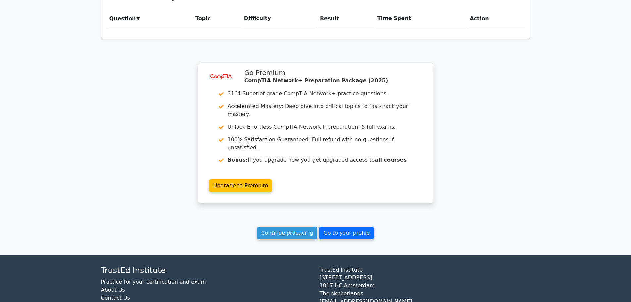
click at [331, 226] on link "Go to your profile" at bounding box center [346, 232] width 55 height 13
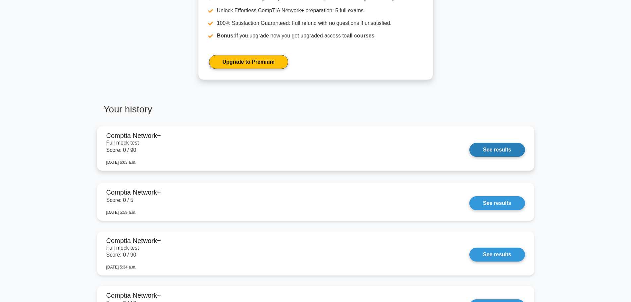
scroll to position [364, 0]
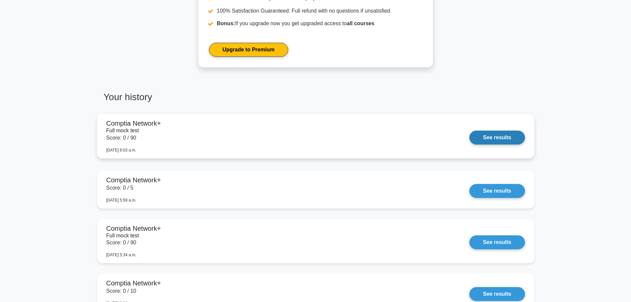
click at [483, 135] on link "See results" at bounding box center [496, 137] width 55 height 14
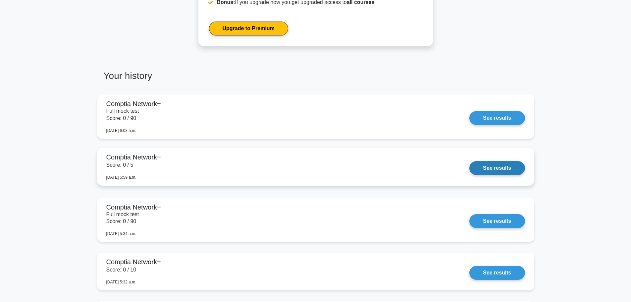
scroll to position [397, 0]
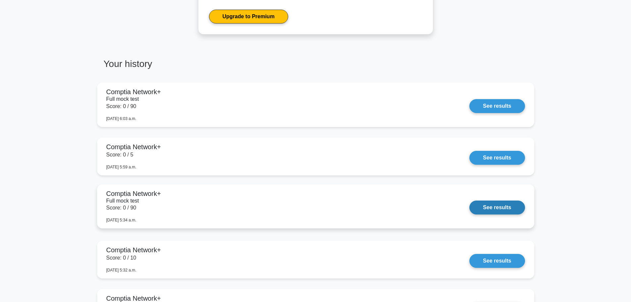
click at [498, 206] on link "See results" at bounding box center [496, 207] width 55 height 14
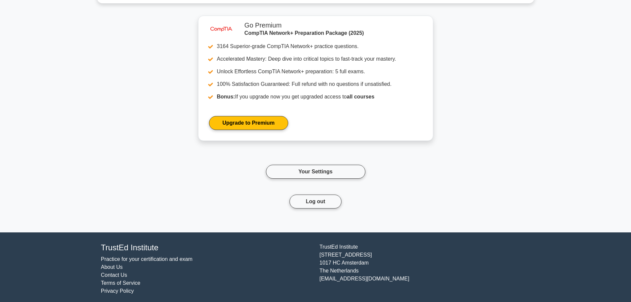
scroll to position [722, 0]
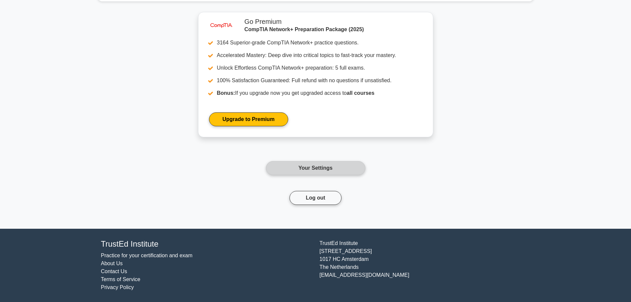
click at [306, 168] on link "Your Settings" at bounding box center [315, 168] width 99 height 14
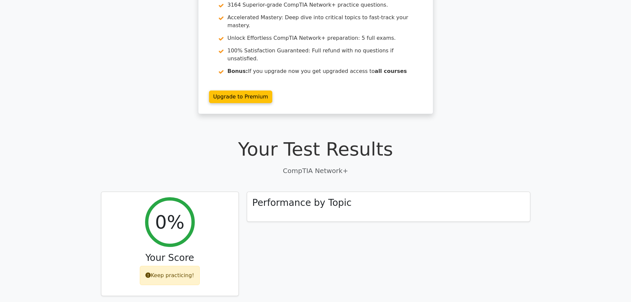
scroll to position [132, 0]
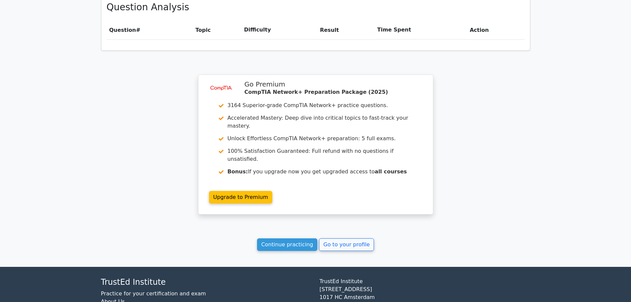
scroll to position [460, 0]
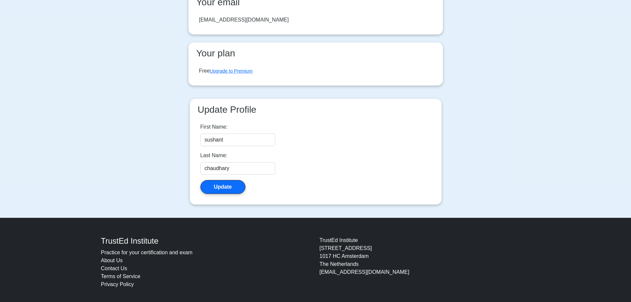
scroll to position [71, 0]
